Goal: Task Accomplishment & Management: Use online tool/utility

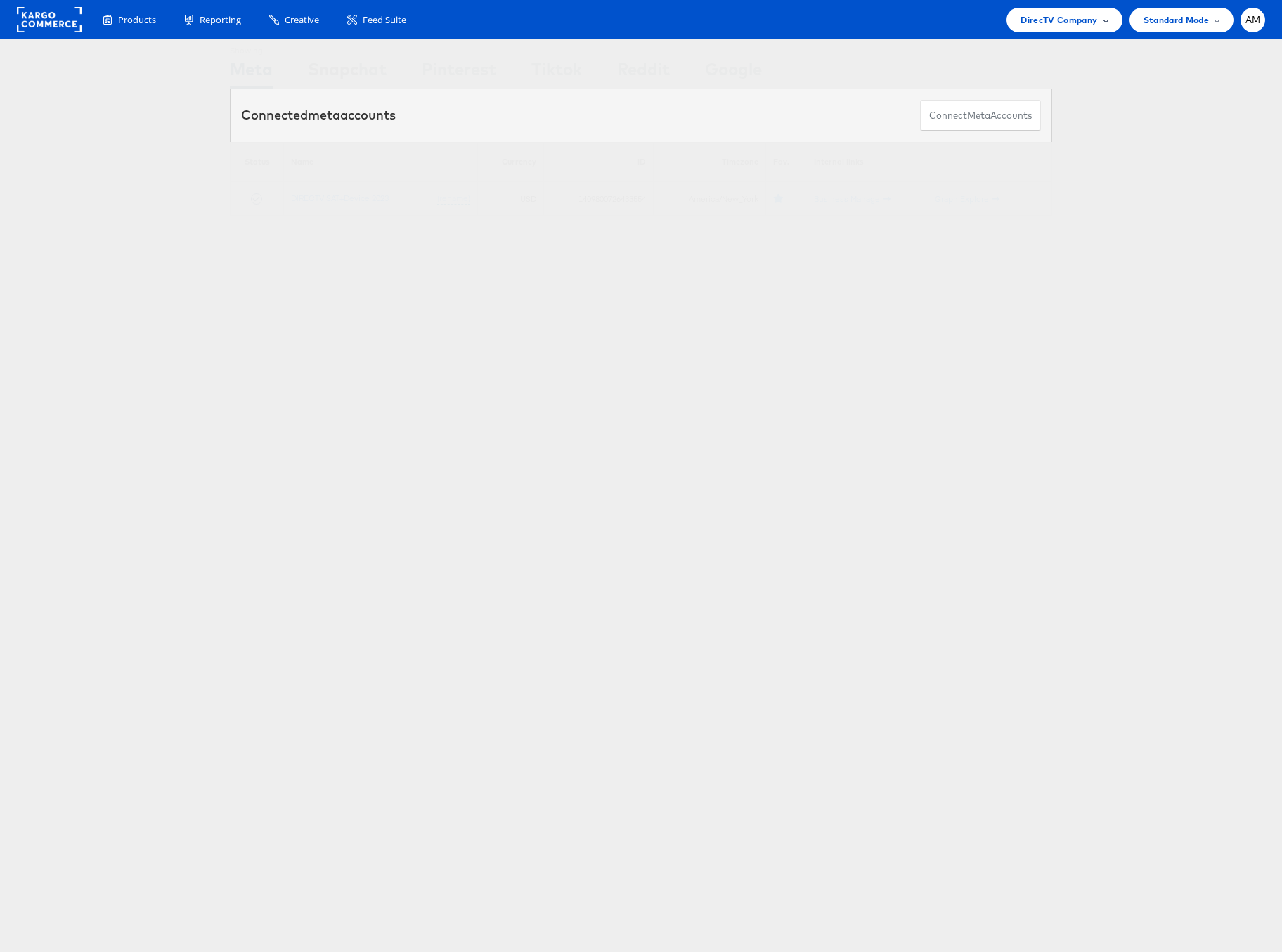
click at [1050, 18] on span "DirecTV Company" at bounding box center [1059, 20] width 77 height 15
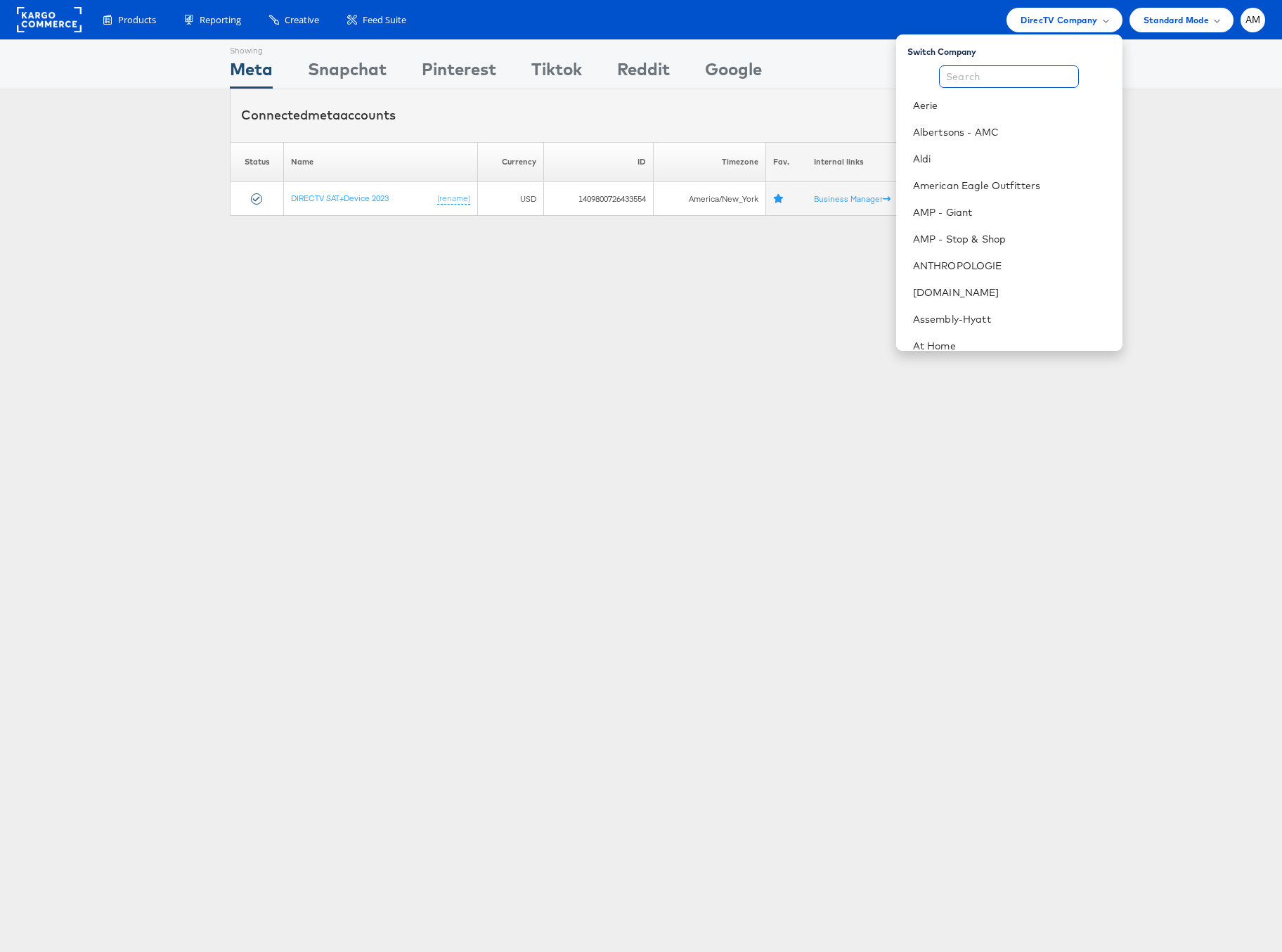
click at [995, 80] on input "text" at bounding box center [1009, 76] width 140 height 22
type input "S"
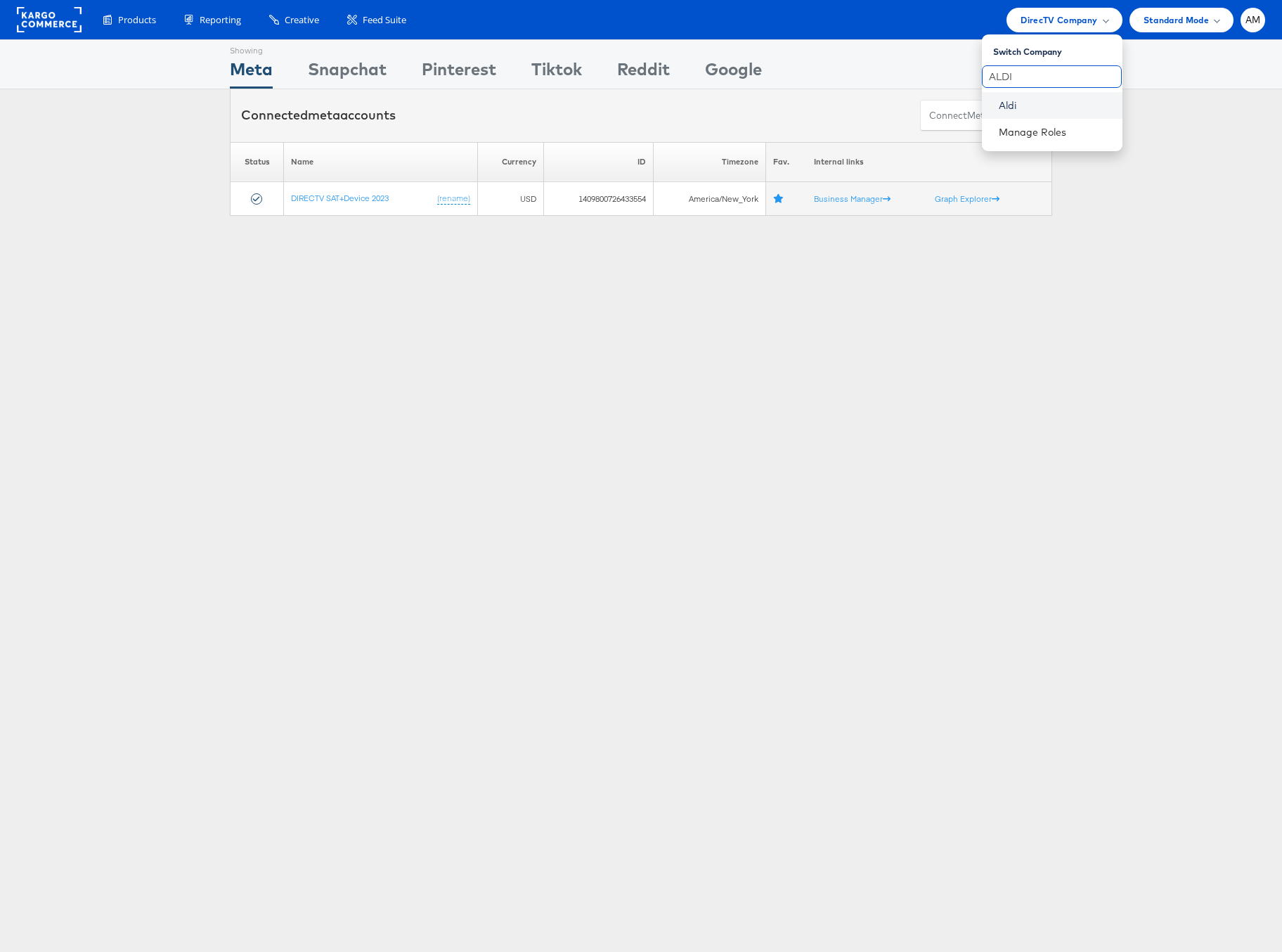
type input "ALDI"
click at [1025, 107] on link "Aldi" at bounding box center [1055, 105] width 112 height 14
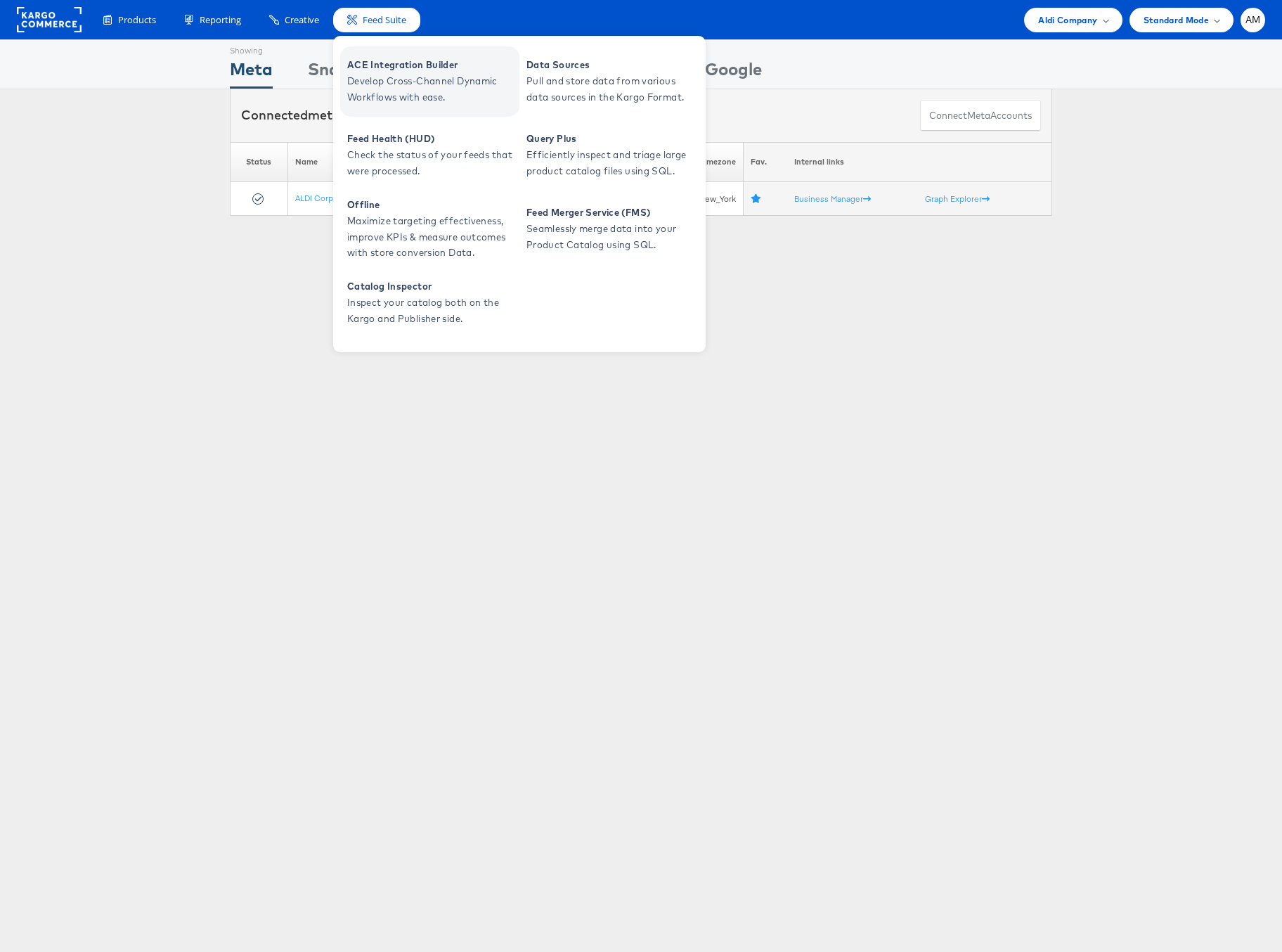
click at [397, 85] on span "Develop Cross-Channel Dynamic Workflows with ease." at bounding box center [431, 89] width 169 height 32
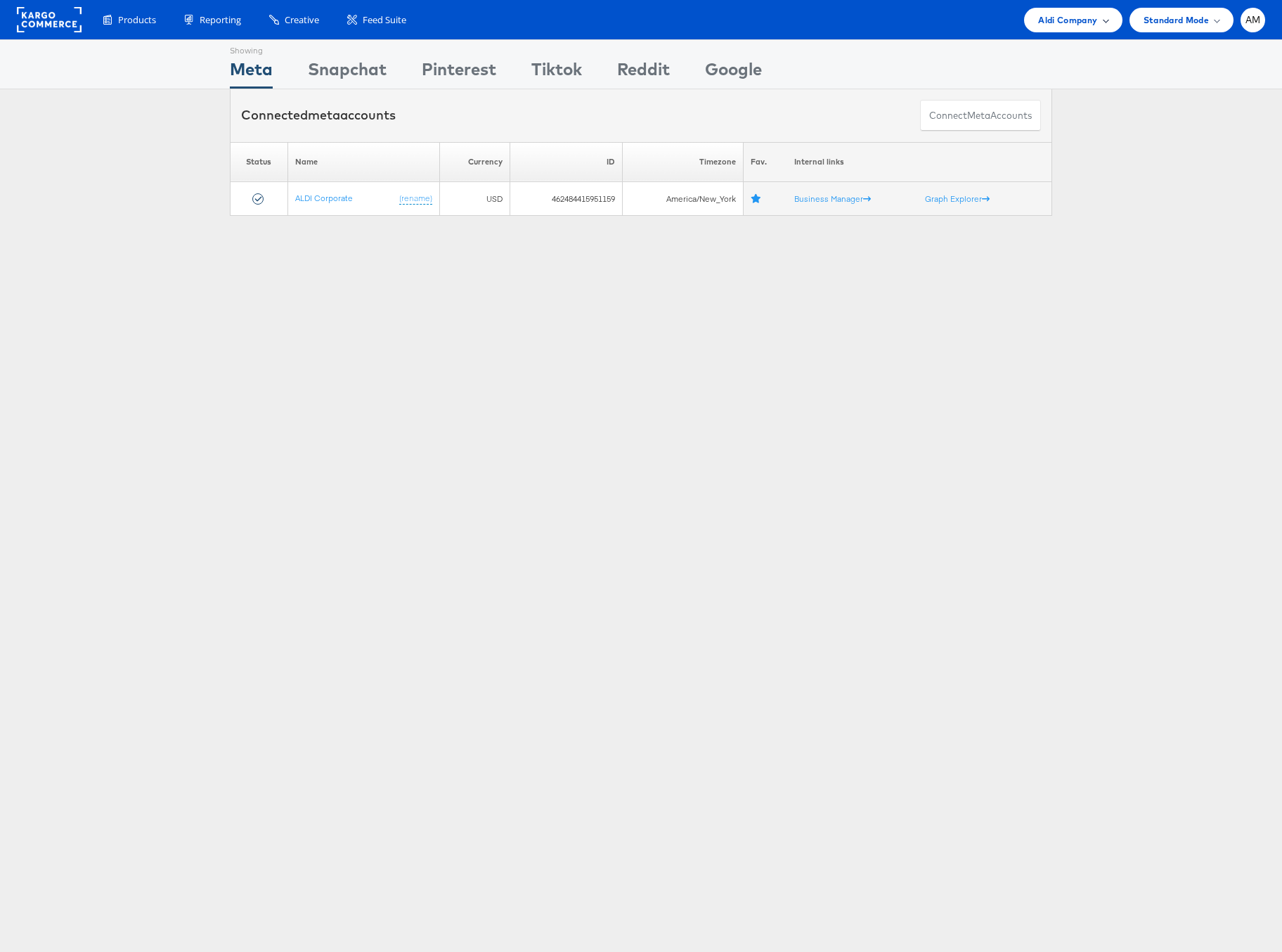
click at [1052, 20] on span "Aldi Company" at bounding box center [1067, 20] width 59 height 15
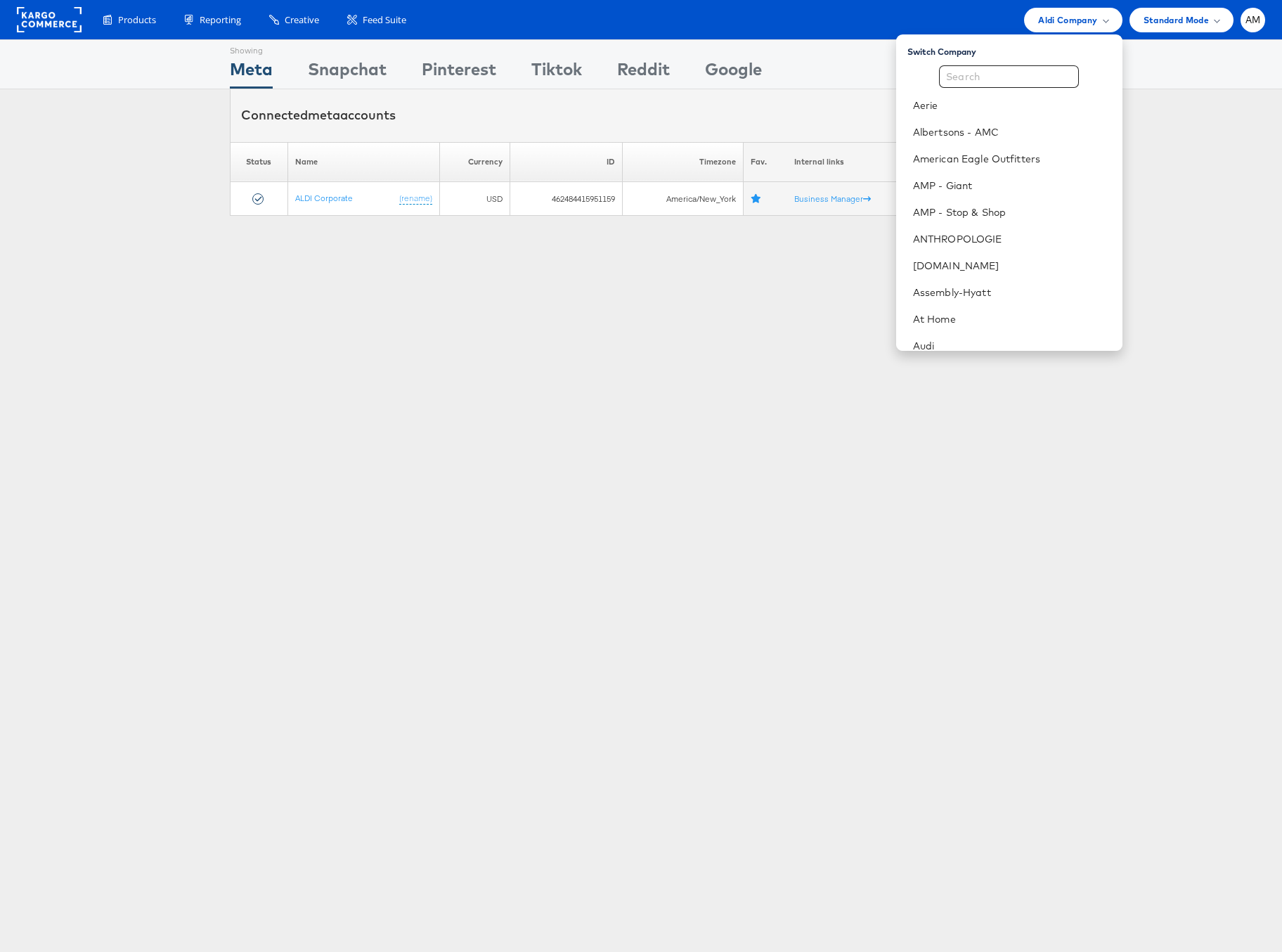
click at [435, 47] on div "Showing" at bounding box center [458, 48] width 74 height 17
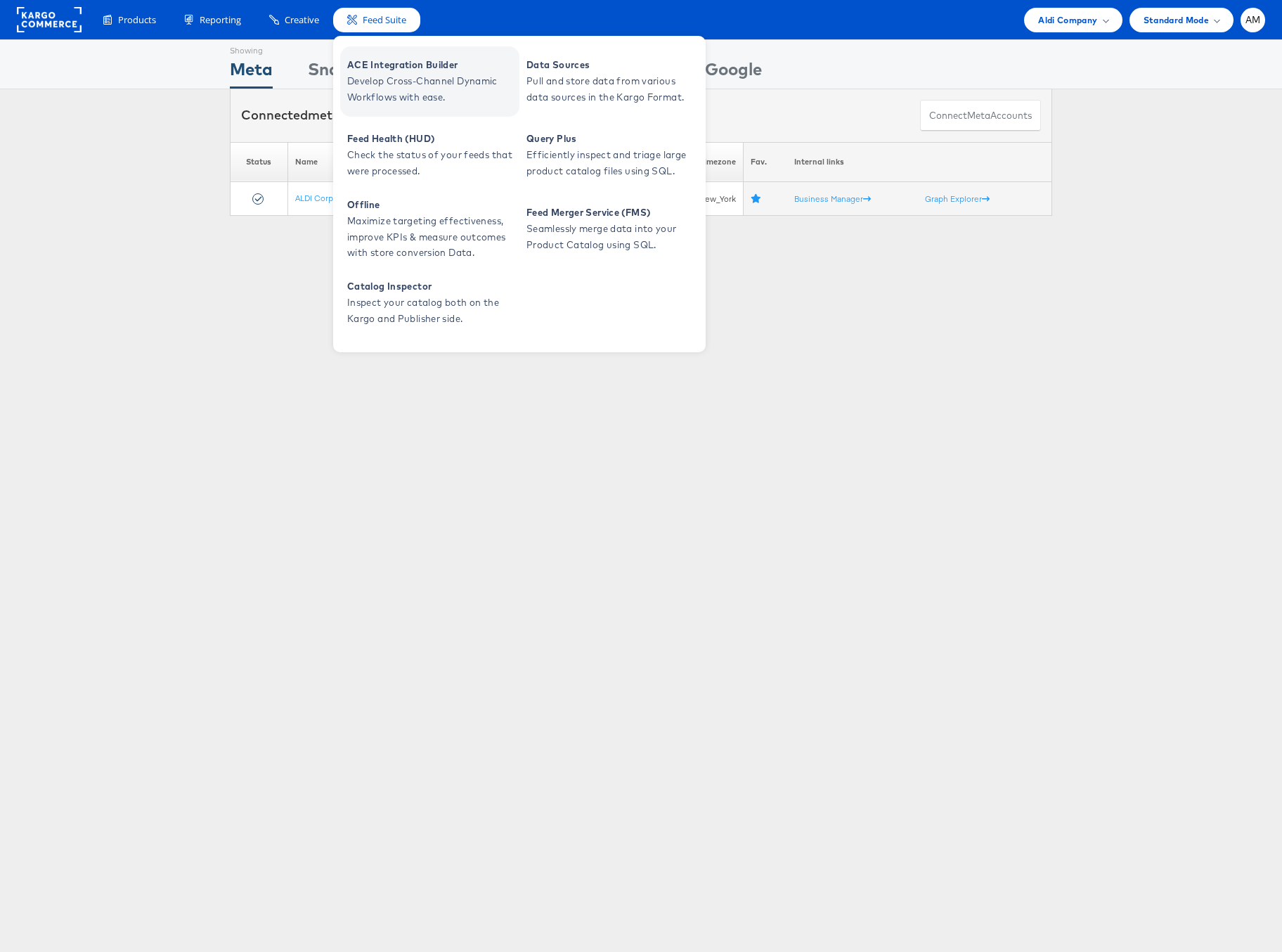
click at [392, 68] on span "ACE Integration Builder" at bounding box center [431, 64] width 169 height 16
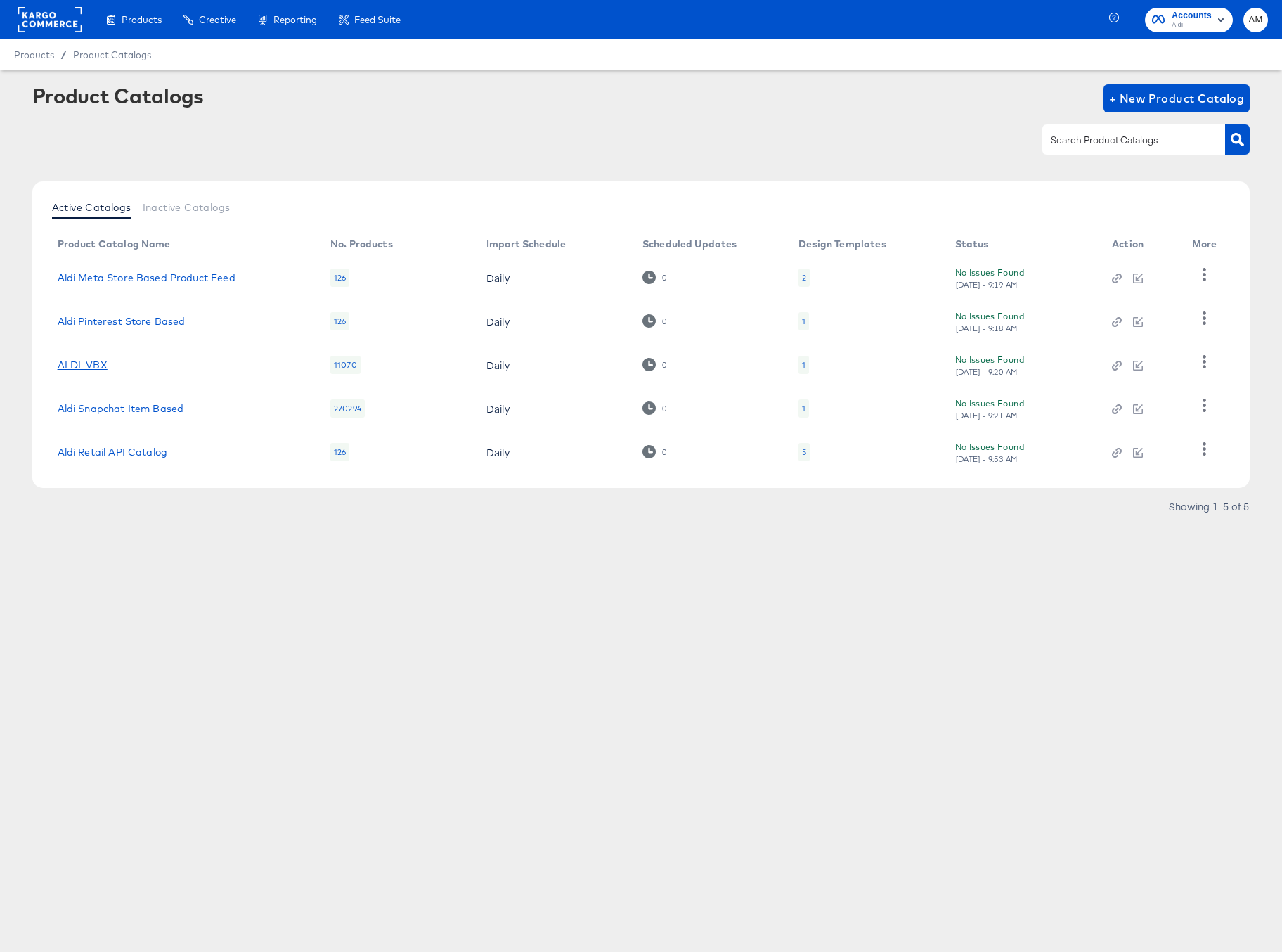
click at [88, 364] on link "ALDI_VBX" at bounding box center [82, 365] width 50 height 12
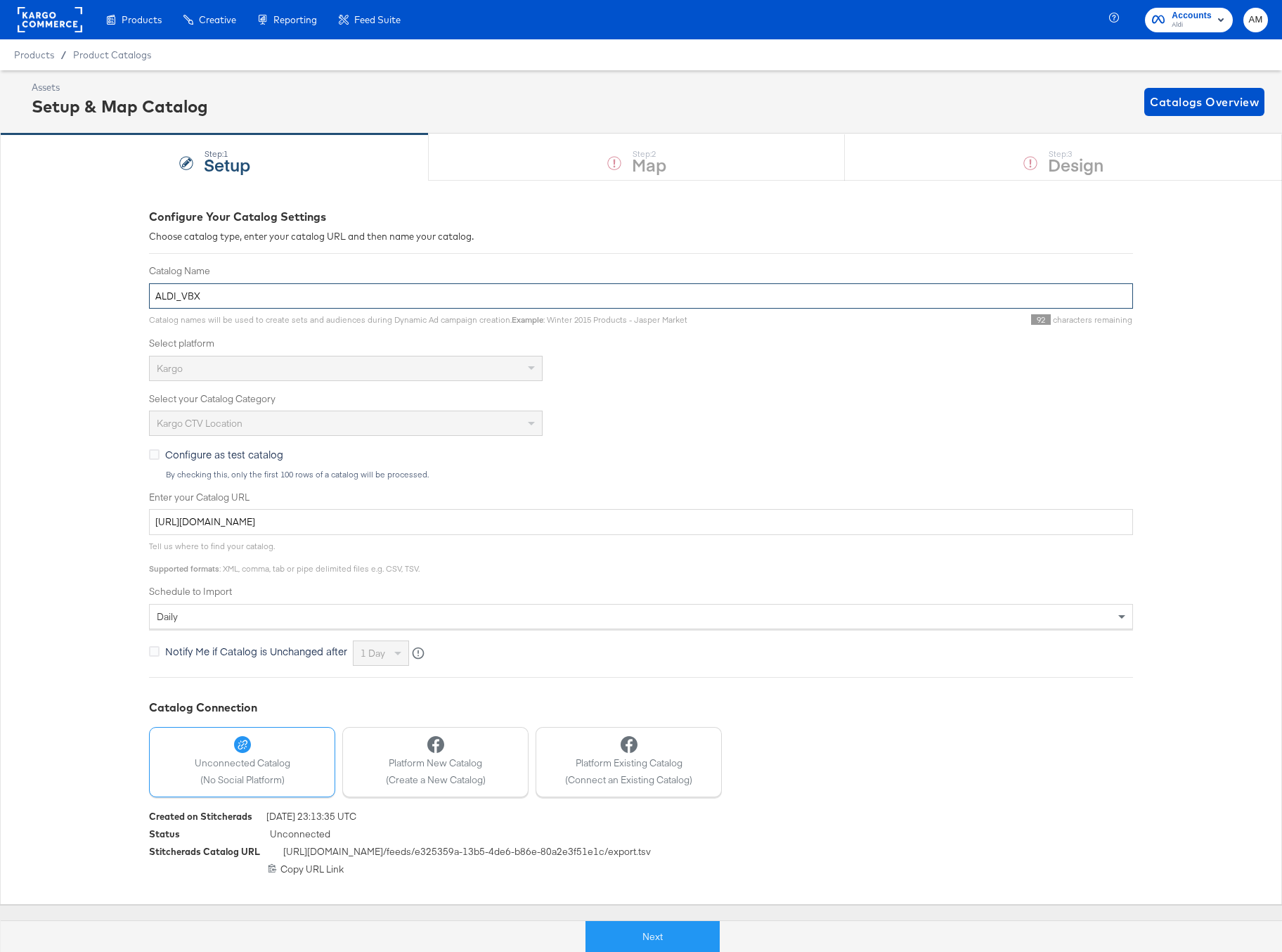
click at [218, 295] on input "ALDI_VBX" at bounding box center [641, 296] width 984 height 26
type input "ALDI_VBX_A"
click at [654, 940] on button "Next" at bounding box center [637, 937] width 134 height 32
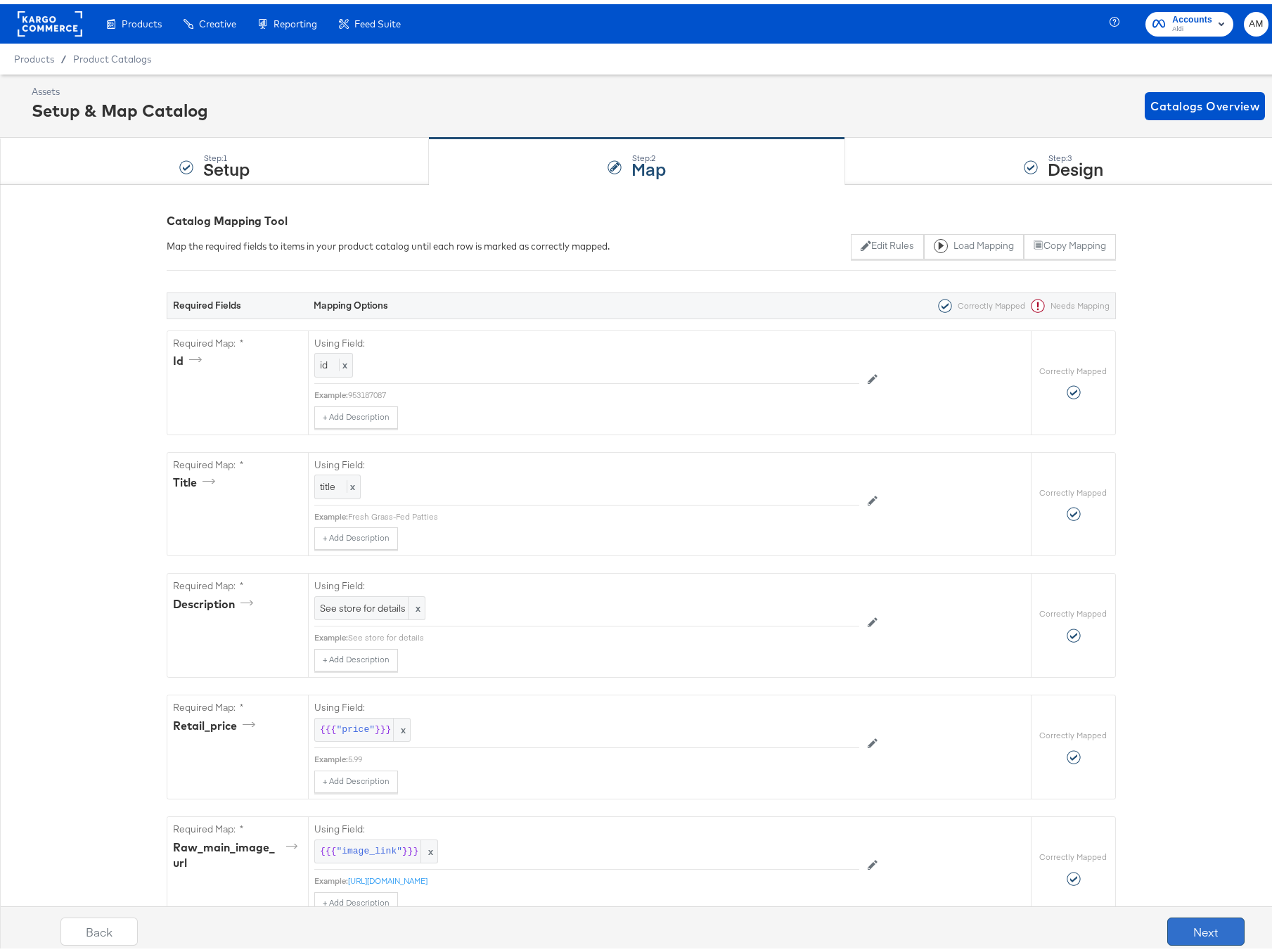
click at [1185, 920] on button "Next" at bounding box center [1205, 927] width 77 height 28
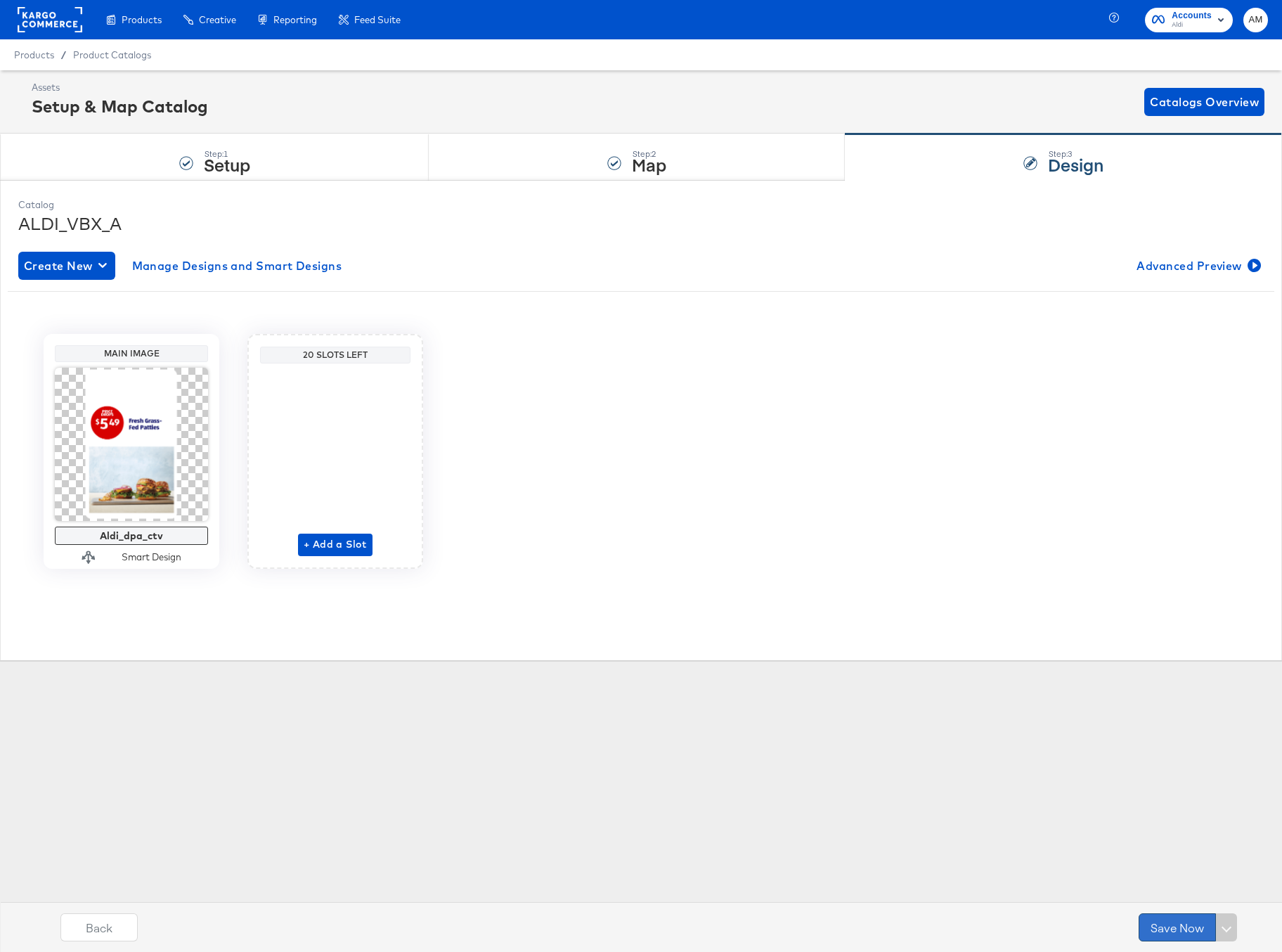
click at [1160, 930] on button "Save Now" at bounding box center [1177, 927] width 77 height 28
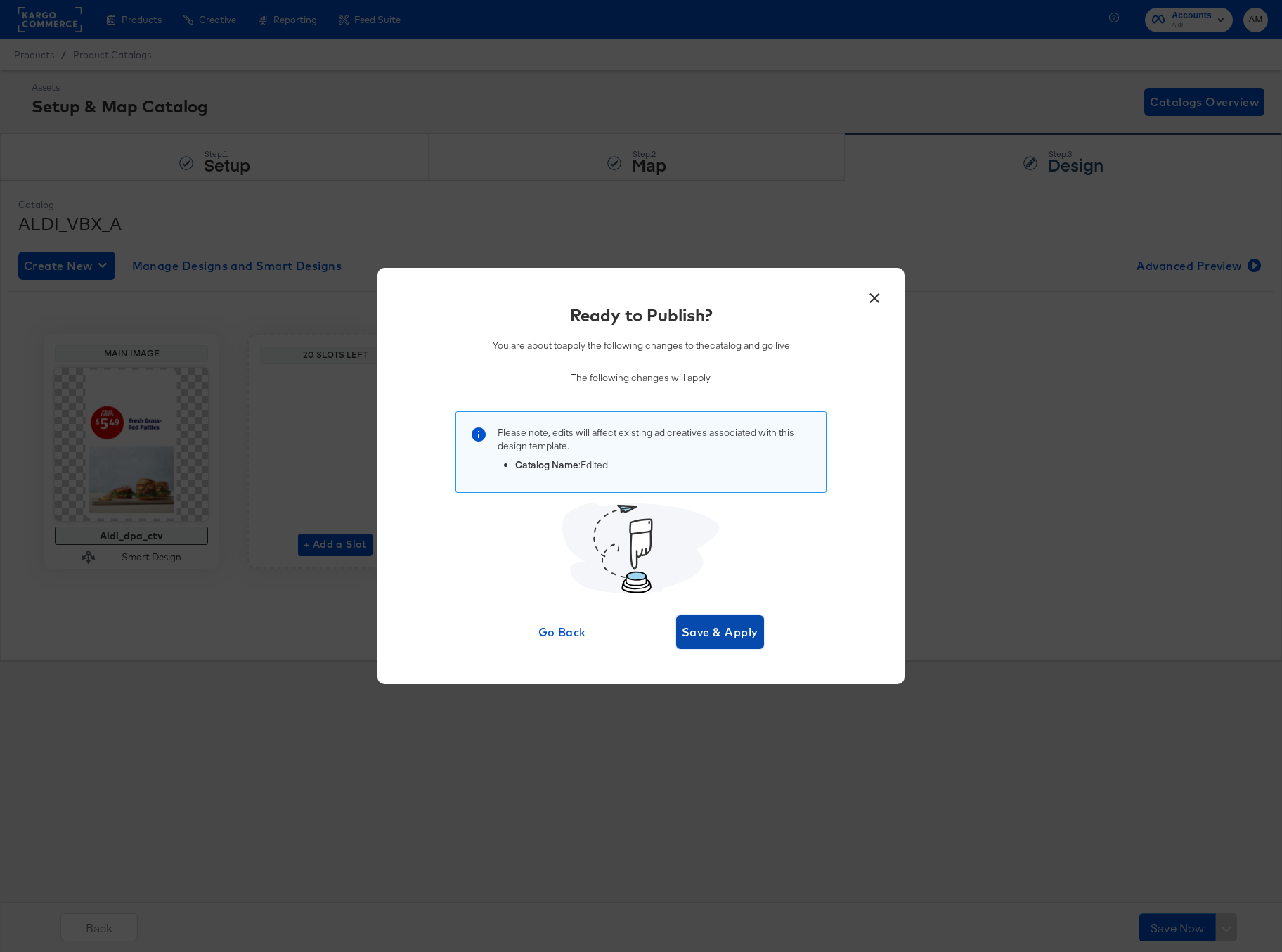
click at [708, 626] on span "Save & Apply" at bounding box center [721, 632] width 77 height 20
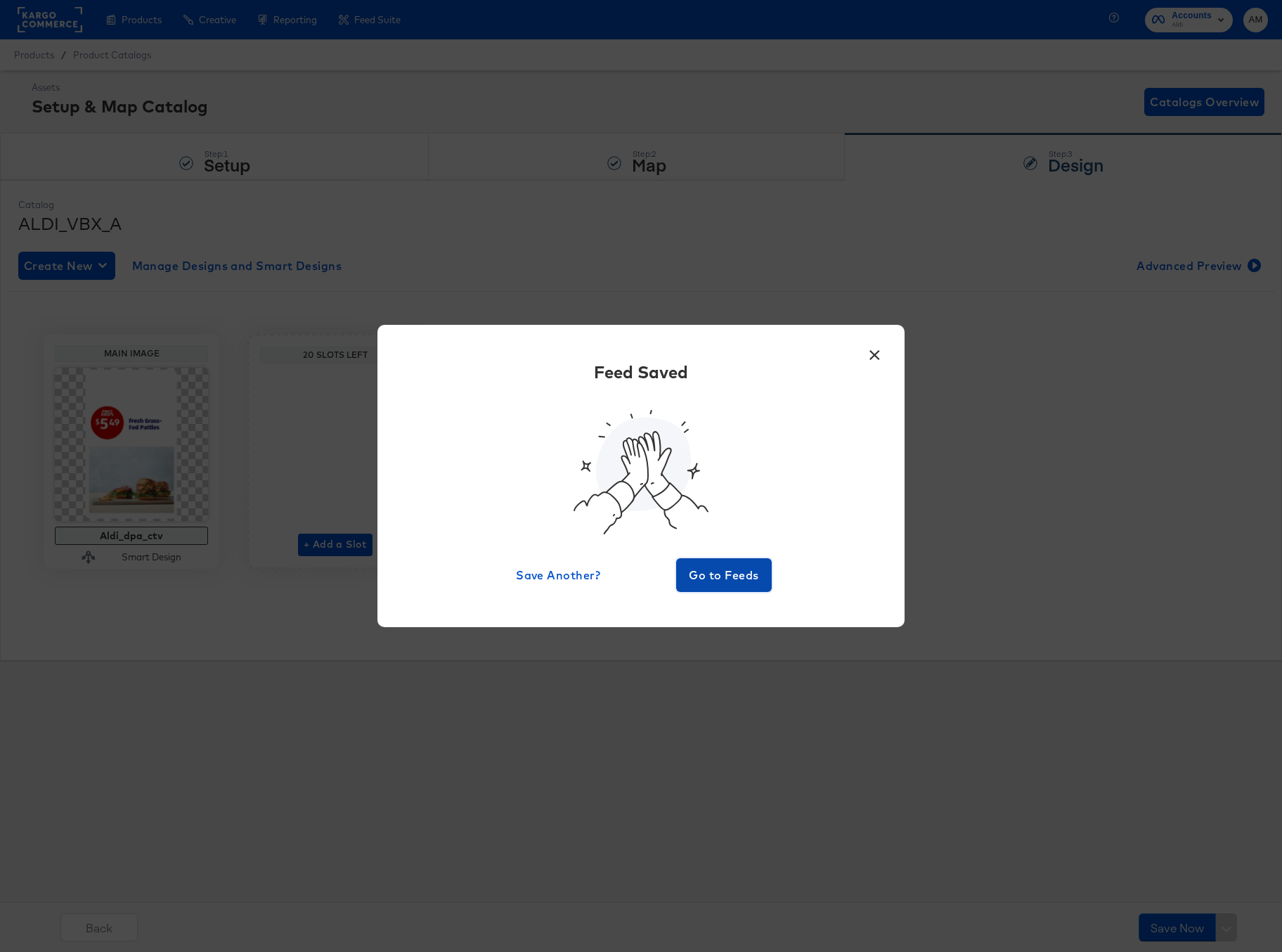
click at [727, 570] on span "Go to Feeds" at bounding box center [724, 575] width 84 height 20
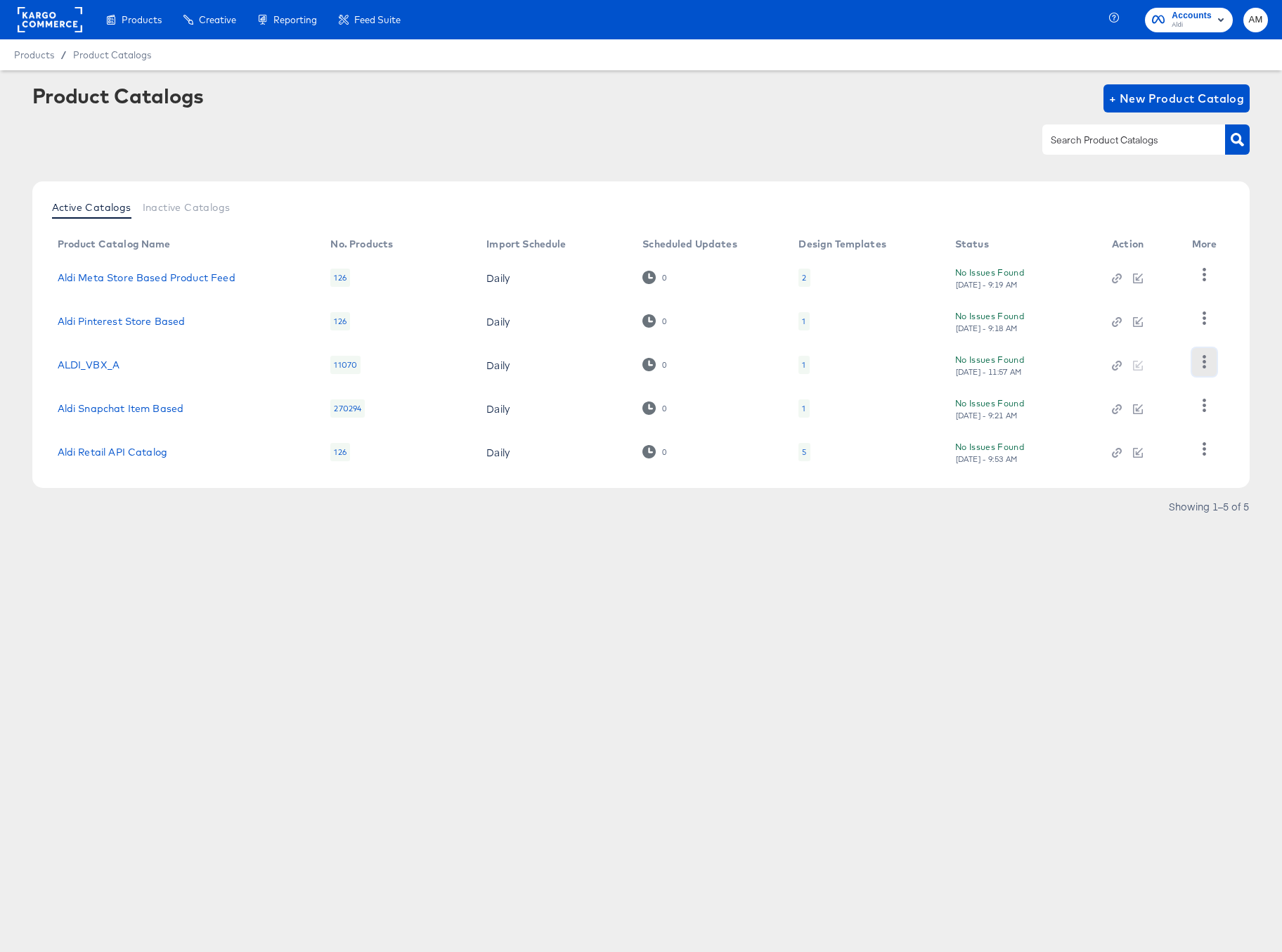
click at [1201, 364] on icon "button" at bounding box center [1205, 361] width 13 height 13
click at [94, 368] on link "ALDI_VBX_A" at bounding box center [88, 365] width 62 height 12
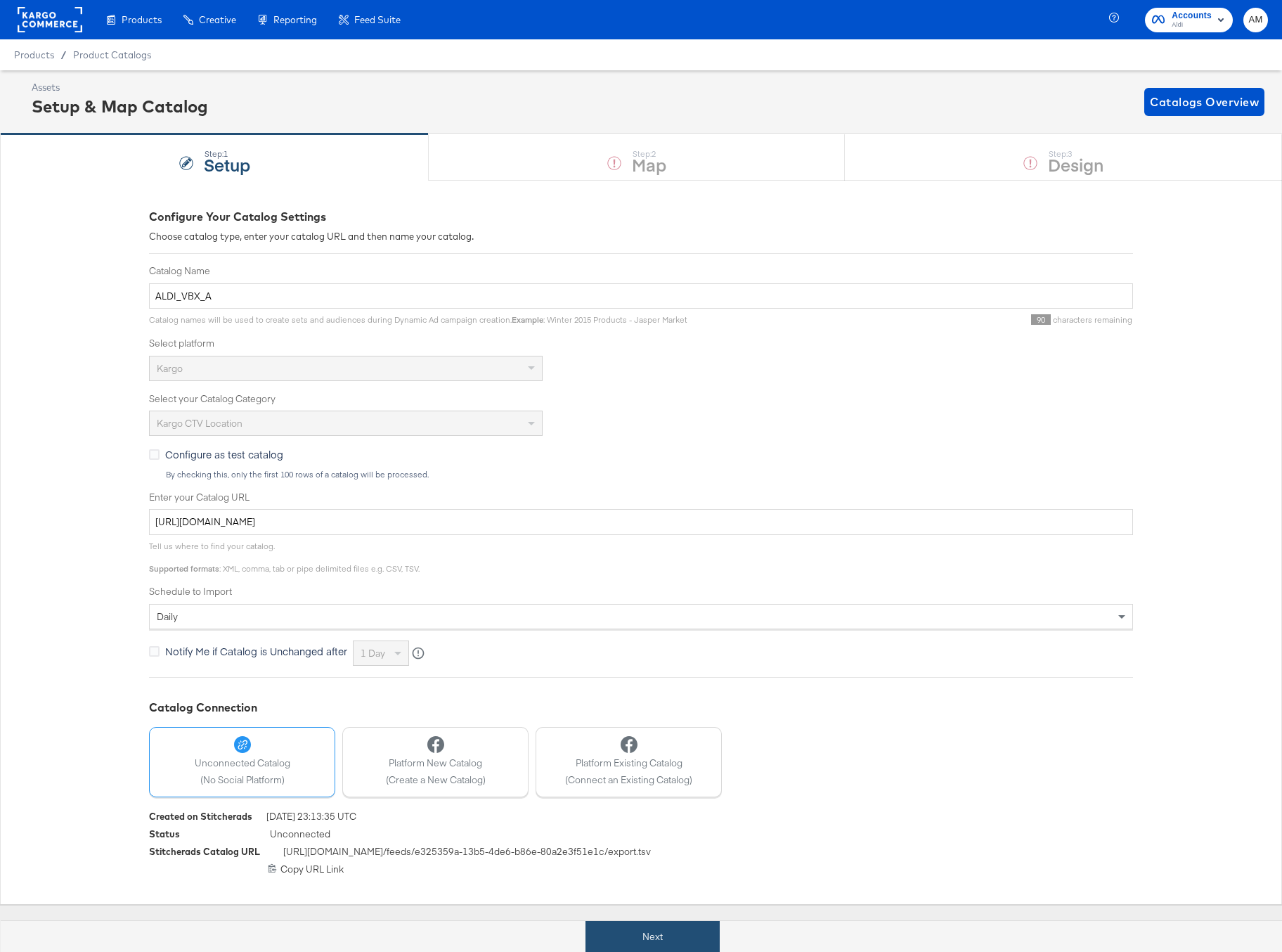
click at [631, 935] on button "Next" at bounding box center [652, 937] width 134 height 32
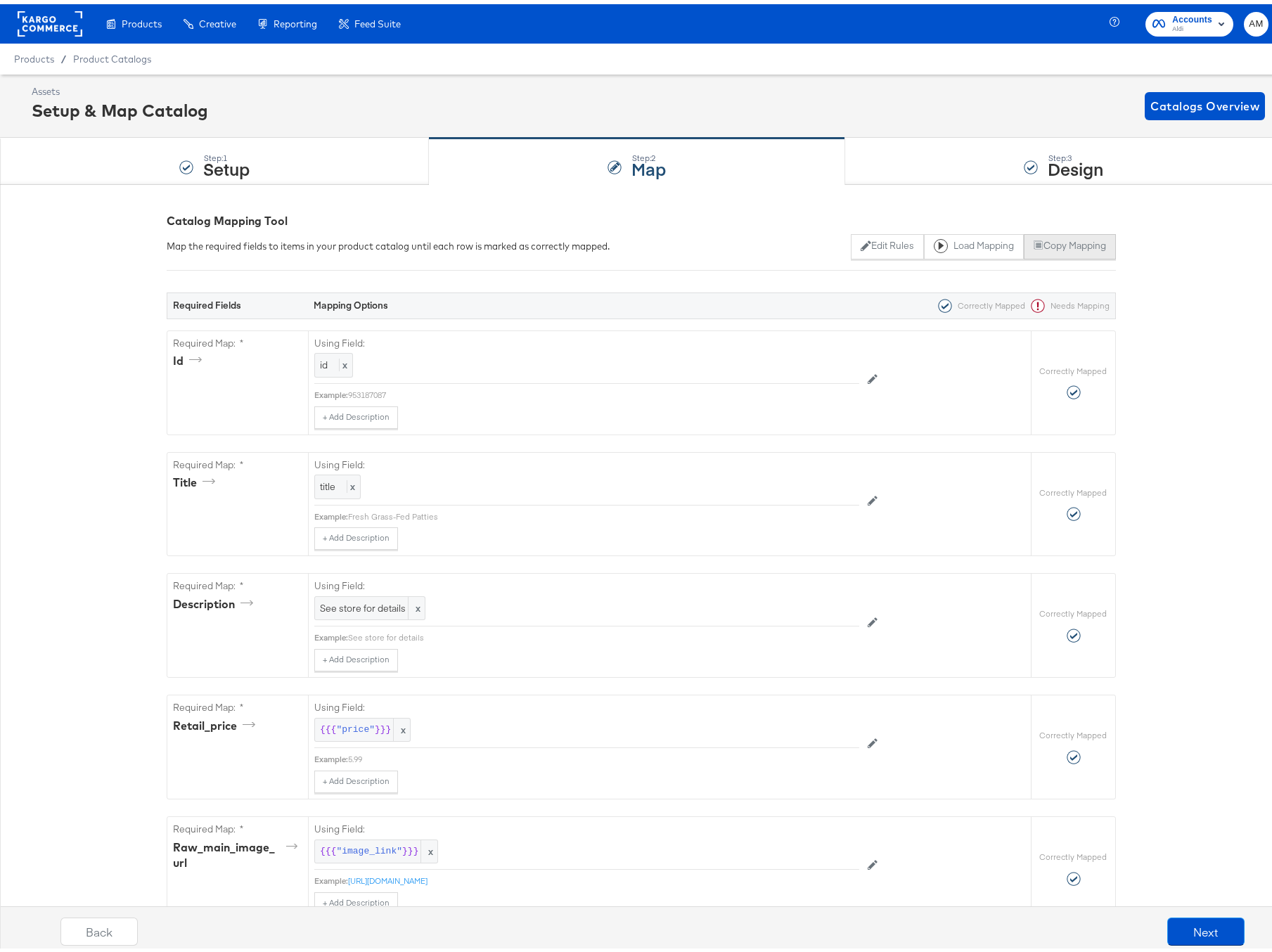
click at [1065, 242] on button "Copy Mapping" at bounding box center [1070, 242] width 92 height 25
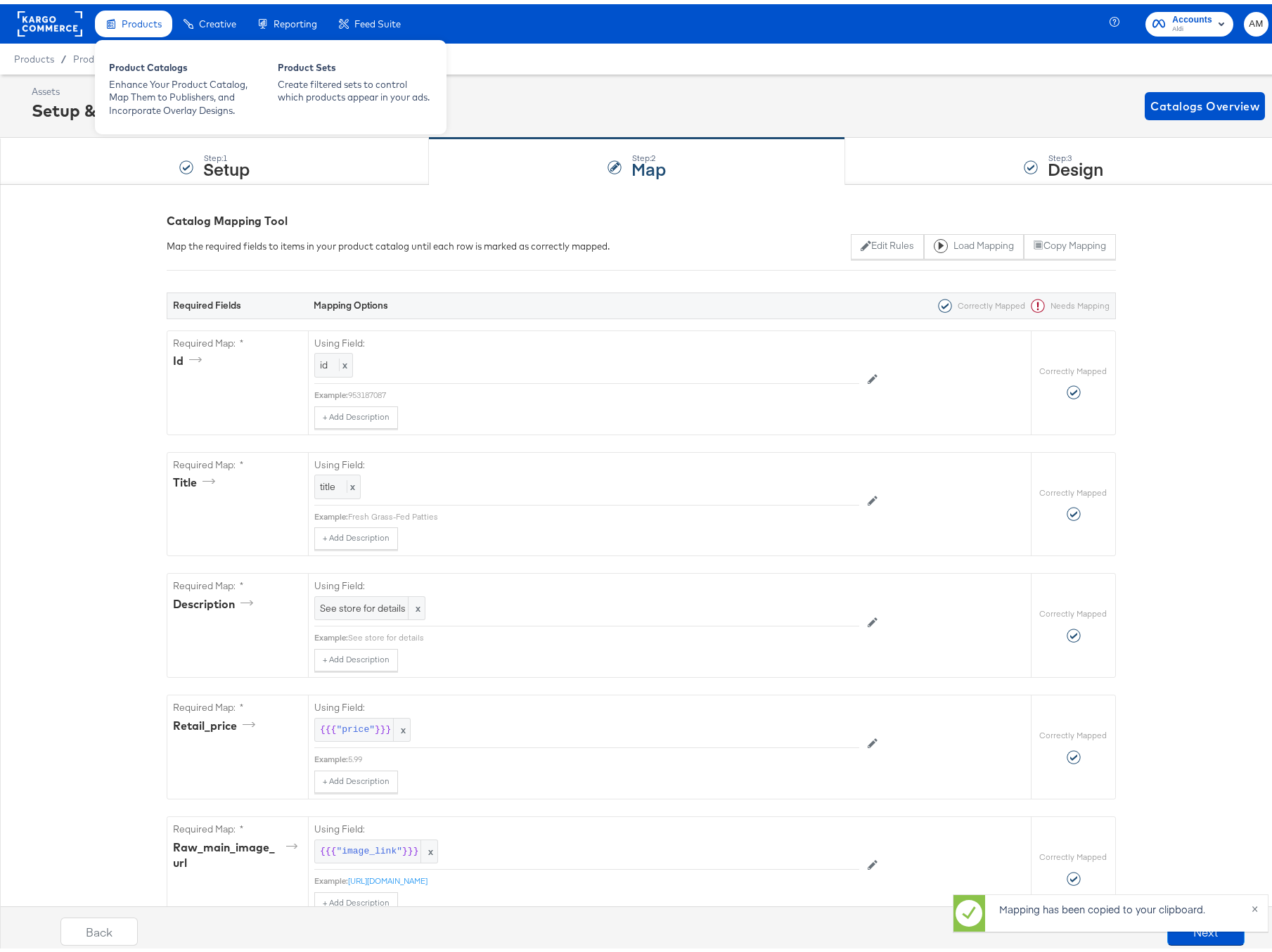
click at [119, 22] on div "Products" at bounding box center [133, 20] width 77 height 27
click at [160, 71] on div "Product Catalogs" at bounding box center [187, 65] width 155 height 17
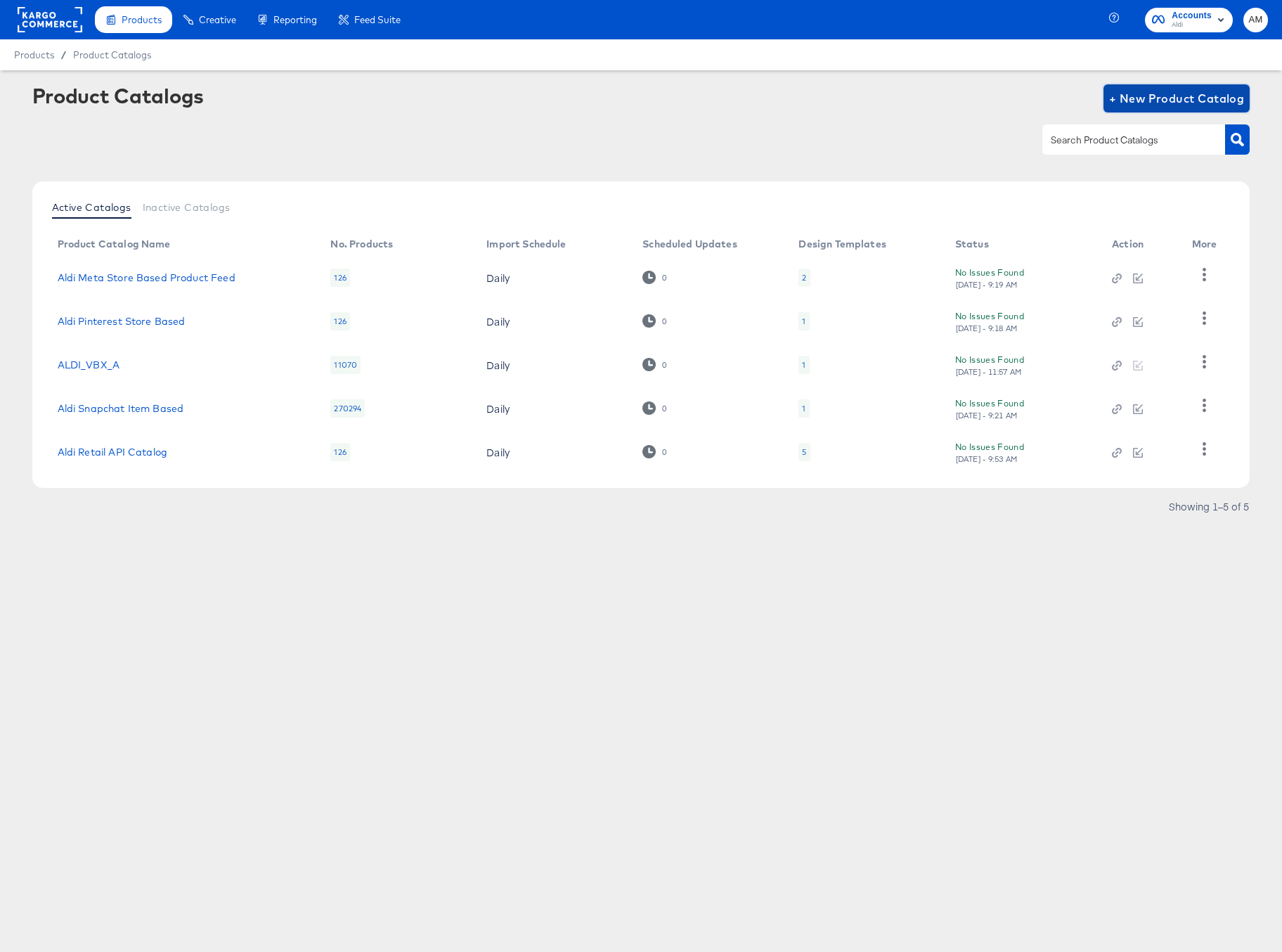
click at [1161, 97] on span "+ New Product Catalog" at bounding box center [1177, 98] width 136 height 20
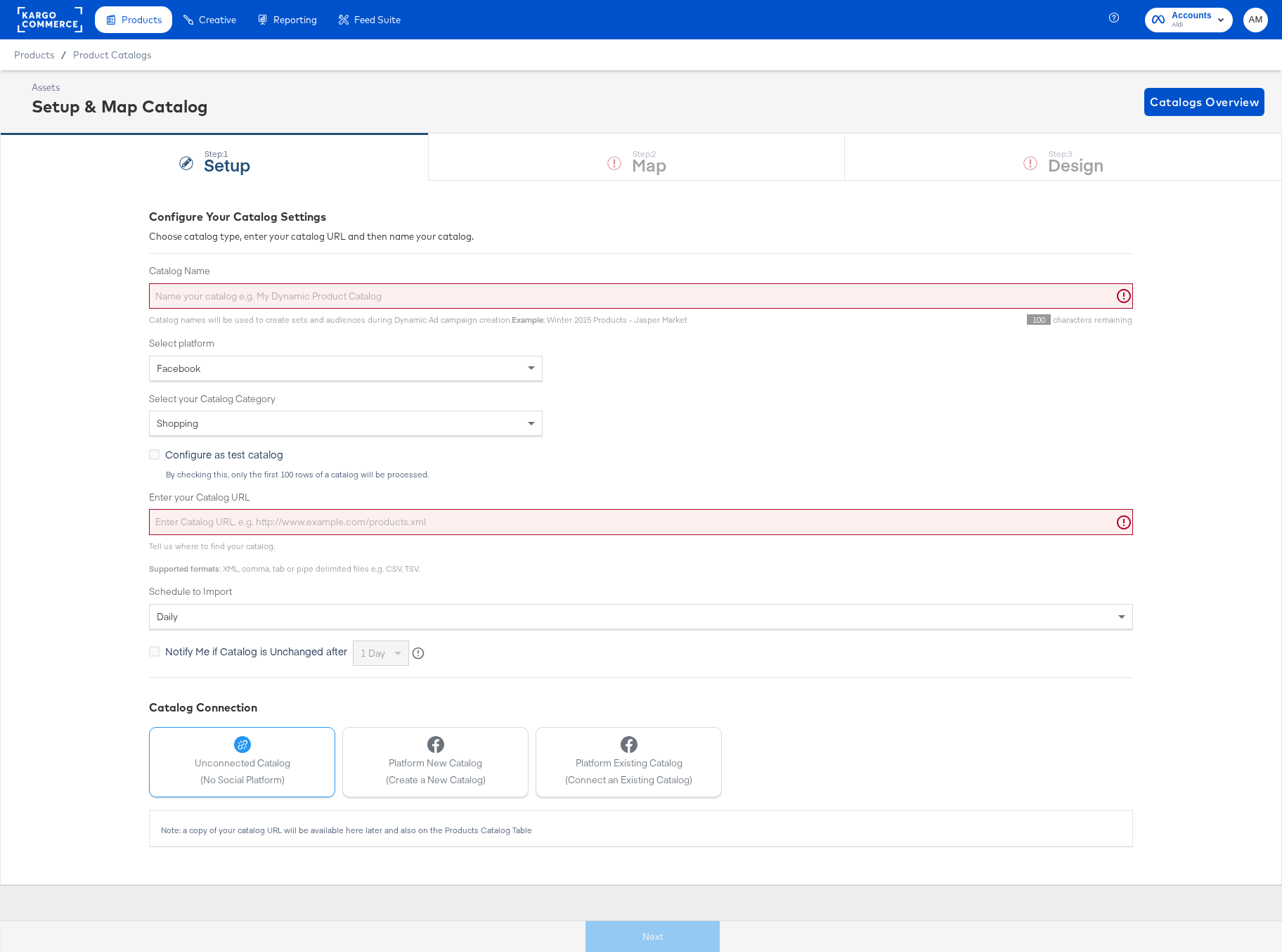
click at [202, 299] on input "Catalog Name" at bounding box center [641, 296] width 984 height 26
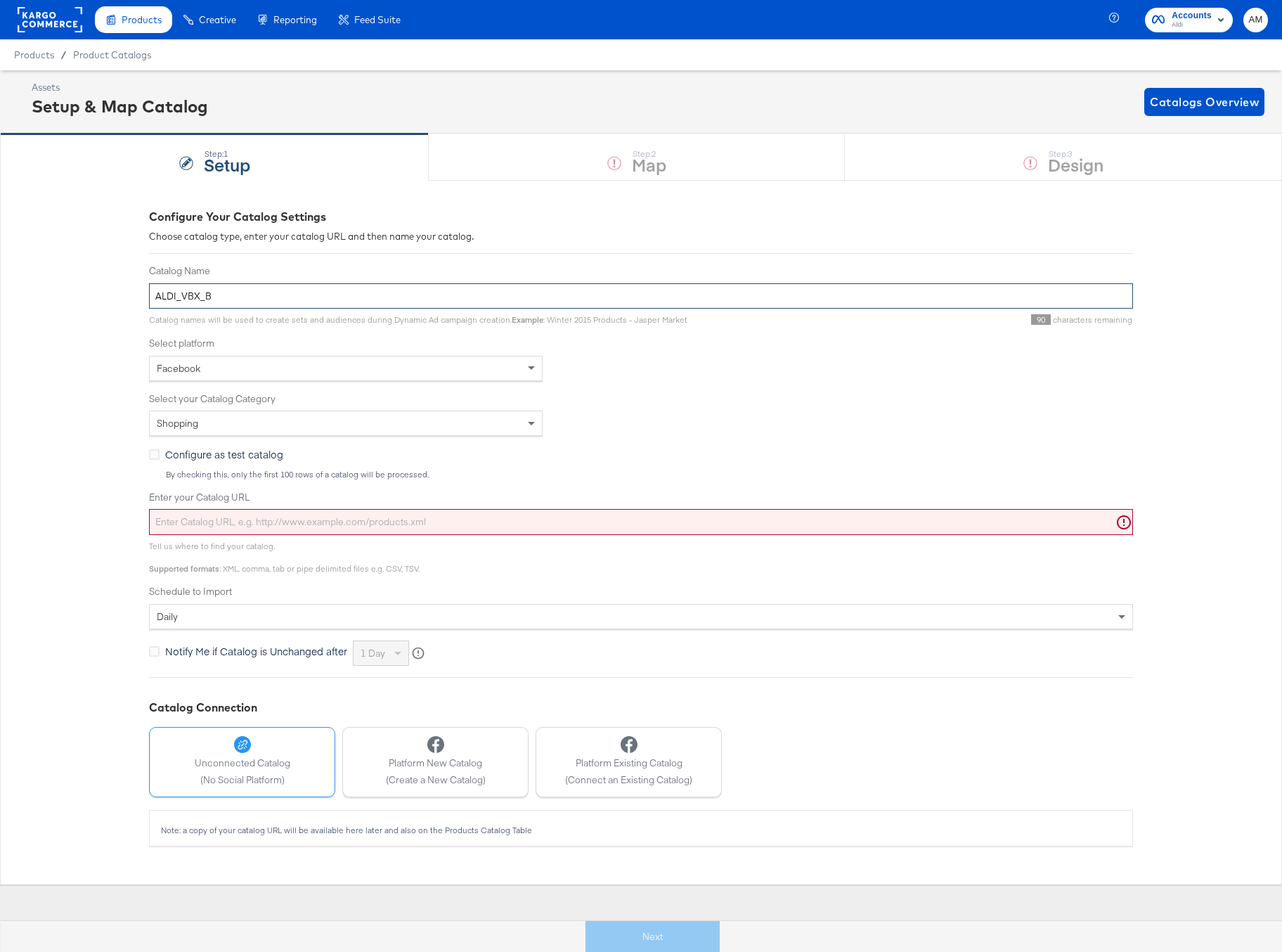
type input "ALDI_VBX_B"
click at [210, 366] on div "Facebook" at bounding box center [346, 368] width 392 height 24
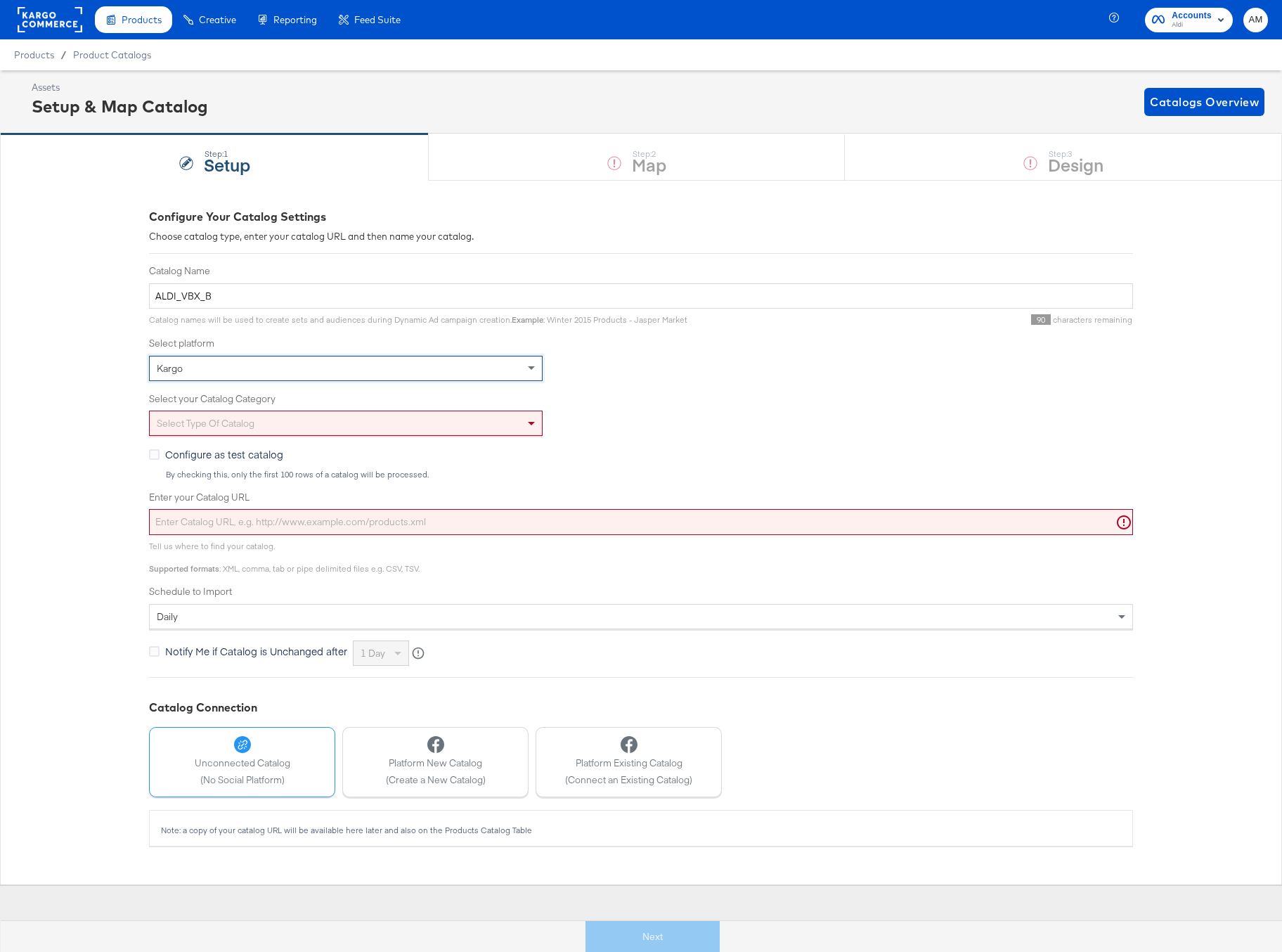
click at [235, 427] on div "Select type of catalog" at bounding box center [346, 423] width 392 height 24
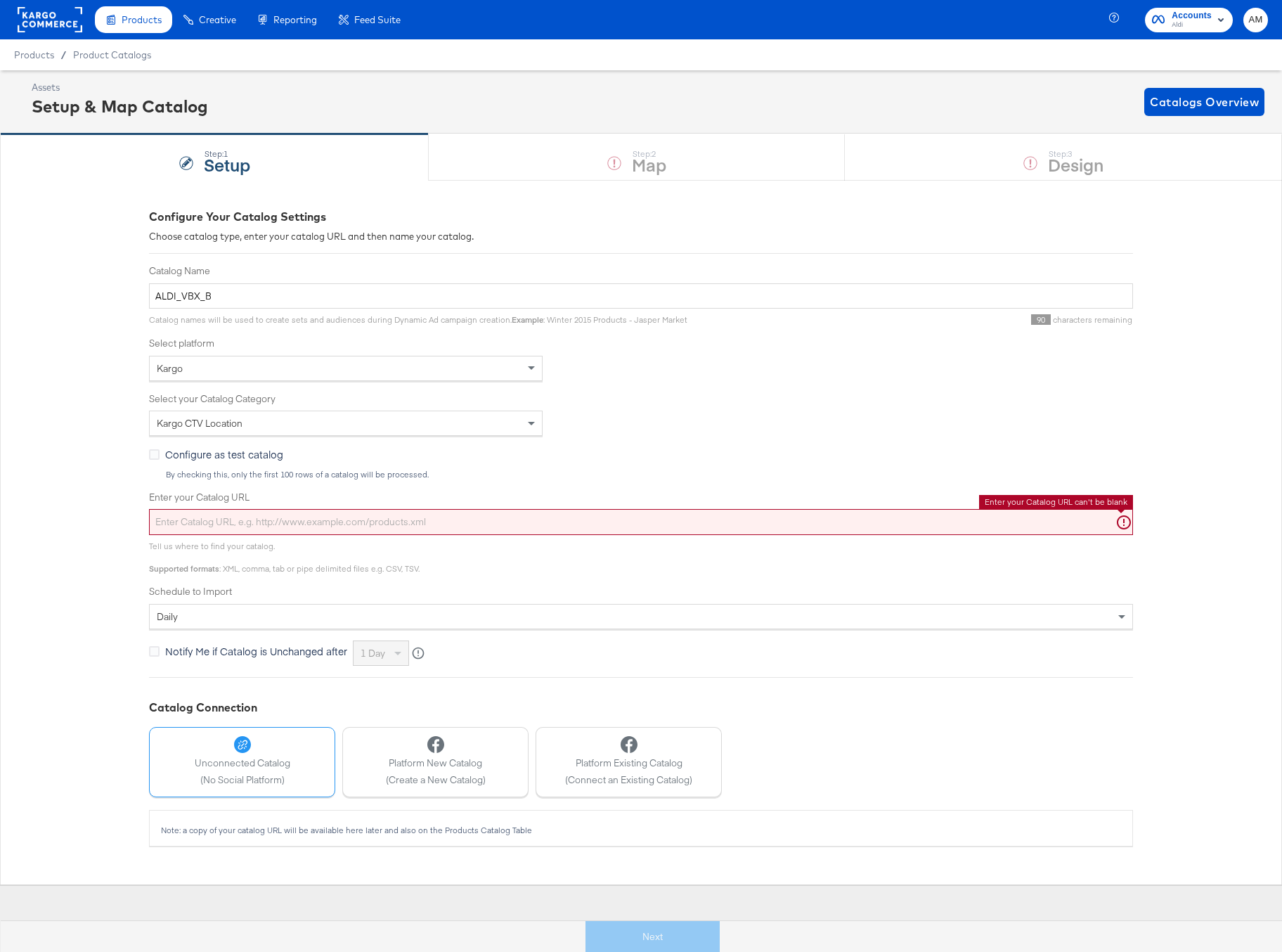
click at [232, 520] on input "Enter your Catalog URL" at bounding box center [641, 521] width 984 height 26
click at [307, 520] on input "Enter your Catalog URL" at bounding box center [641, 521] width 984 height 26
paste input "https://ace.stitcherads.com/exports/1411/universal/none/universal-2/export.tsv.…"
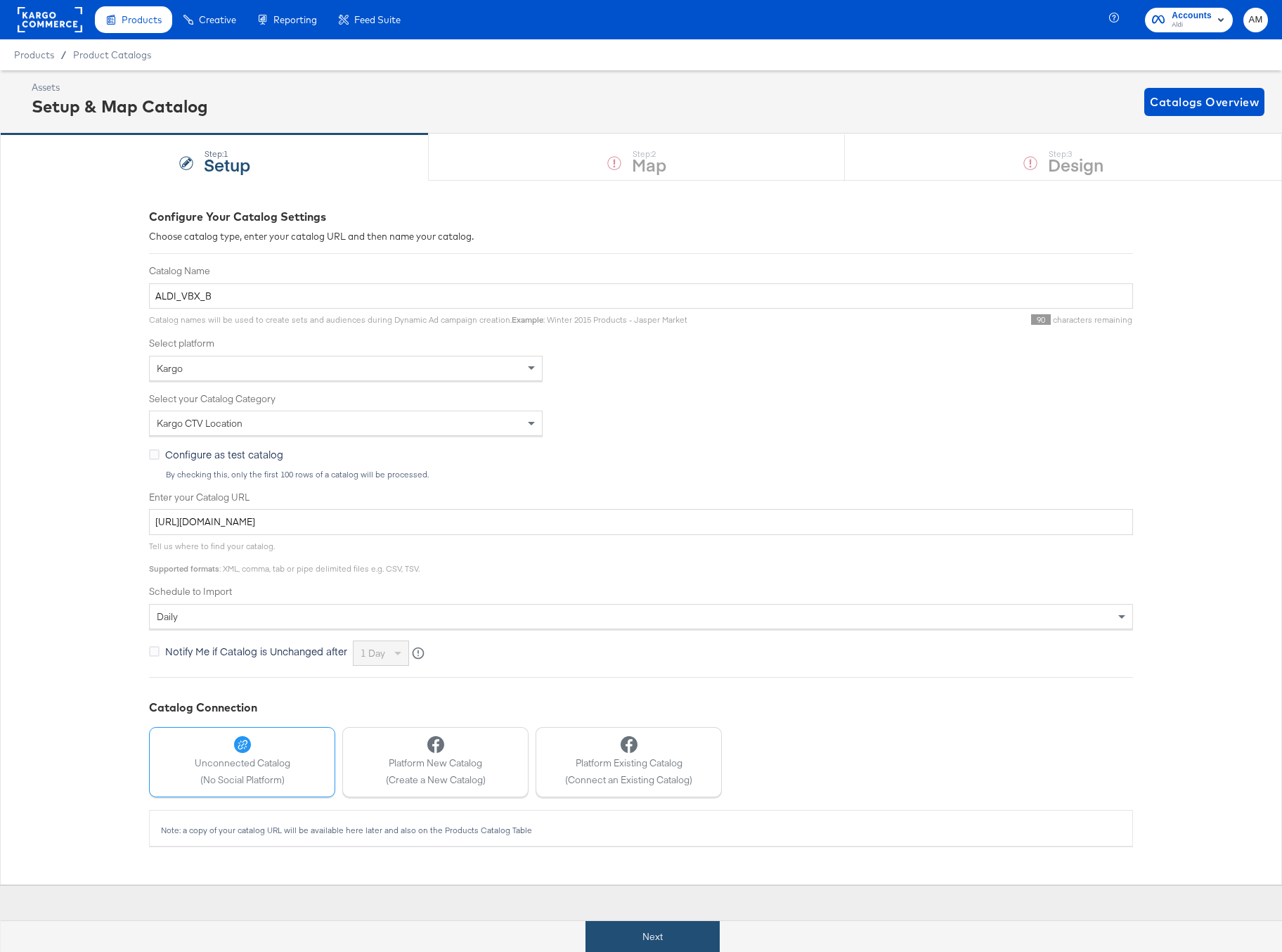
click at [629, 932] on button "Next" at bounding box center [652, 937] width 134 height 32
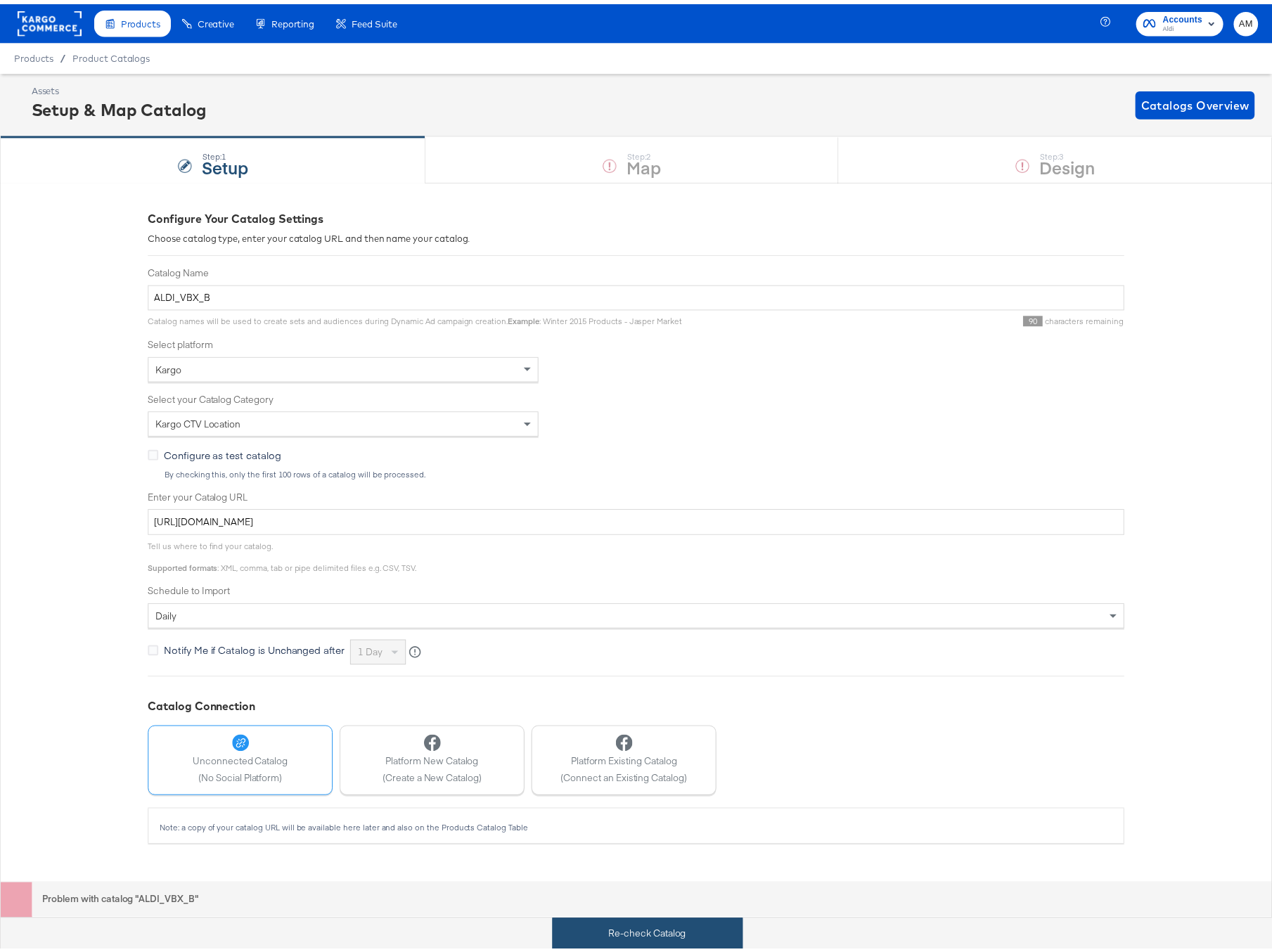
scroll to position [69, 0]
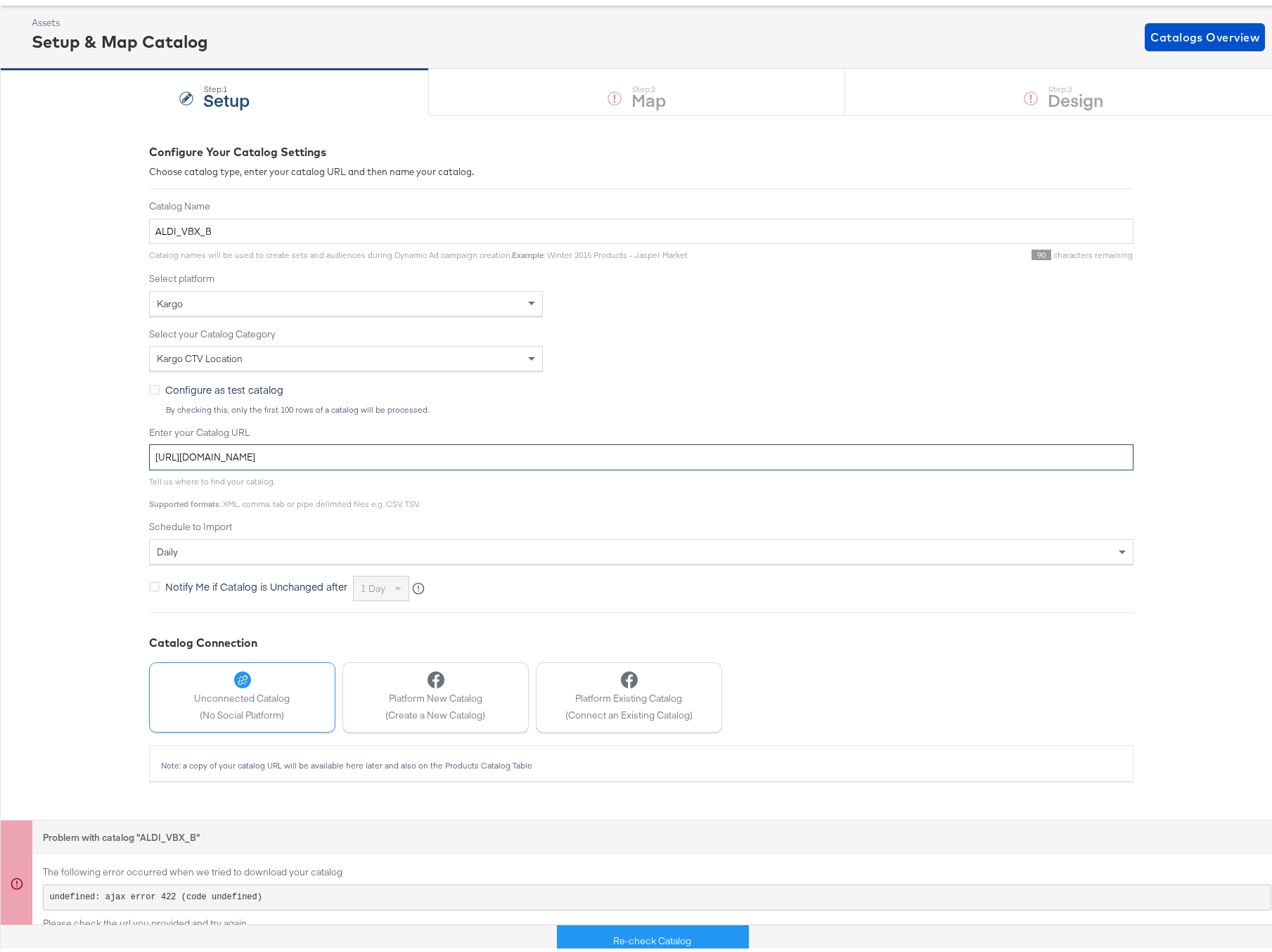
drag, startPoint x: 536, startPoint y: 452, endPoint x: -40, endPoint y: 446, distance: 576.0
click at [0, 446] on html "Products Products Product Catalogs Enhance Your Product Catalog, Map Them to Pu…" at bounding box center [641, 406] width 1282 height 952
paste input "text"
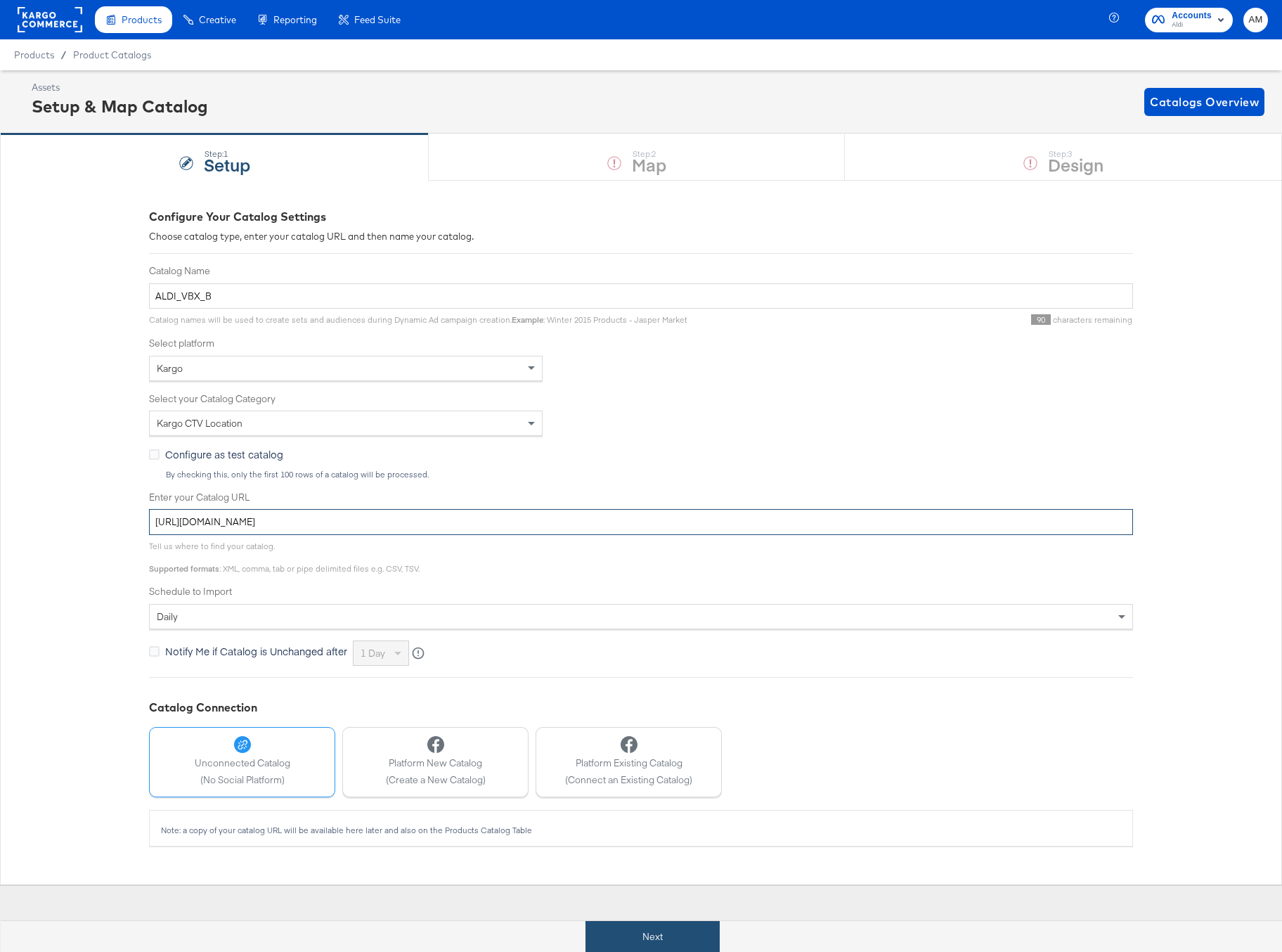
type input "https://ace.stitcherads.com/exports/1411/universal/none/universal/export.tsv.gz"
click at [618, 941] on button "Next" at bounding box center [652, 937] width 134 height 32
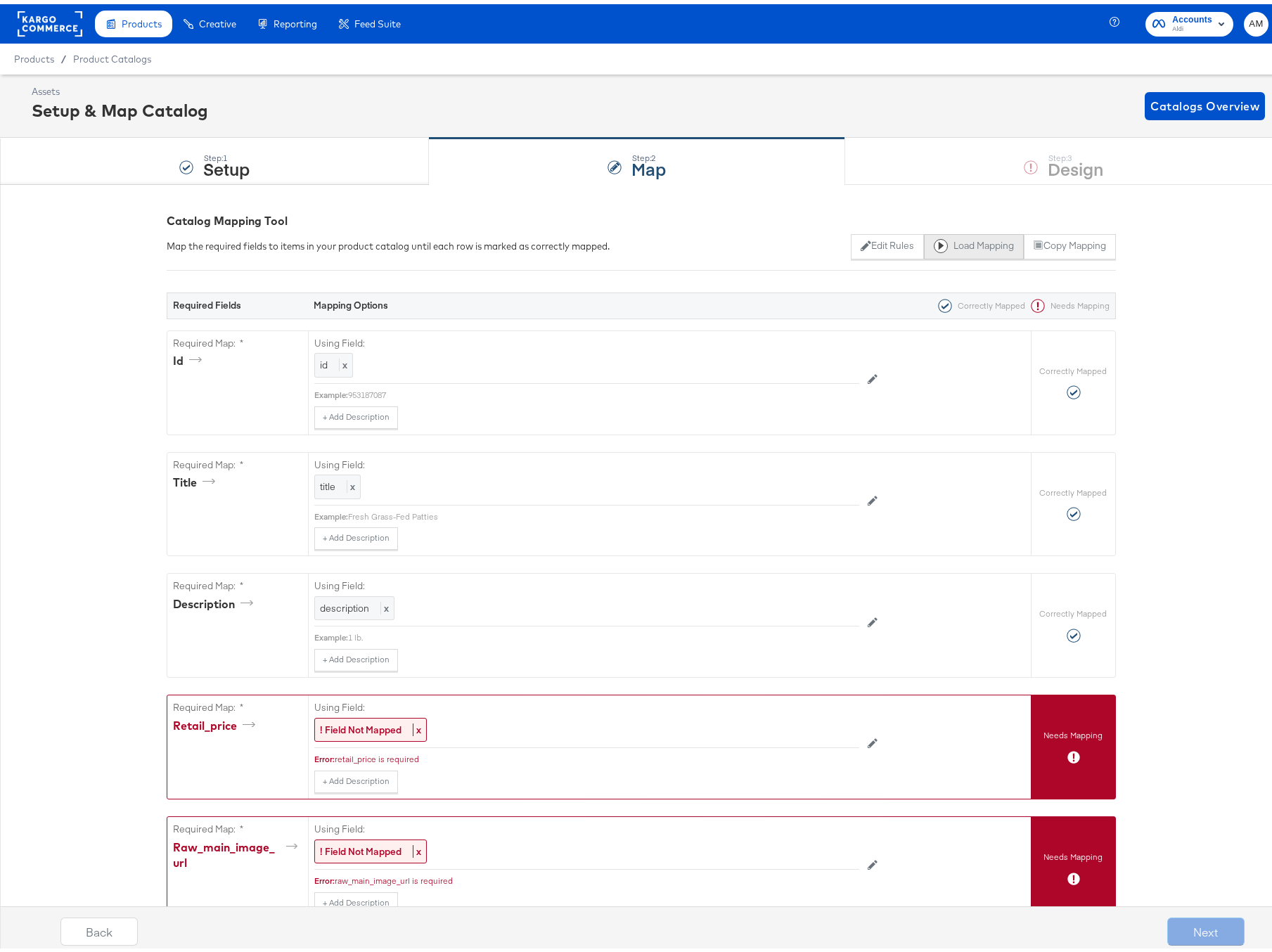
click at [956, 247] on button "Load Mapping" at bounding box center [974, 242] width 100 height 25
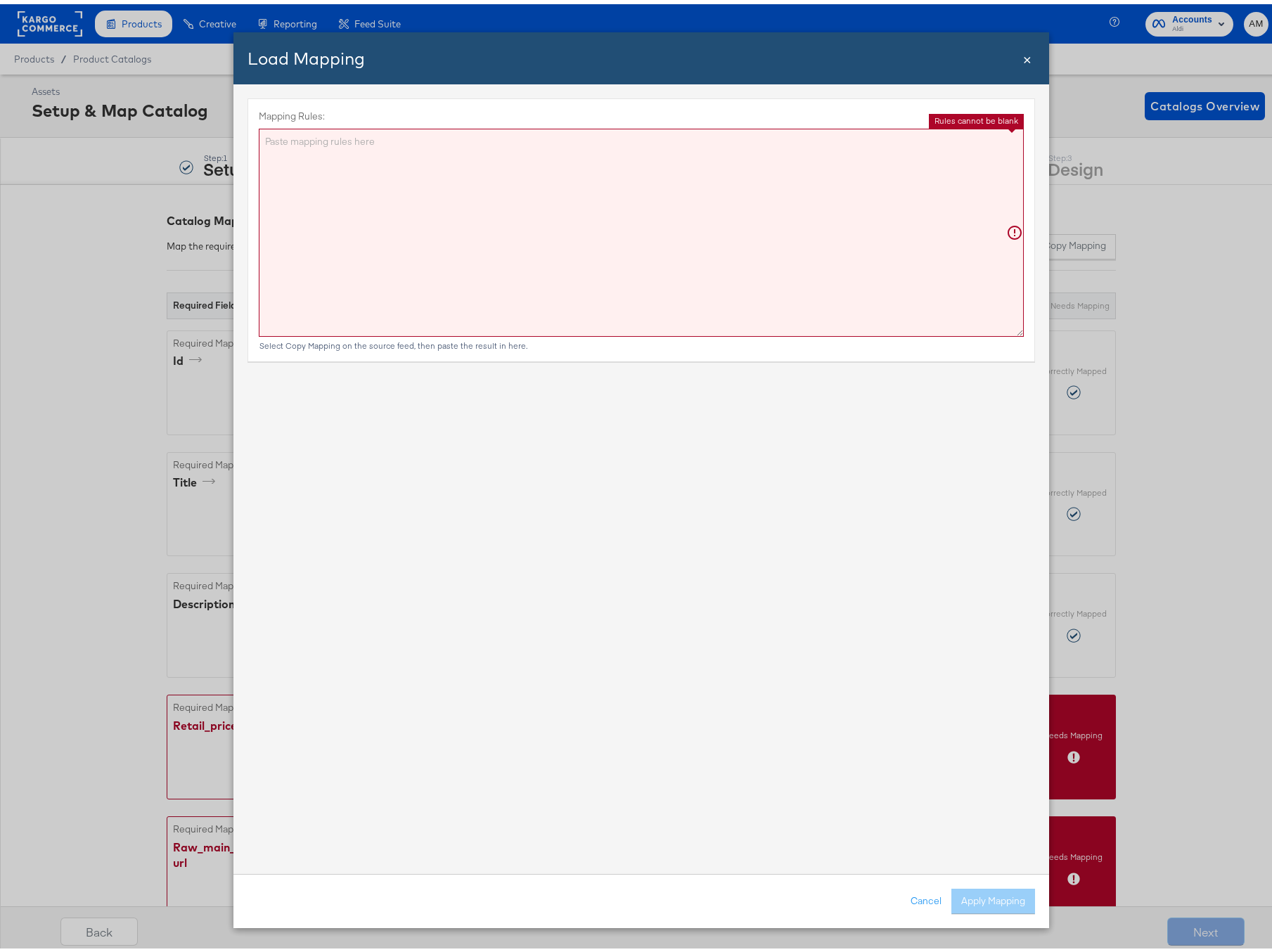
click at [670, 142] on textarea "Mapping Rules:" at bounding box center [641, 228] width 765 height 208
paste textarea "{"id":"{{{\"id\"}}}","title":"{{{\"title\"}}}","description":"See store for det…"
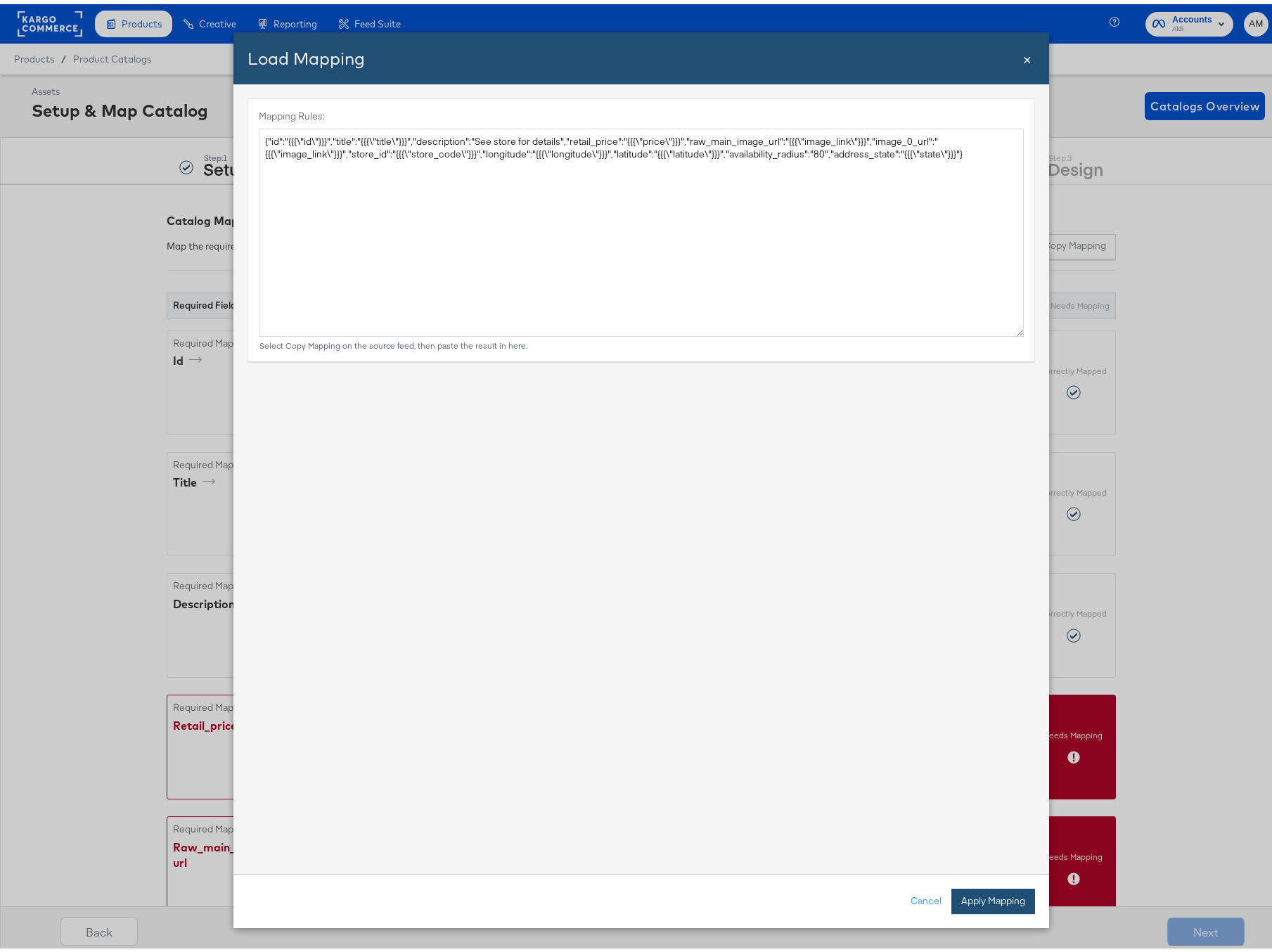
type textarea "{ "id": "{{{\"id\"}}}", "title": "{{{\"title\"}}}", "description": "See store f…"
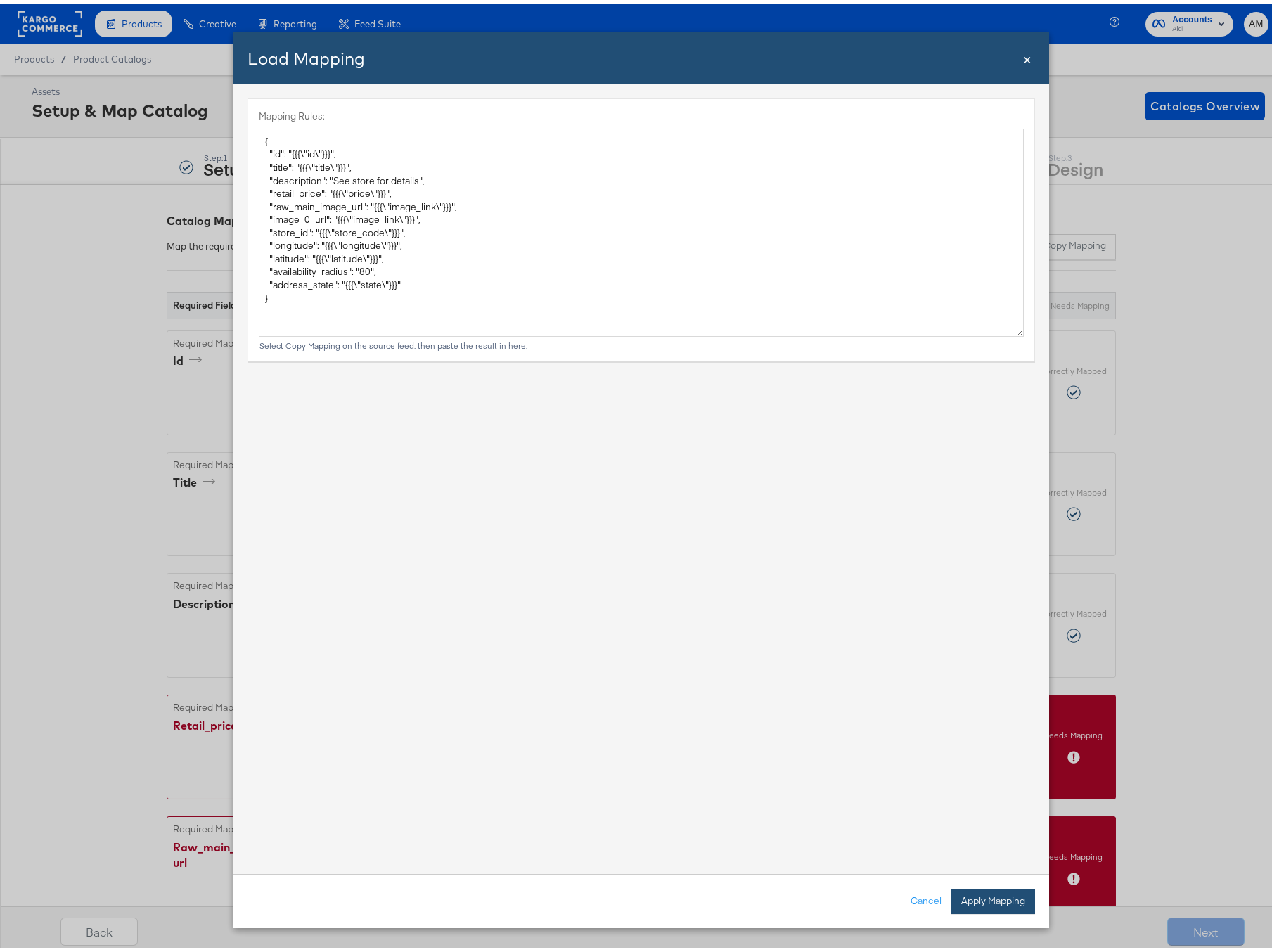
click at [966, 895] on button "Apply Mapping" at bounding box center [993, 897] width 83 height 25
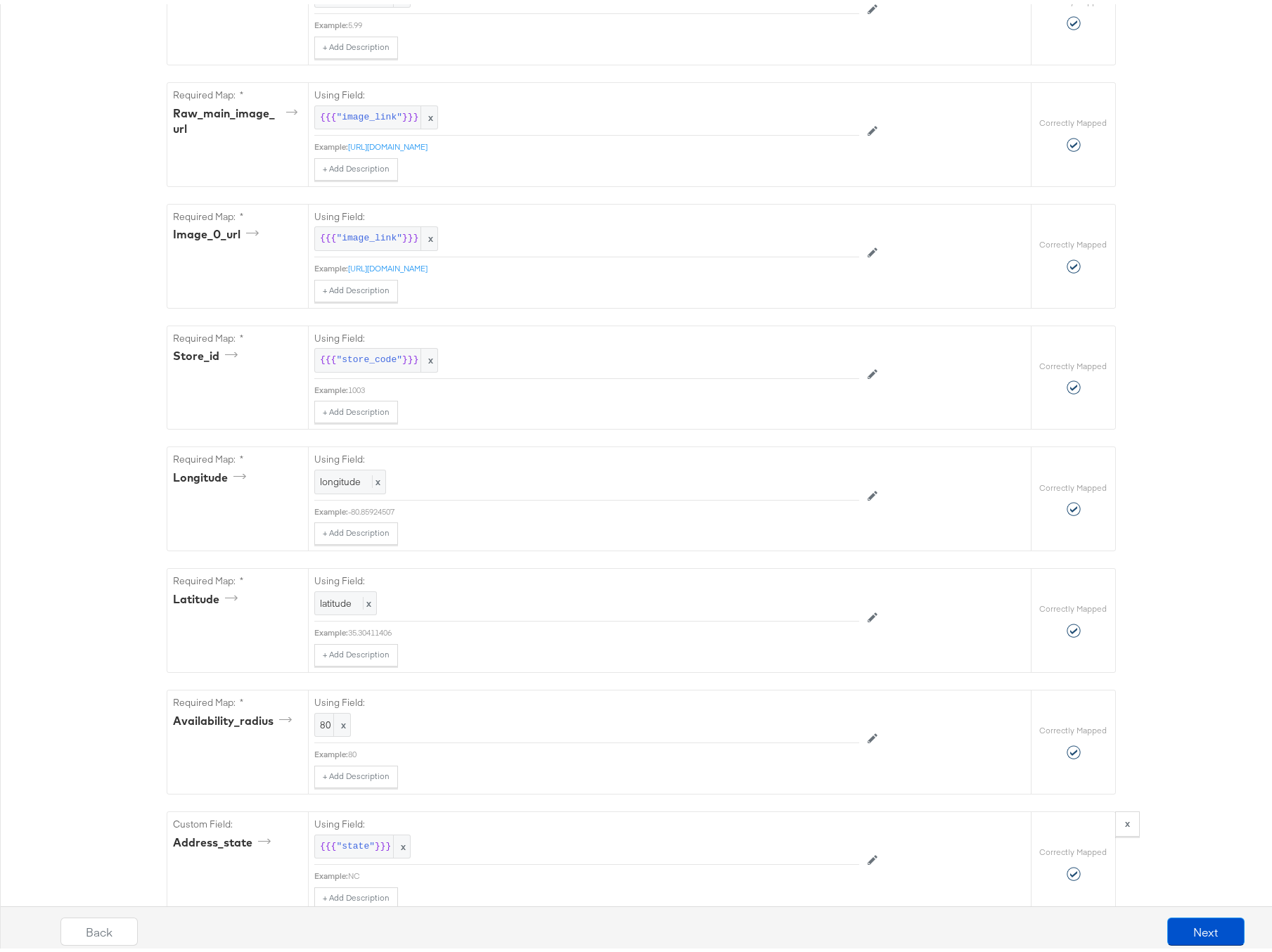
scroll to position [903, 0]
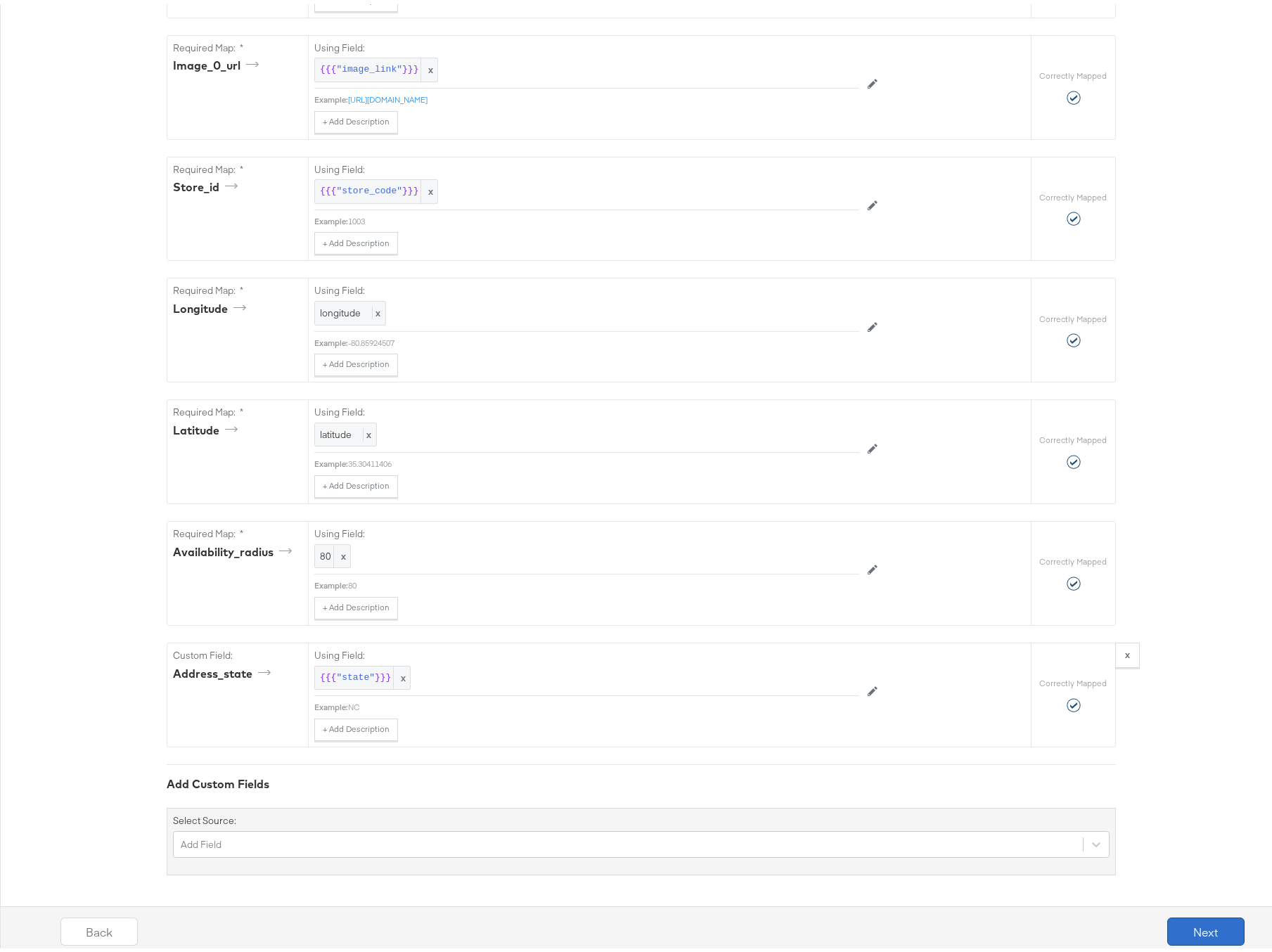
click at [1192, 930] on button "Next" at bounding box center [1205, 927] width 77 height 28
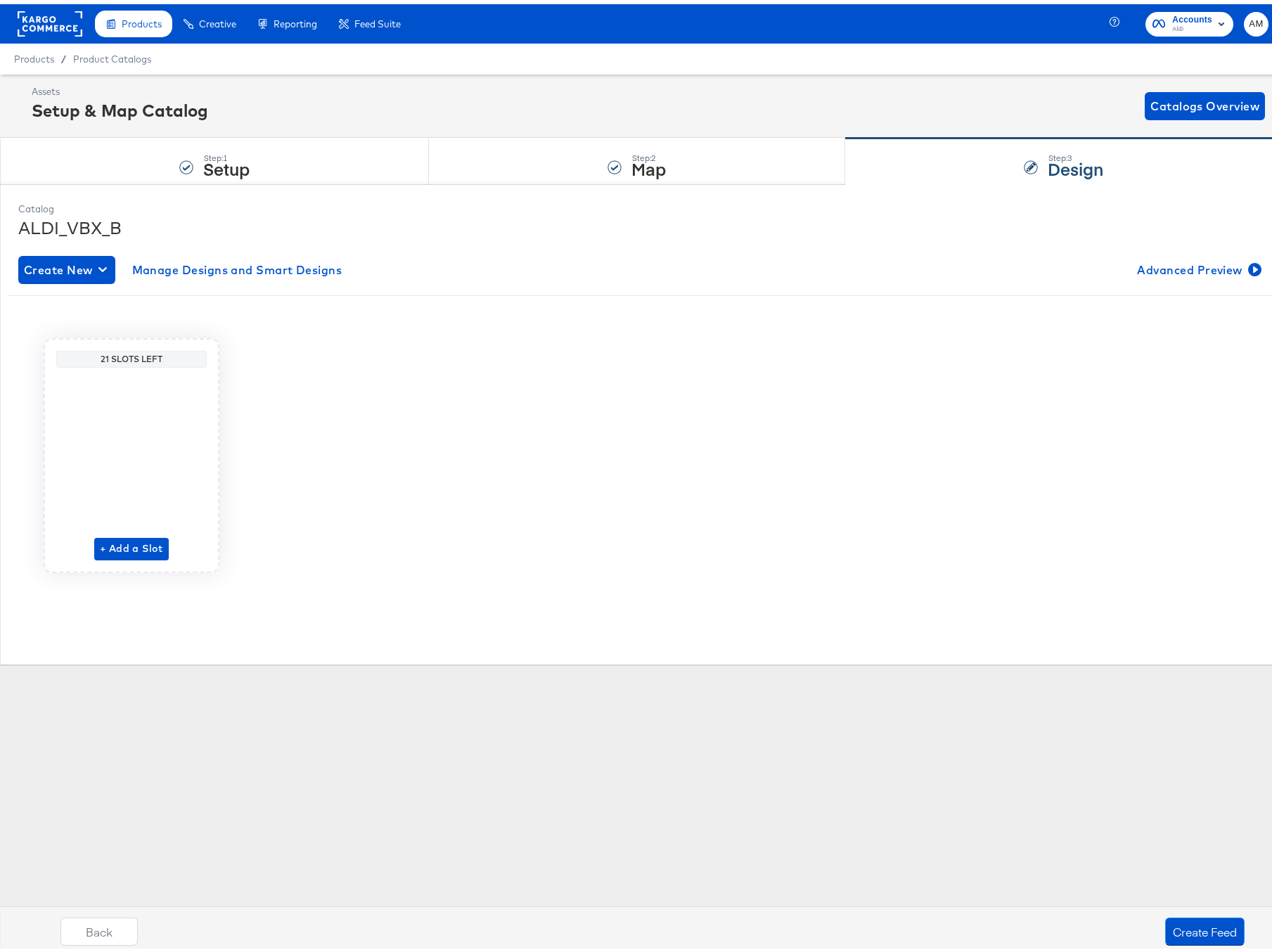
scroll to position [0, 0]
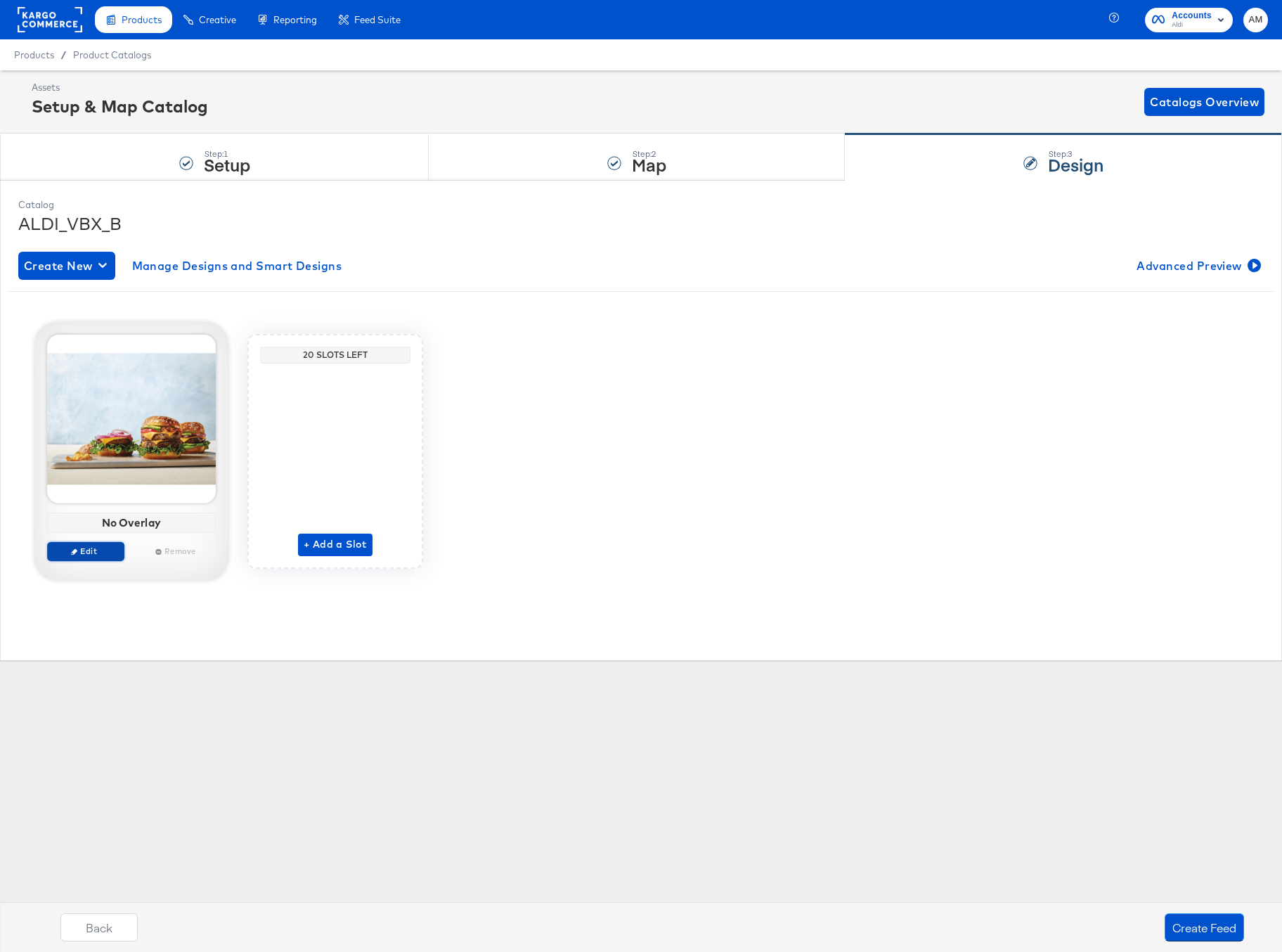
click at [80, 542] on button "Edit" at bounding box center [86, 551] width 77 height 20
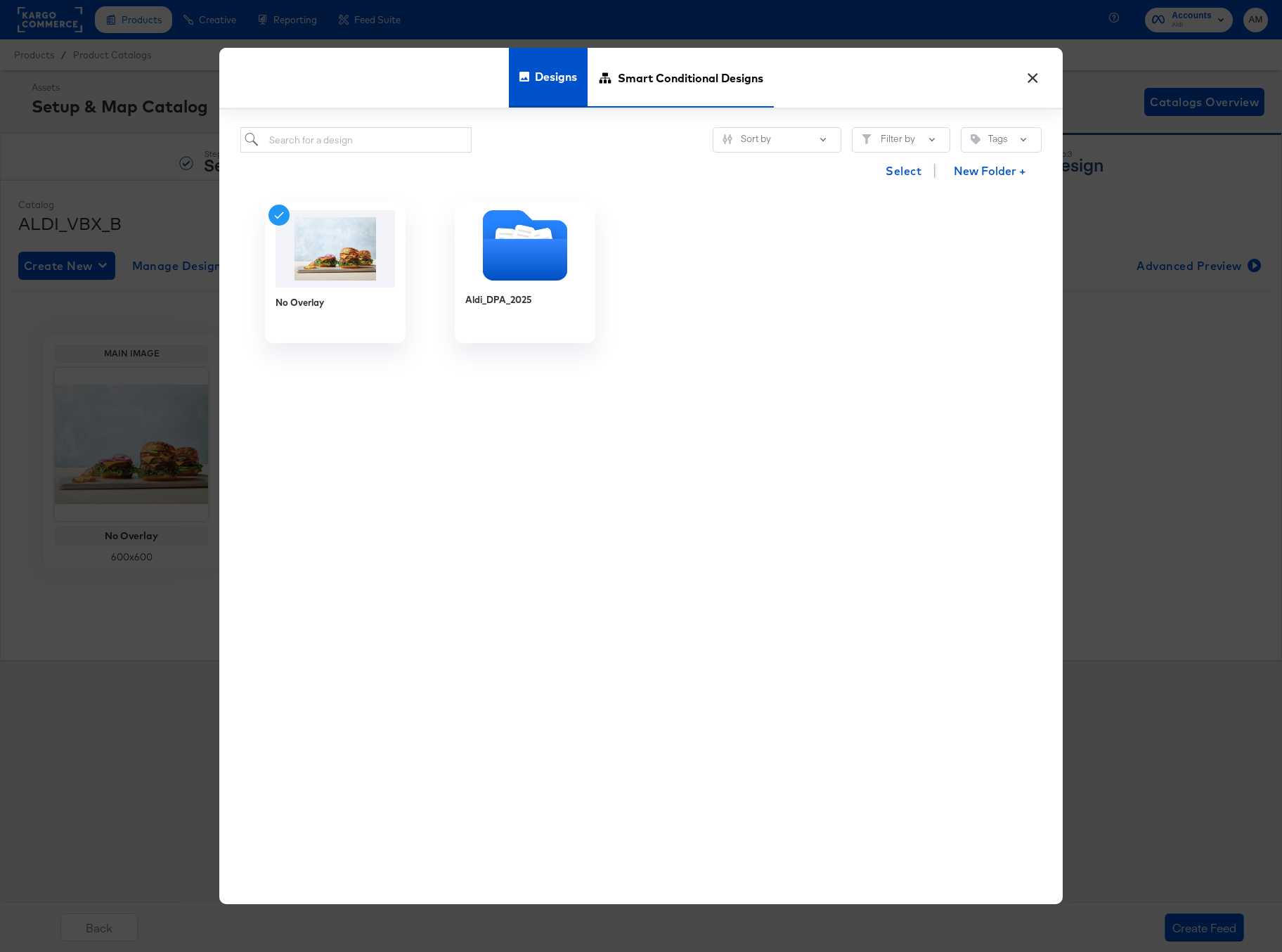
click at [653, 74] on span "Smart Conditional Designs" at bounding box center [691, 77] width 146 height 62
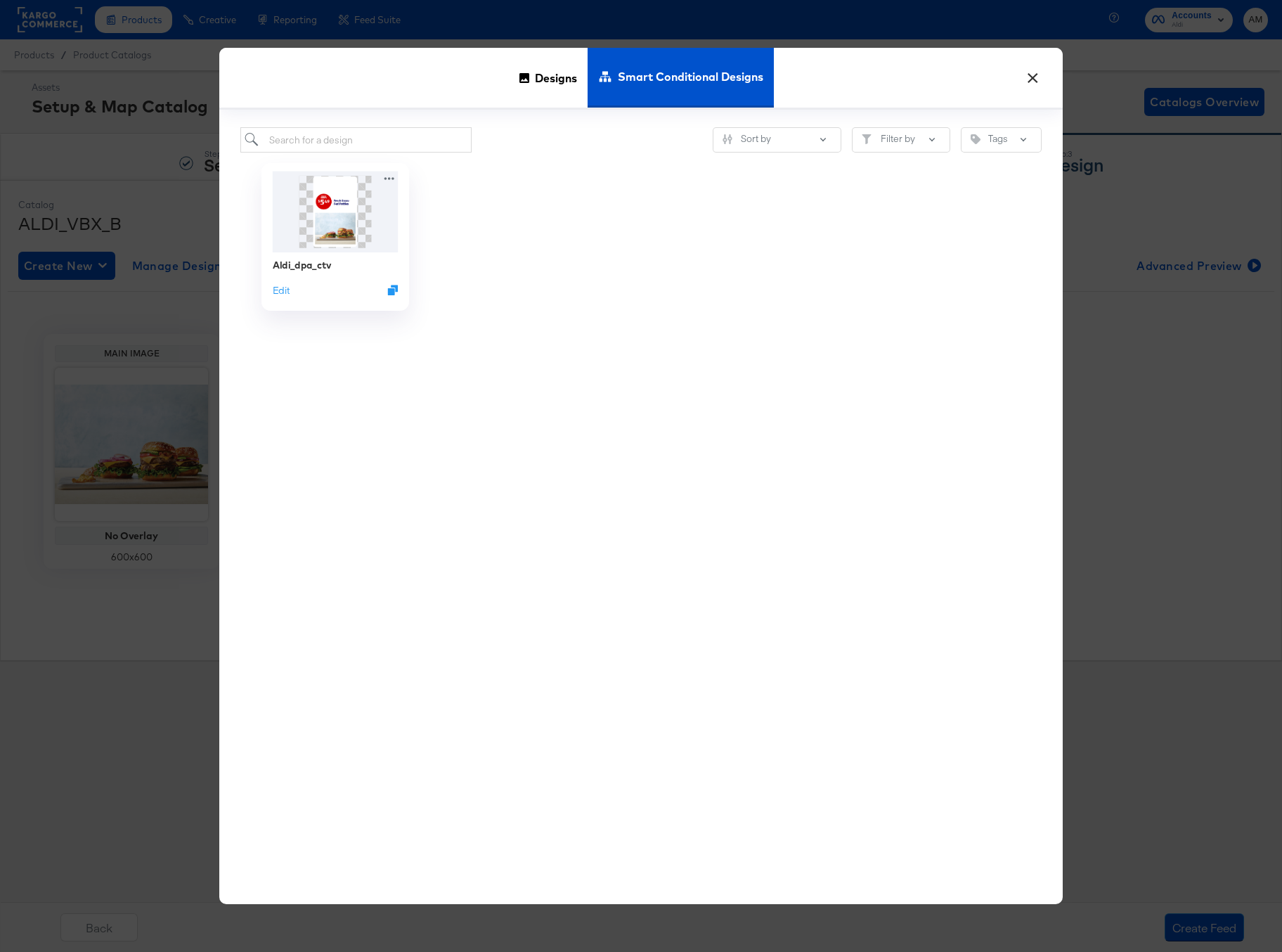
click at [357, 235] on img at bounding box center [335, 212] width 126 height 81
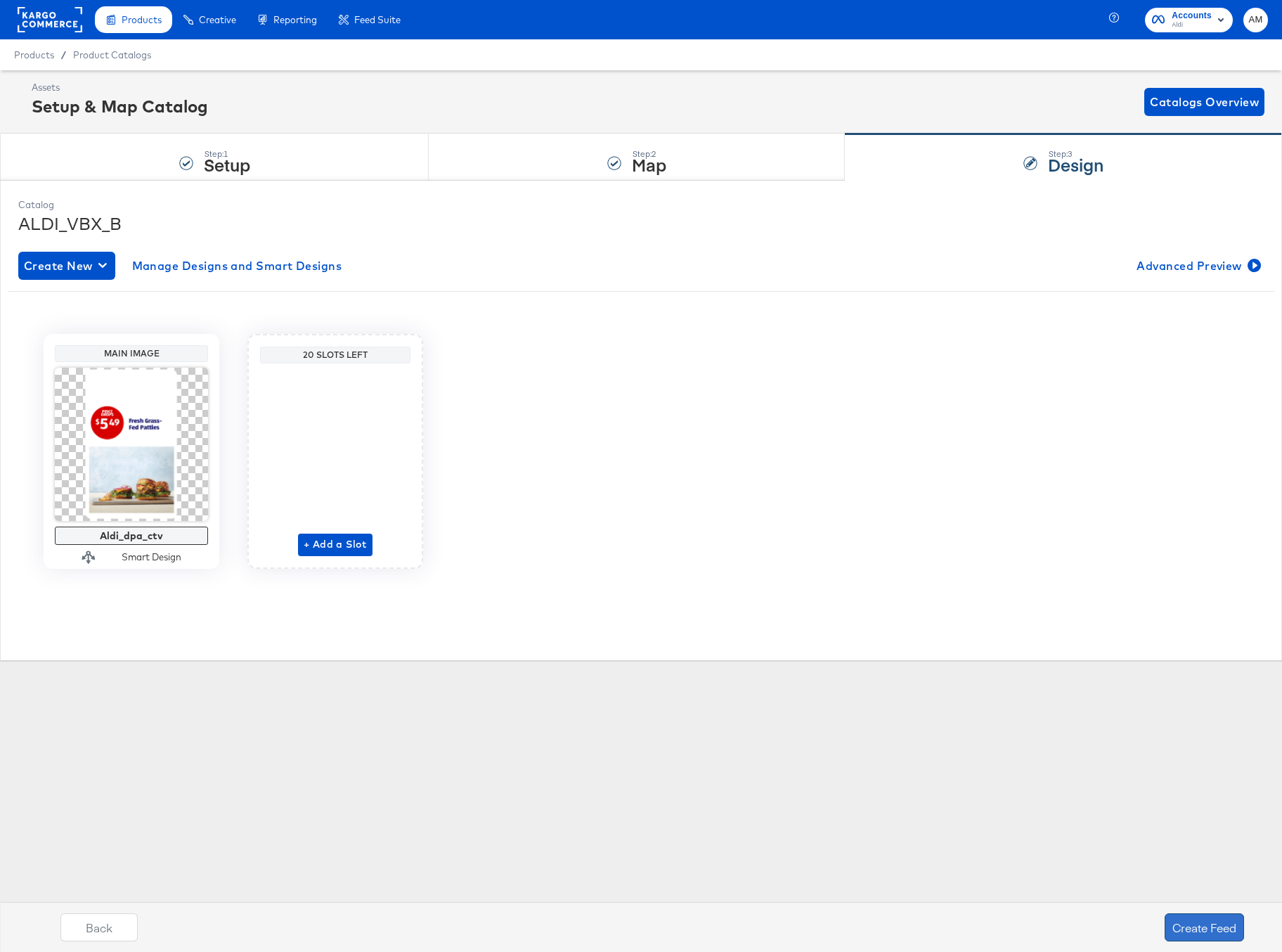
click at [1186, 925] on button "Create Feed" at bounding box center [1204, 927] width 79 height 28
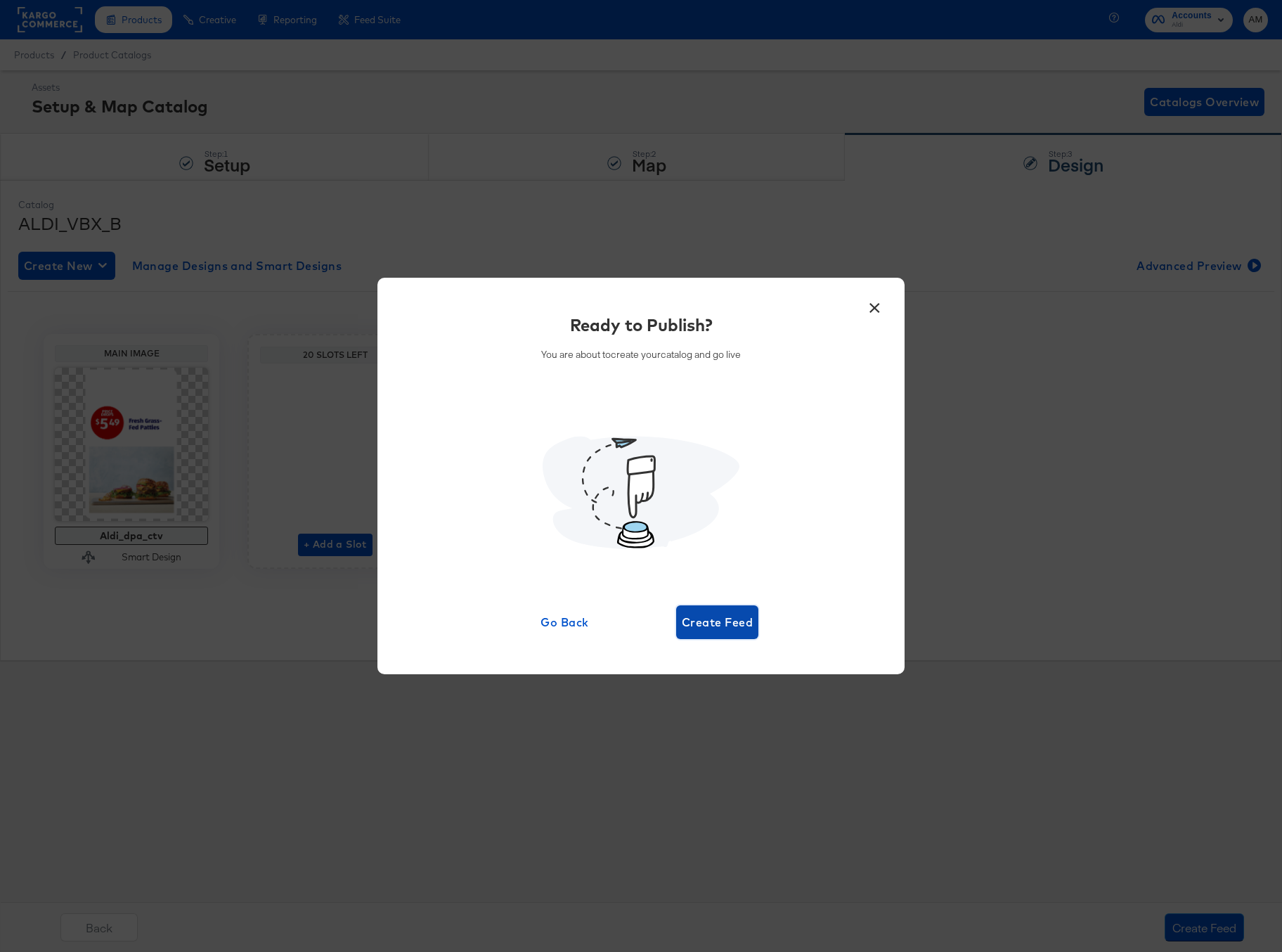
click at [717, 629] on span "Create Feed" at bounding box center [717, 622] width 71 height 20
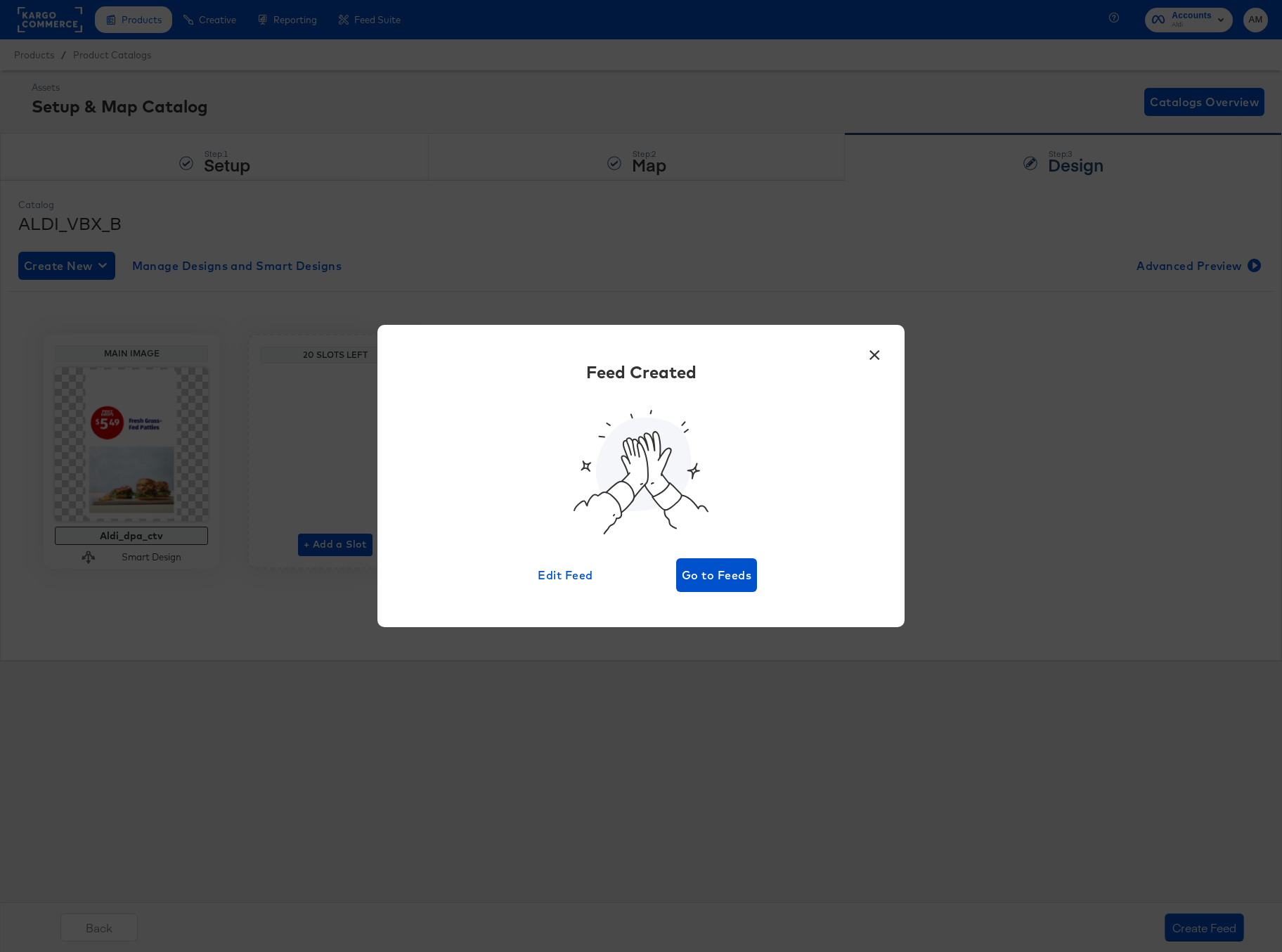
click at [707, 555] on div "Feed Created Edit Feed Go to Feeds" at bounding box center [641, 476] width 485 height 232
click at [707, 576] on span "Go to Feeds" at bounding box center [717, 575] width 70 height 20
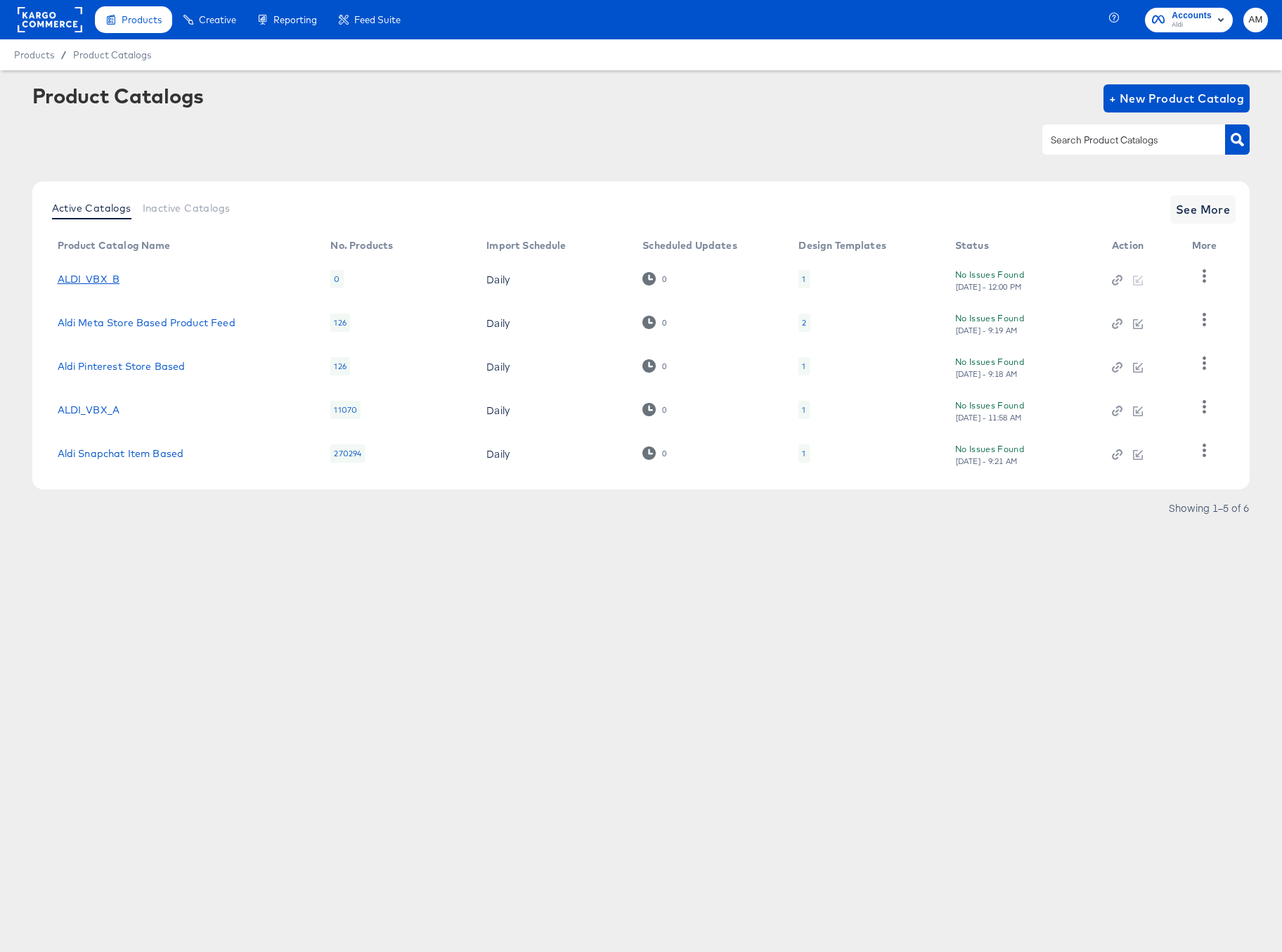
click at [91, 281] on link "ALDI_VBX_B" at bounding box center [88, 279] width 62 height 12
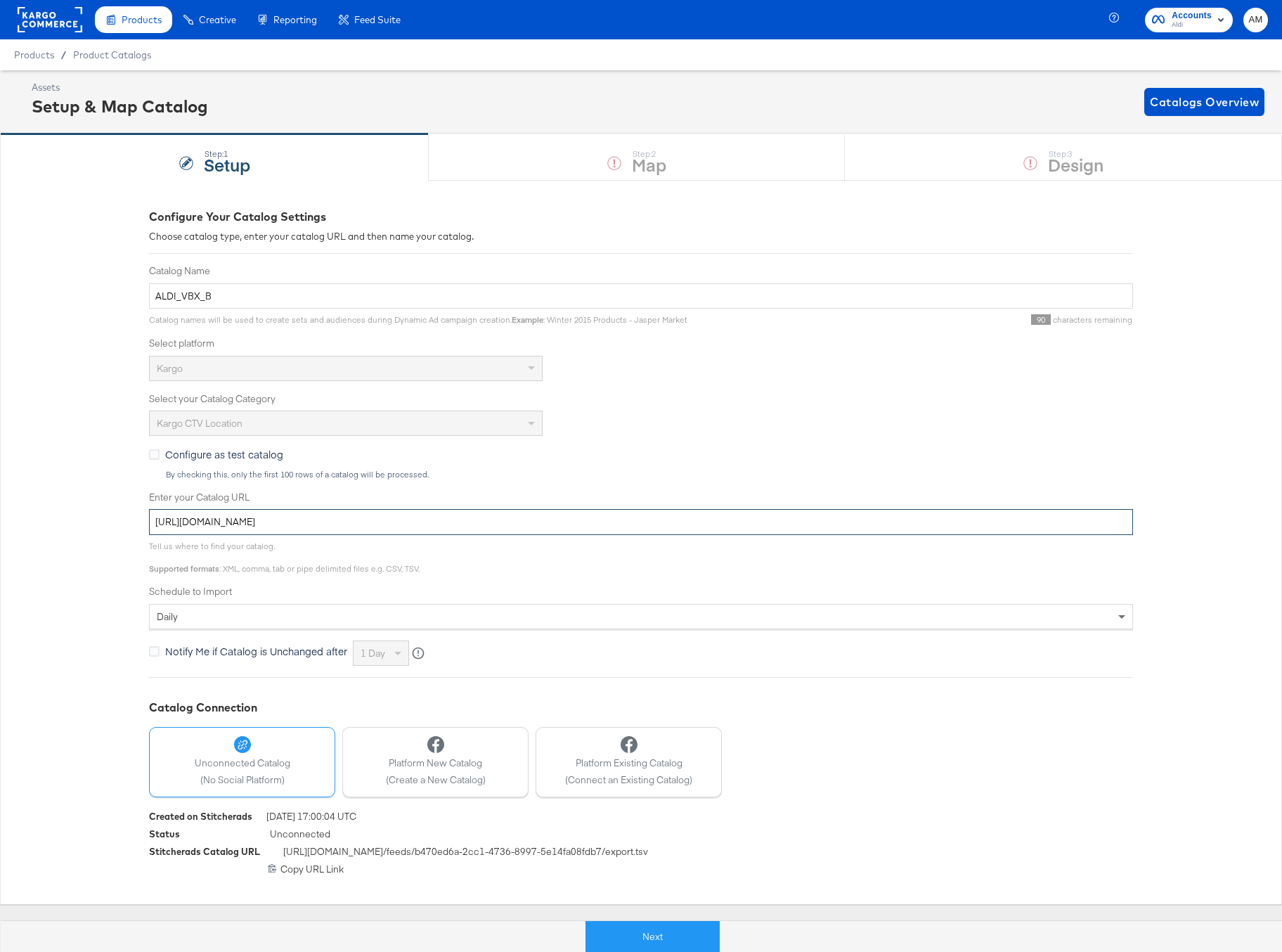
drag, startPoint x: 523, startPoint y: 521, endPoint x: 65, endPoint y: 518, distance: 458.0
click at [65, 518] on div "Configure Your Catalog Settings Choose catalog type, enter your catalog URL and…" at bounding box center [641, 541] width 1282 height 724
paste input "-2"
type input "https://ace.stitcherads.com/exports/1411/universal/none/universal-2/export.tsv.…"
click at [660, 941] on button "Next" at bounding box center [652, 937] width 134 height 32
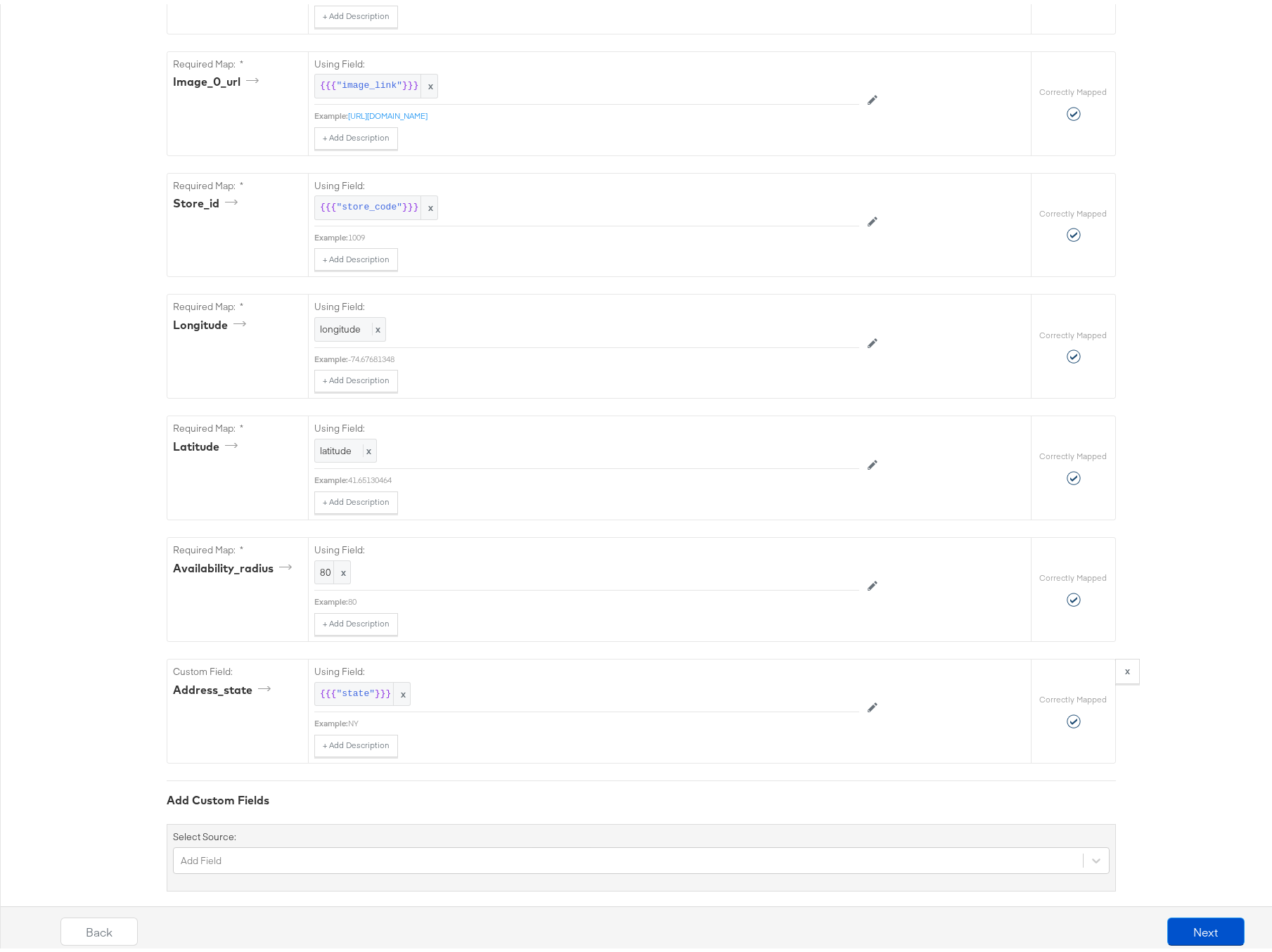
scroll to position [903, 0]
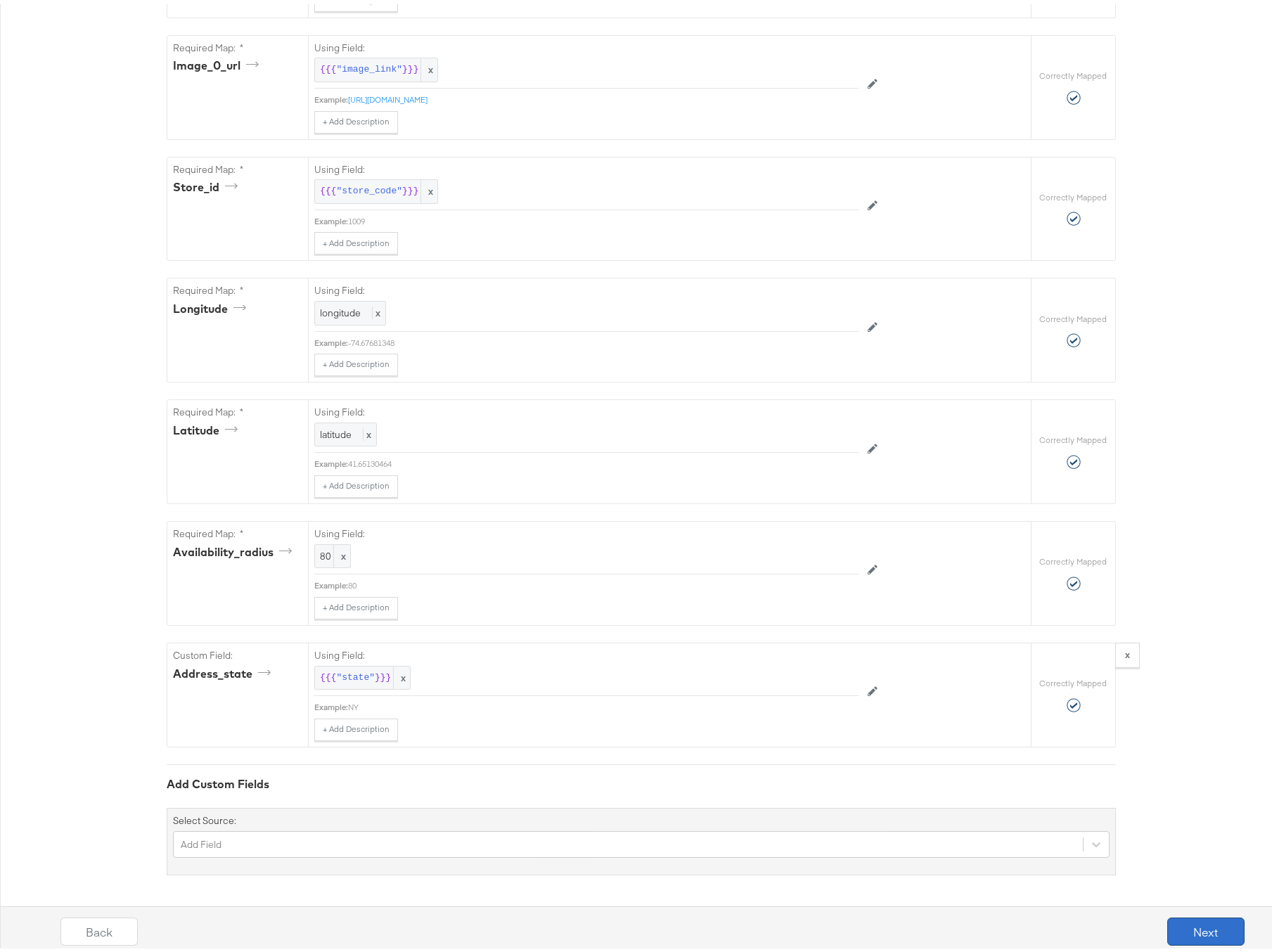
click at [1190, 925] on button "Next" at bounding box center [1205, 927] width 77 height 28
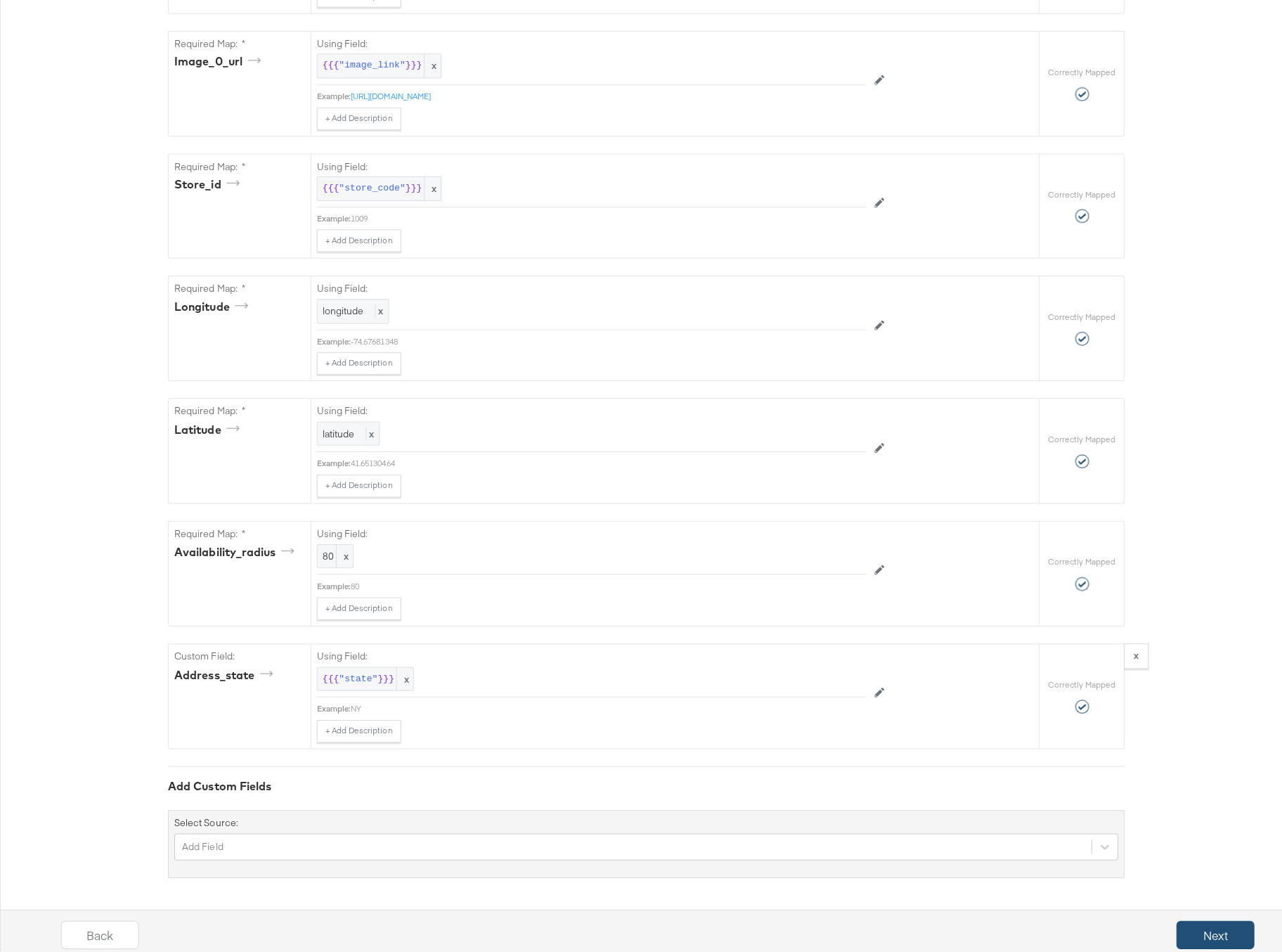
scroll to position [0, 0]
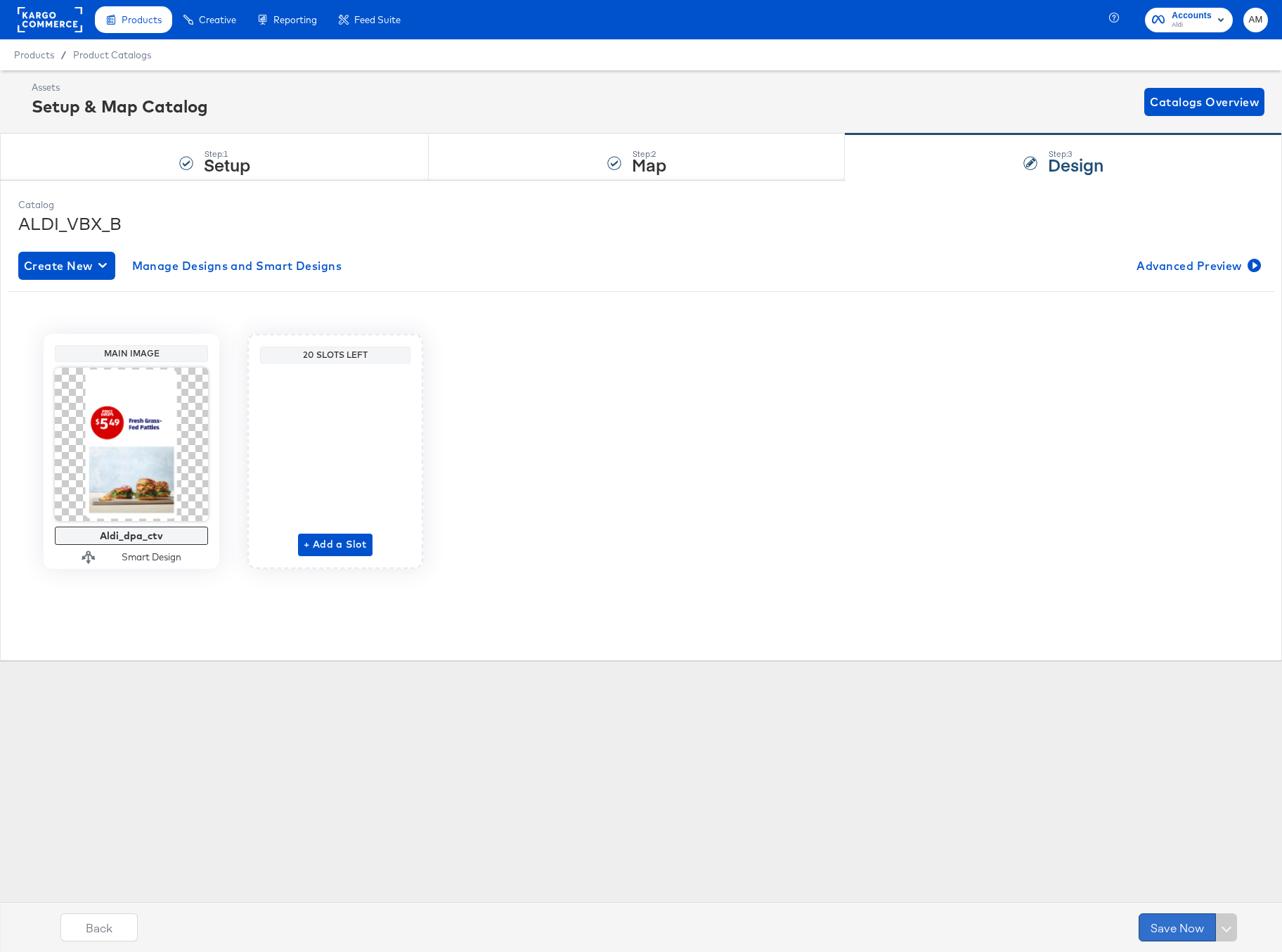
click at [1170, 925] on button "Save Now" at bounding box center [1177, 927] width 77 height 28
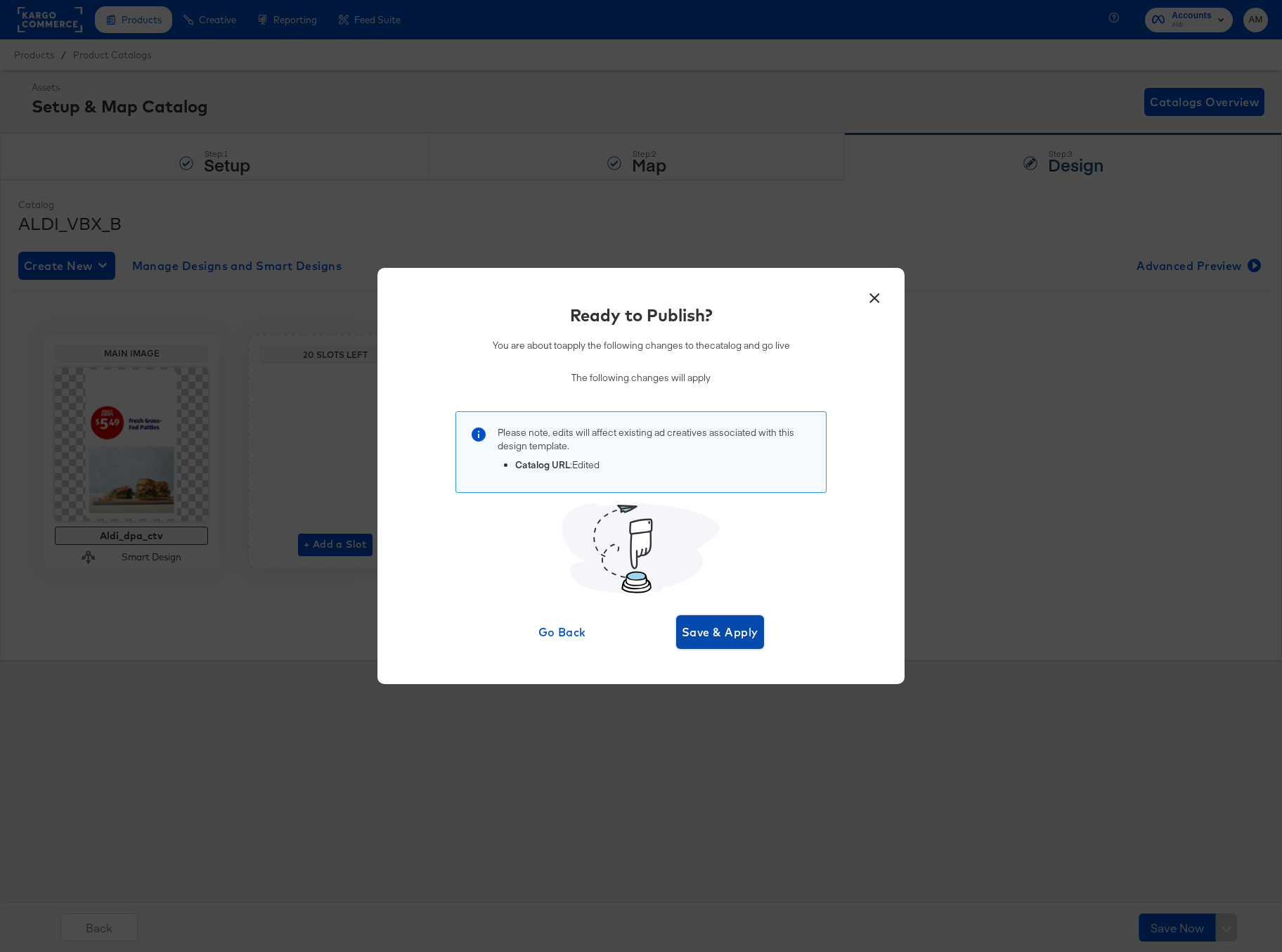
click at [707, 627] on span "Save & Apply" at bounding box center [721, 632] width 77 height 20
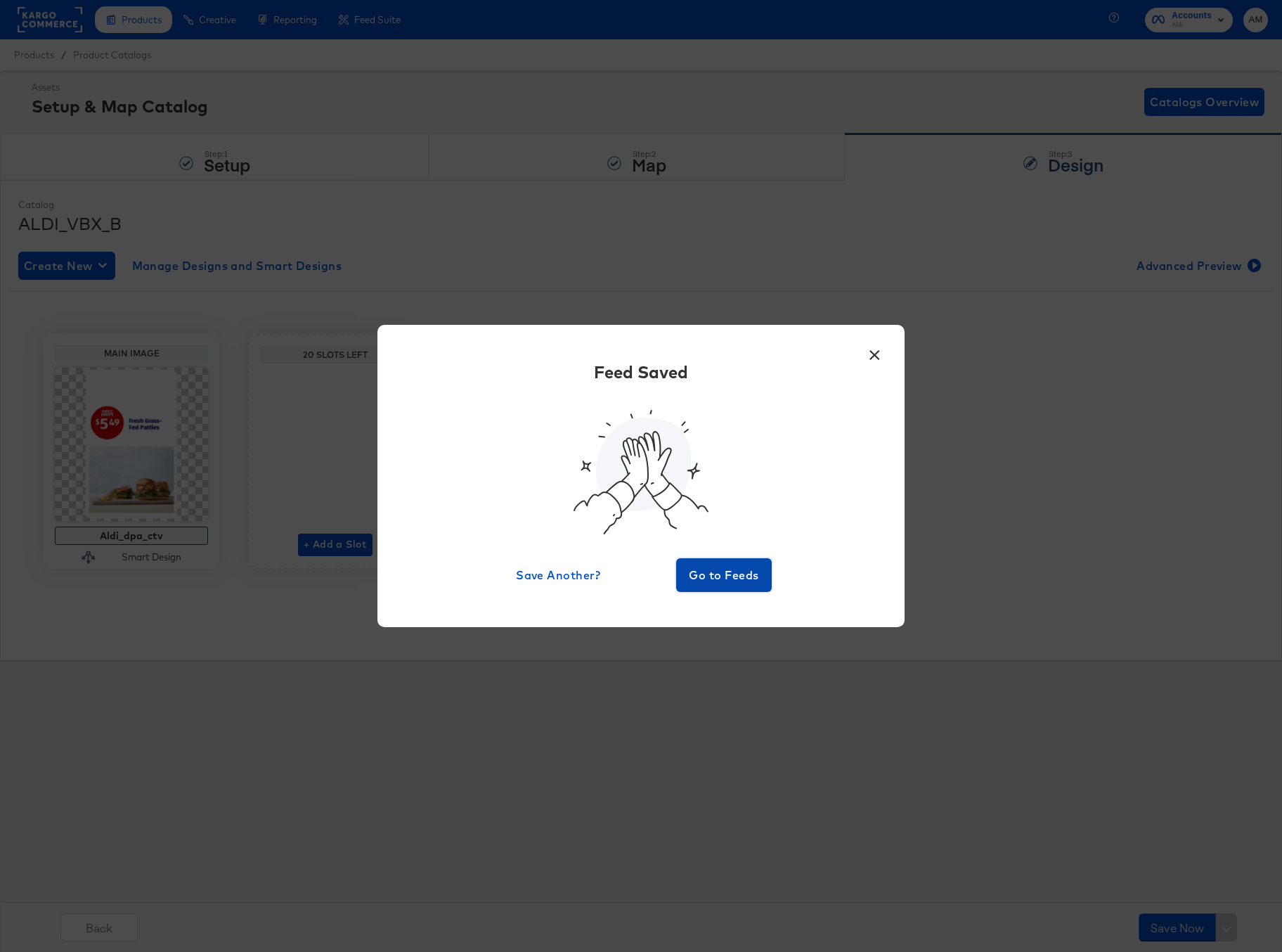
click at [708, 566] on span "Go to Feeds" at bounding box center [724, 575] width 84 height 20
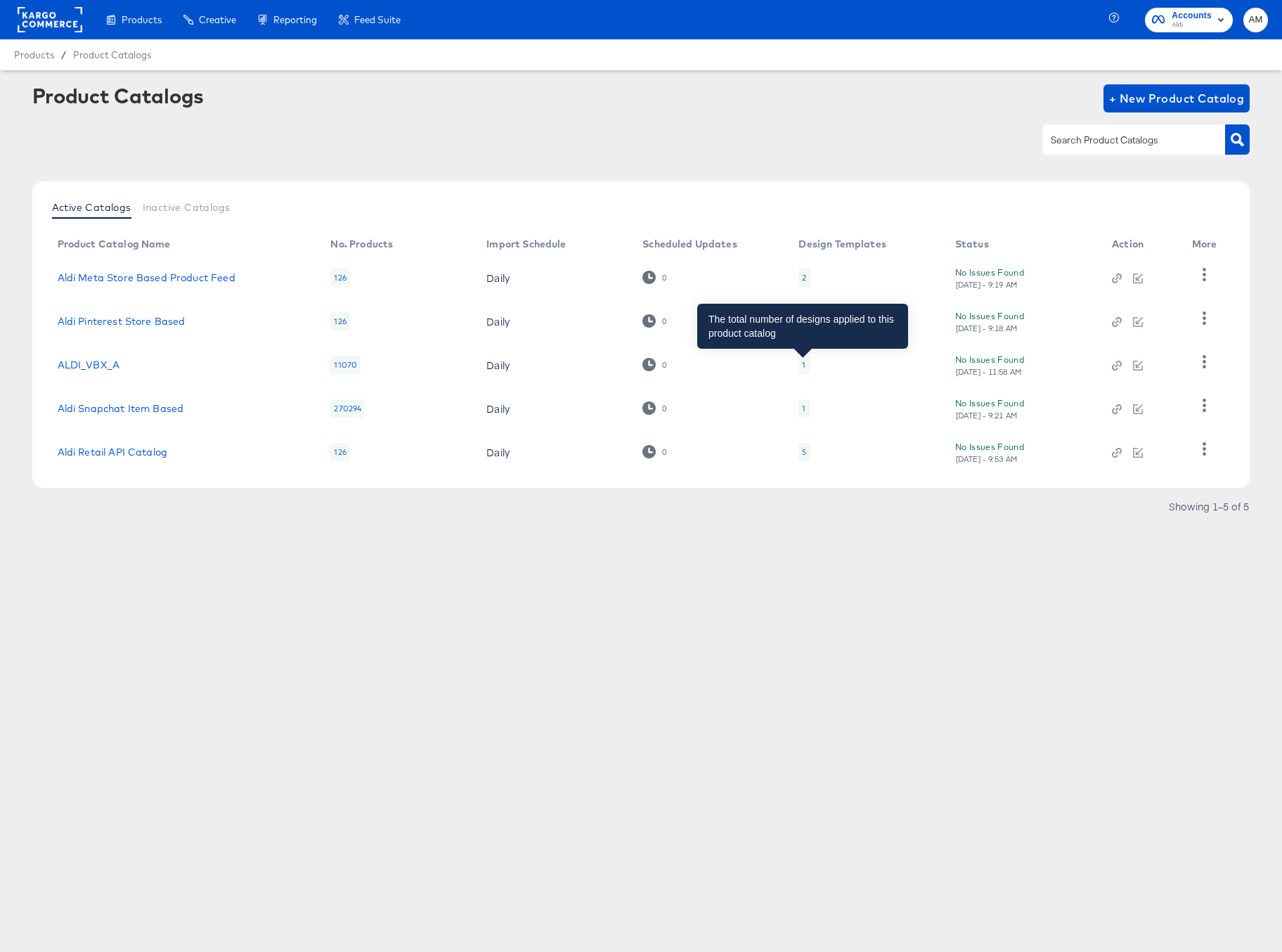
click at [803, 363] on div "1" at bounding box center [804, 365] width 3 height 12
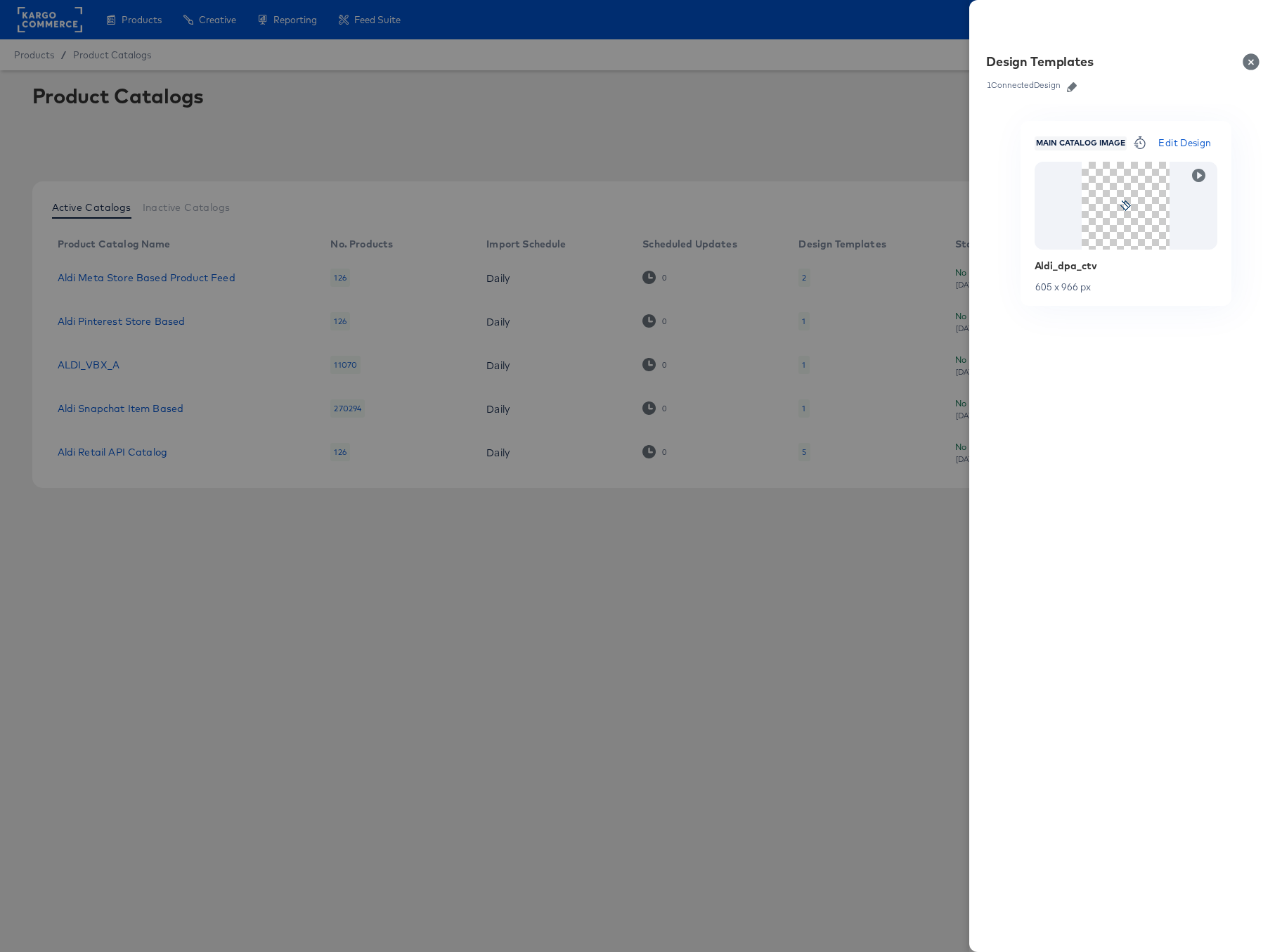
click at [1074, 87] on icon "button" at bounding box center [1072, 87] width 10 height 10
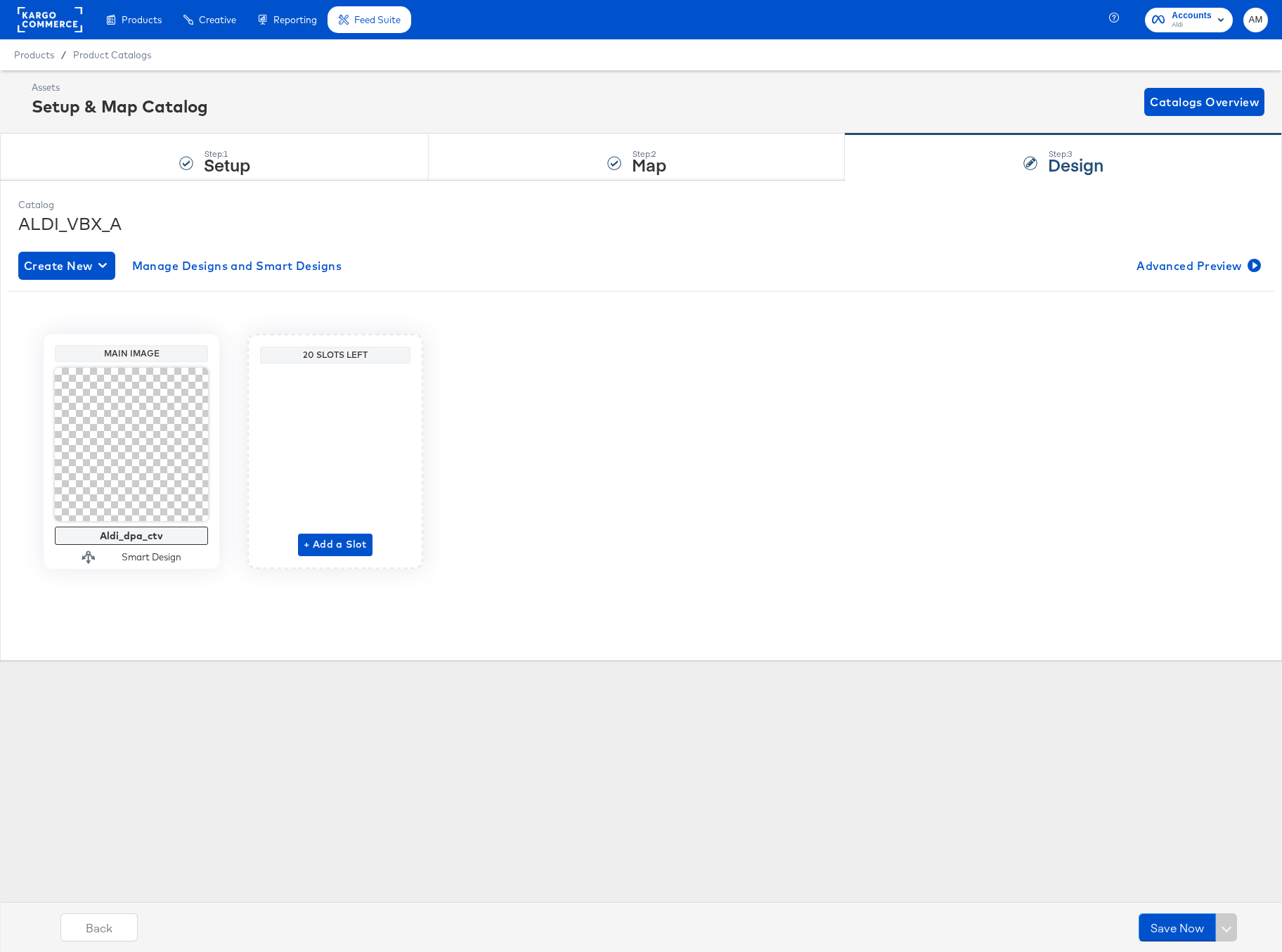
click at [382, 22] on span "Feed Suite" at bounding box center [377, 20] width 47 height 12
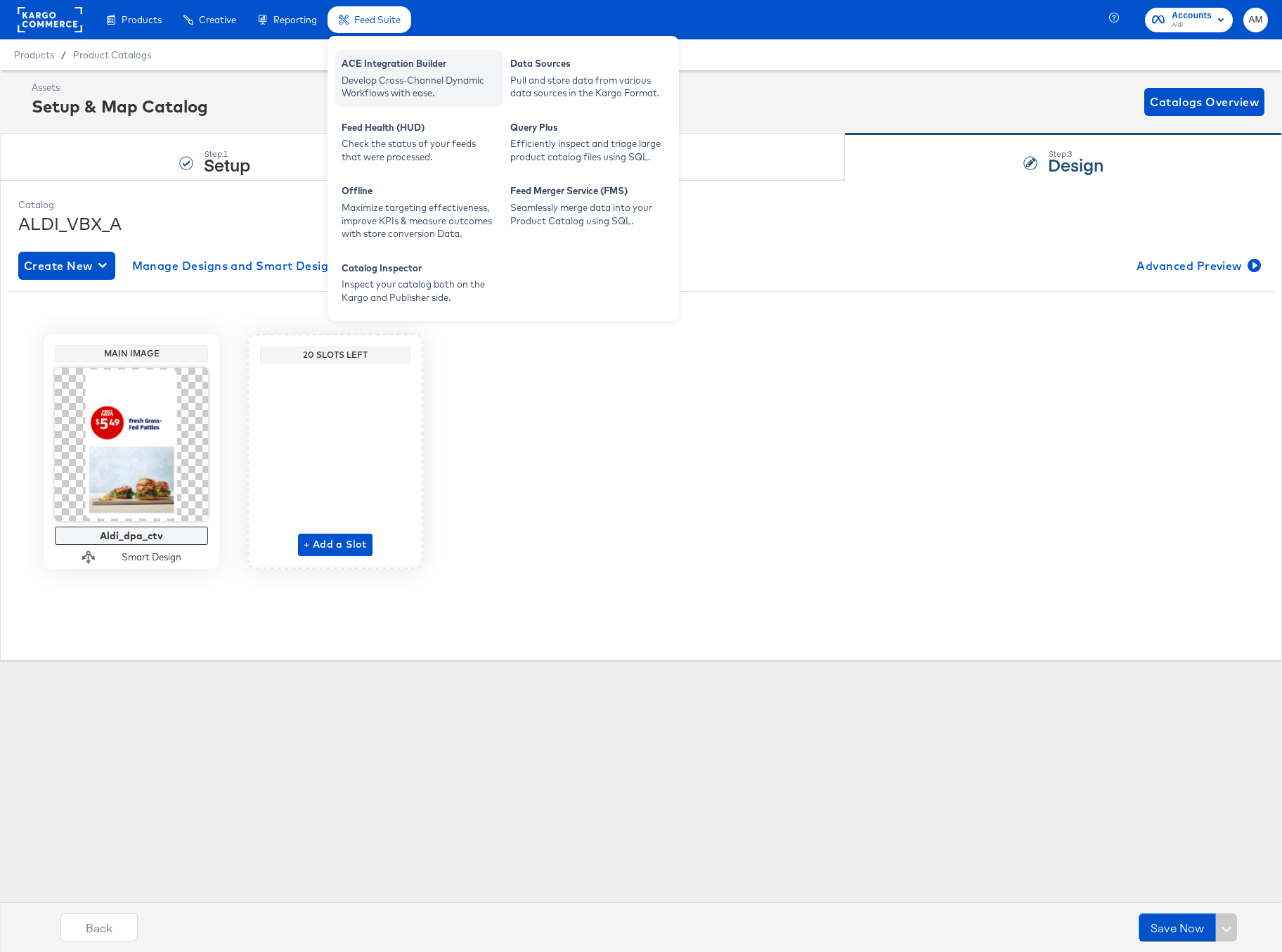
click at [407, 74] on div "Develop Cross-Channel Dynamic Workflows with ease." at bounding box center [419, 87] width 155 height 26
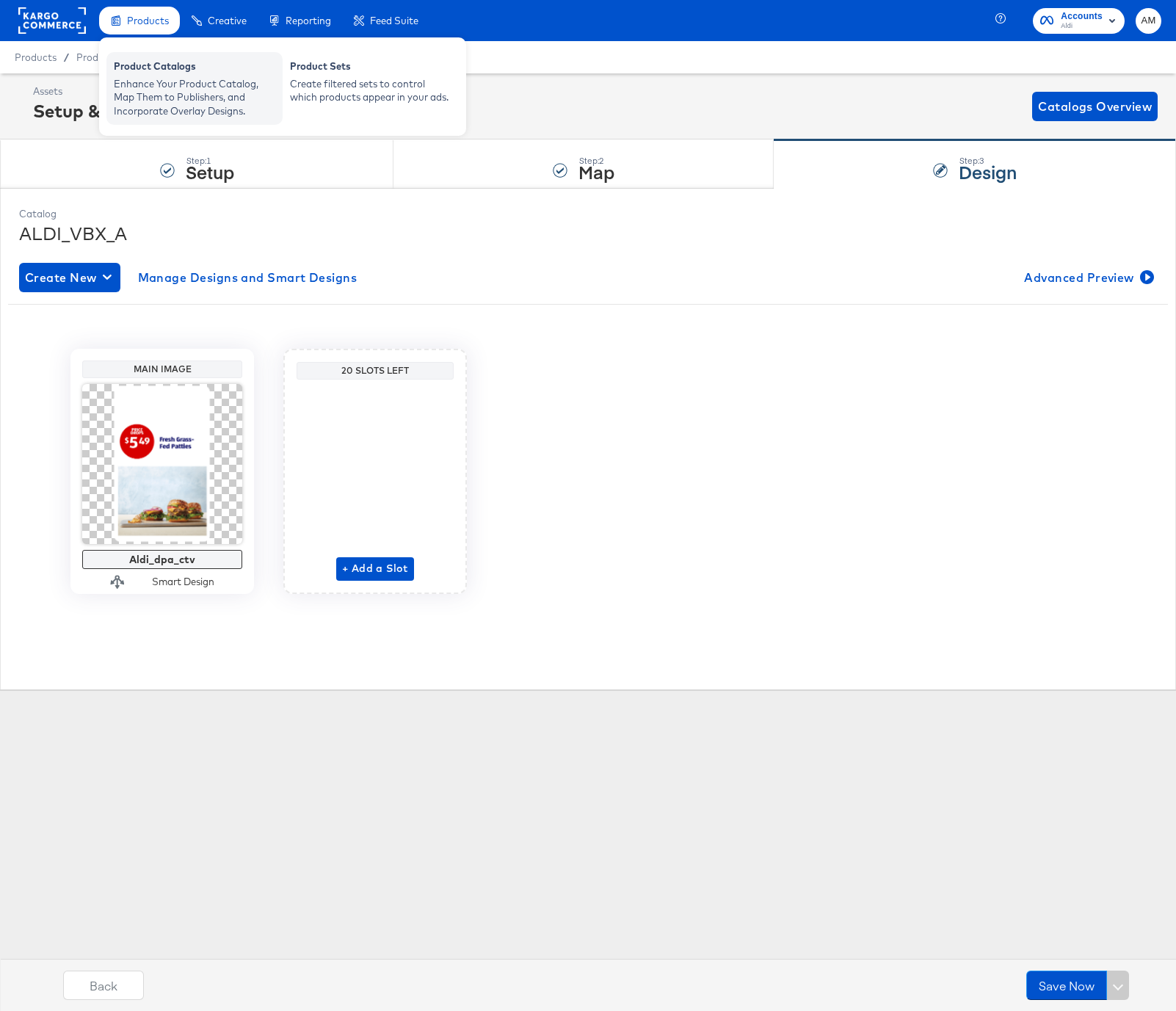
click at [161, 70] on div "Product Catalogs" at bounding box center [195, 68] width 162 height 17
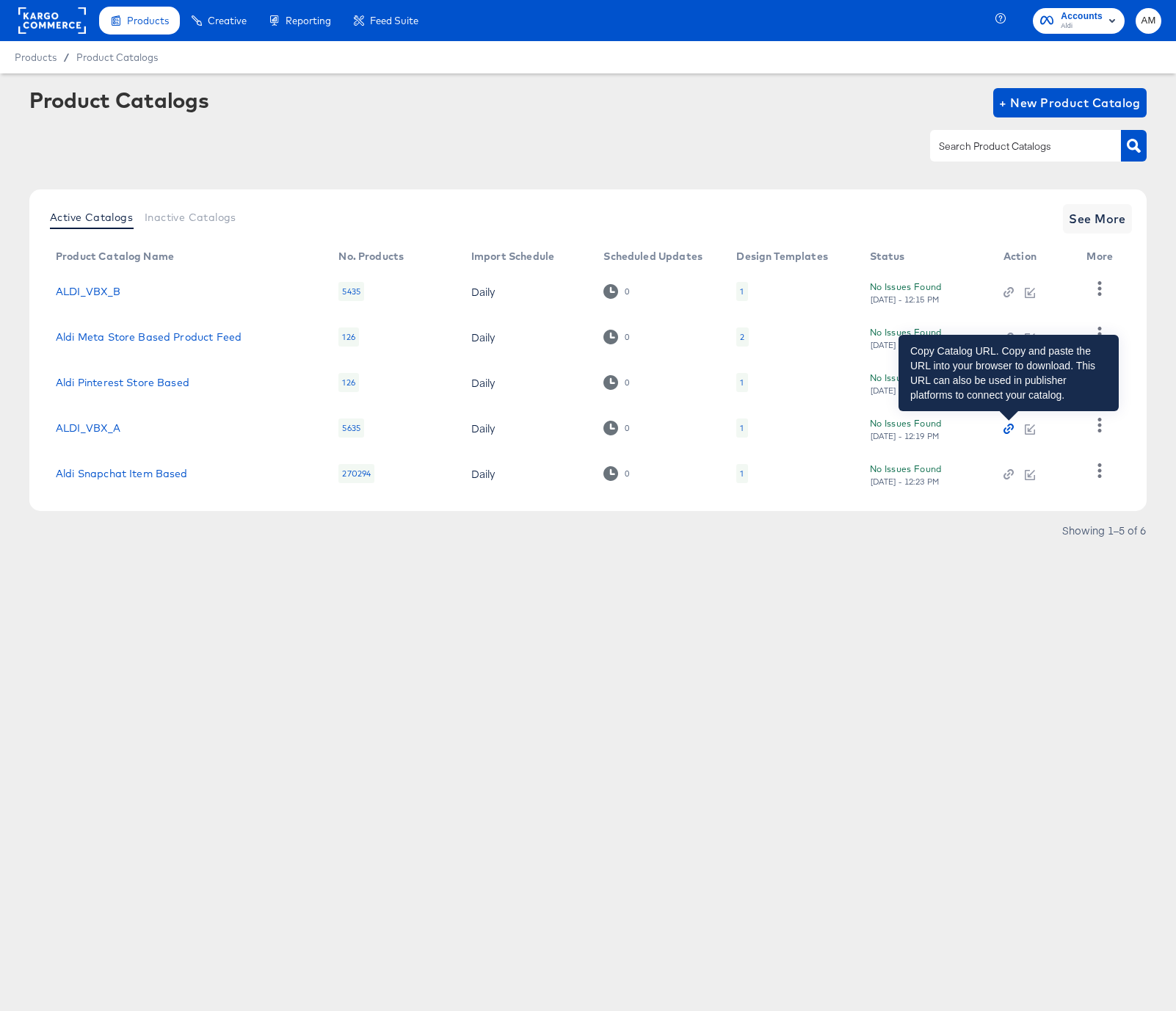
click at [1009, 427] on icon "button" at bounding box center [1009, 429] width 3 height 3
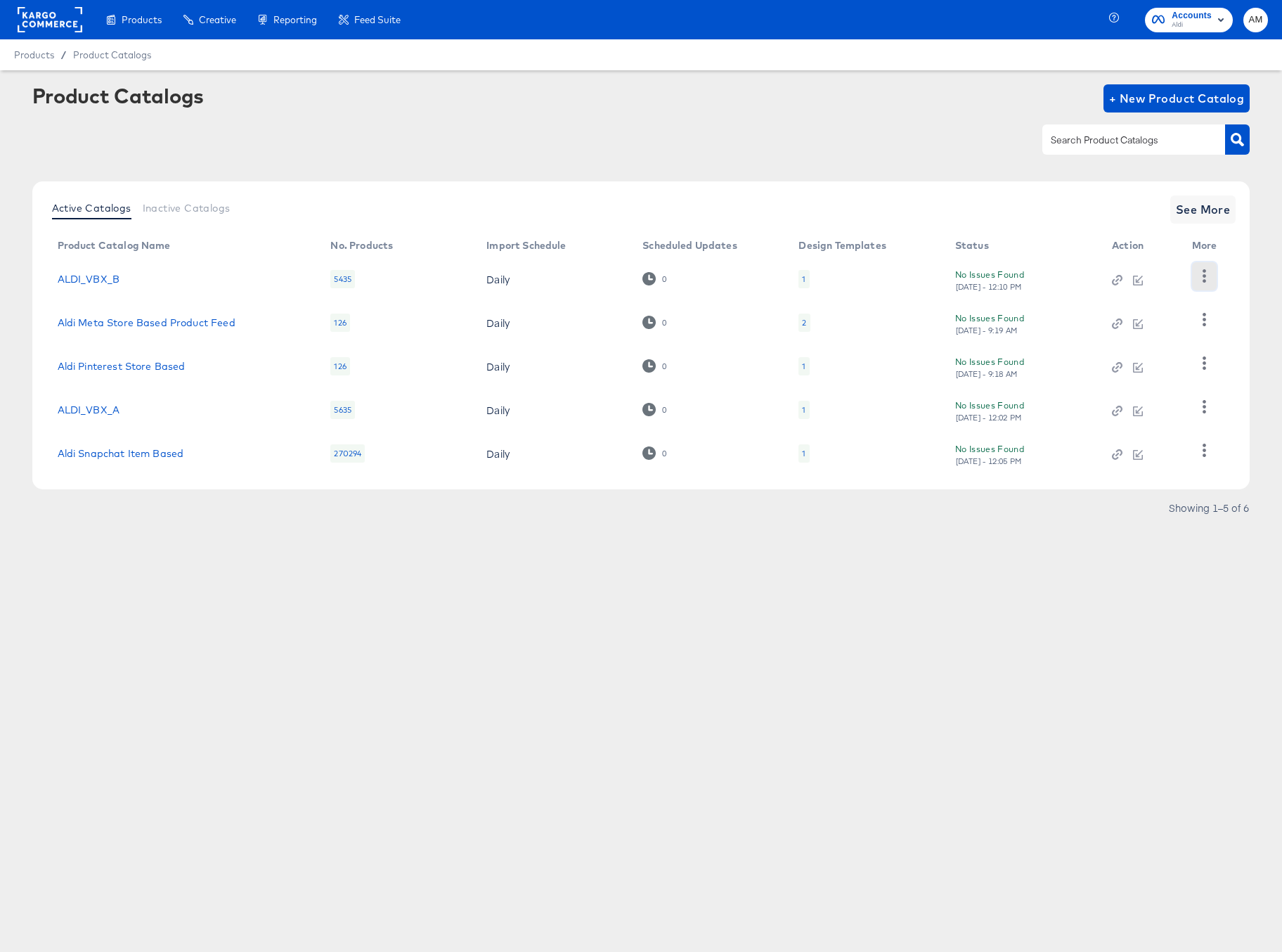
click at [1201, 277] on icon "button" at bounding box center [1205, 276] width 13 height 13
click at [1100, 331] on div "HUD Checks (Internal)" at bounding box center [1146, 327] width 141 height 22
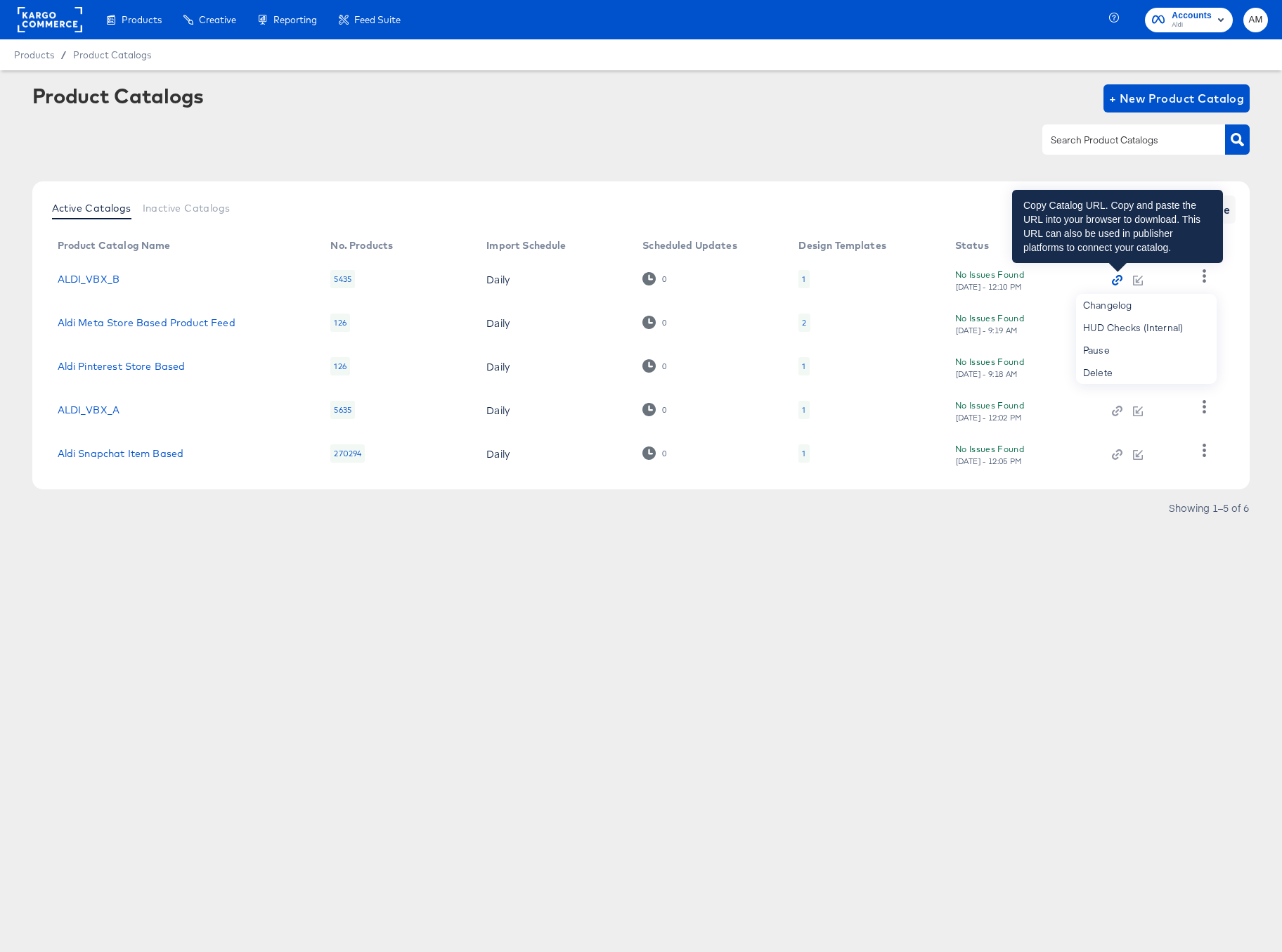
click at [1118, 281] on icon "button" at bounding box center [1117, 280] width 10 height 10
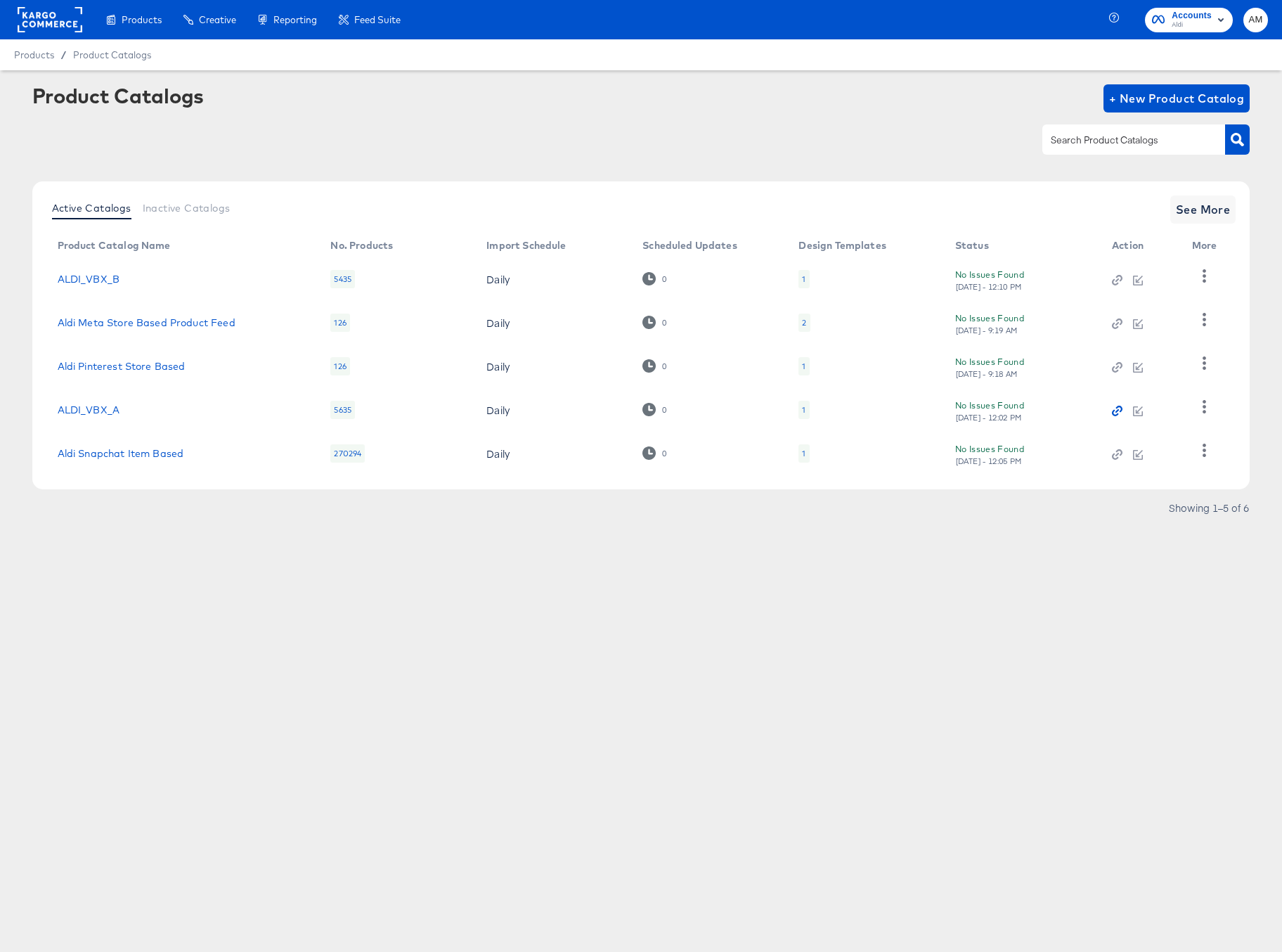
click at [1117, 410] on icon "button" at bounding box center [1117, 411] width 3 height 3
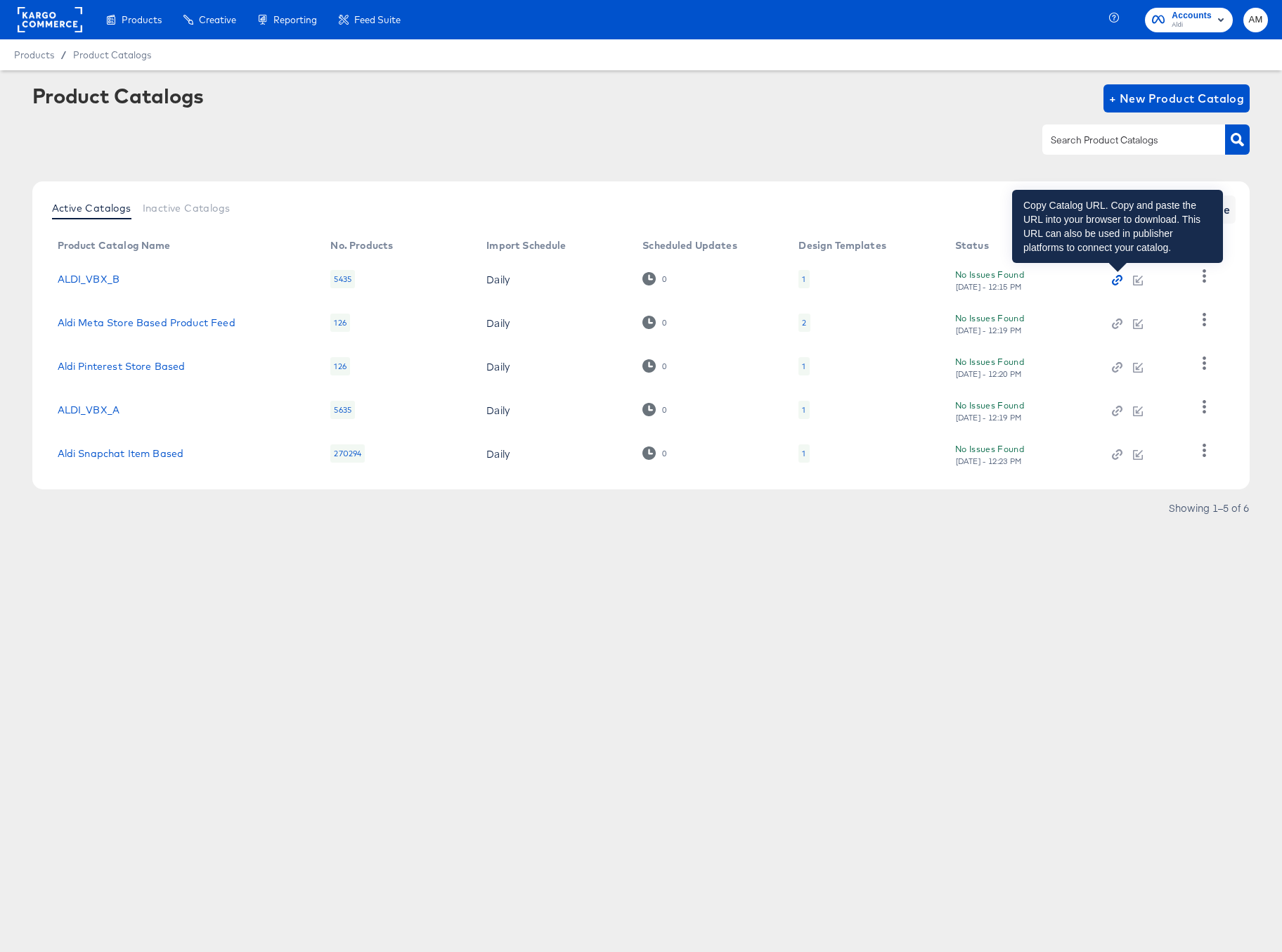
click at [1117, 282] on icon "button" at bounding box center [1117, 280] width 10 height 10
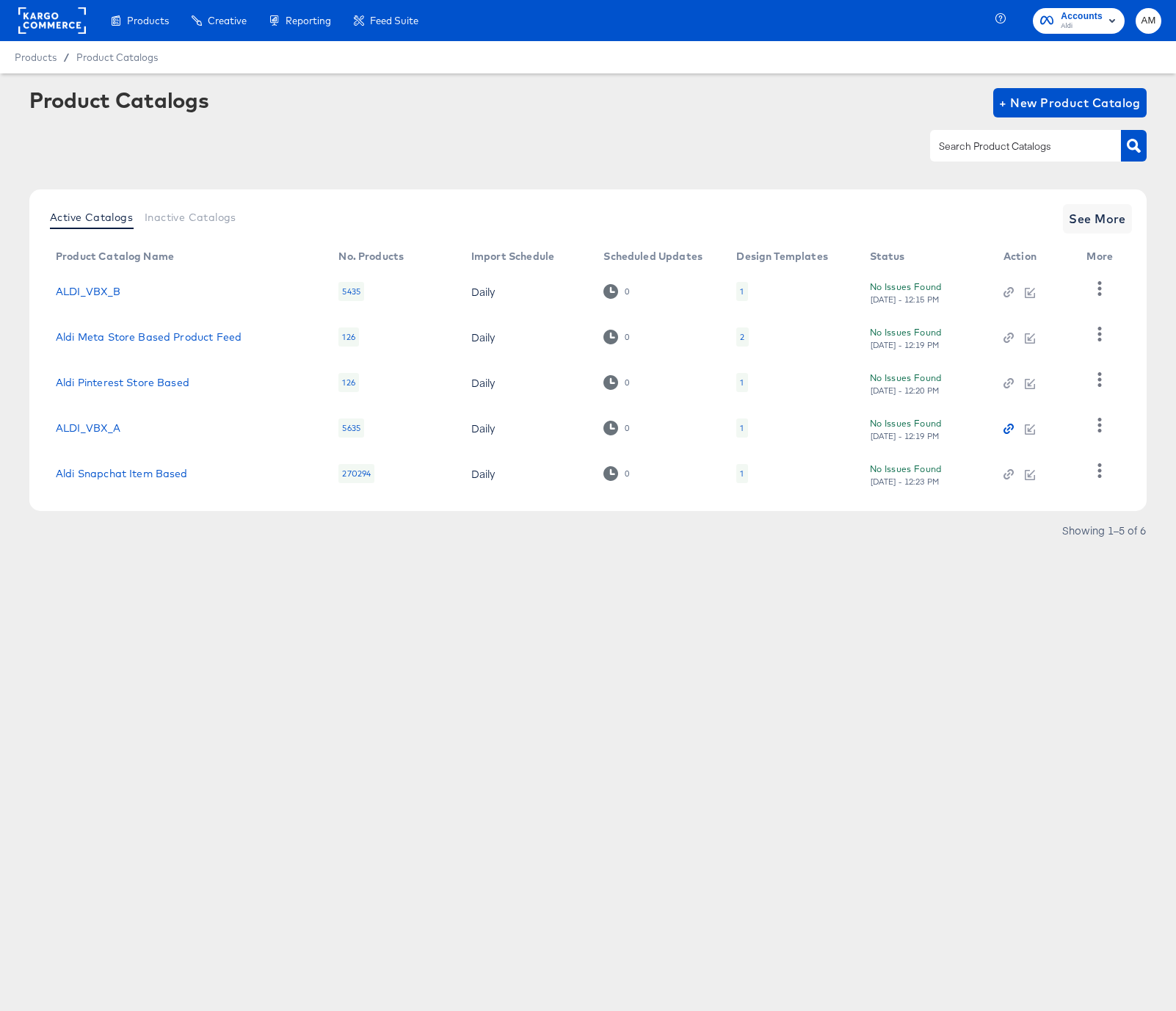
click at [1008, 430] on icon "button" at bounding box center [1009, 429] width 3 height 3
